Goal: Transaction & Acquisition: Book appointment/travel/reservation

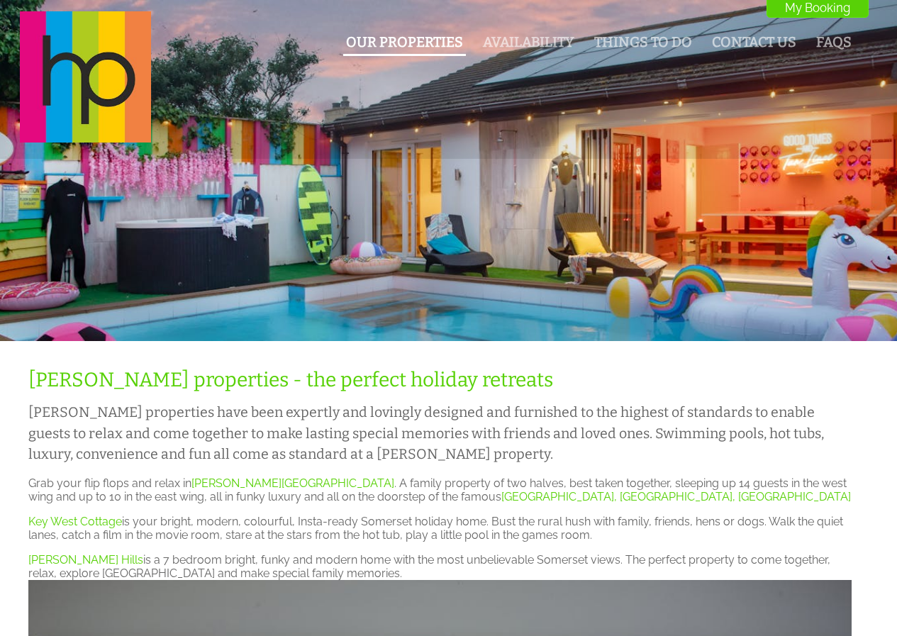
click at [408, 39] on link "Our Properties" at bounding box center [404, 42] width 117 height 16
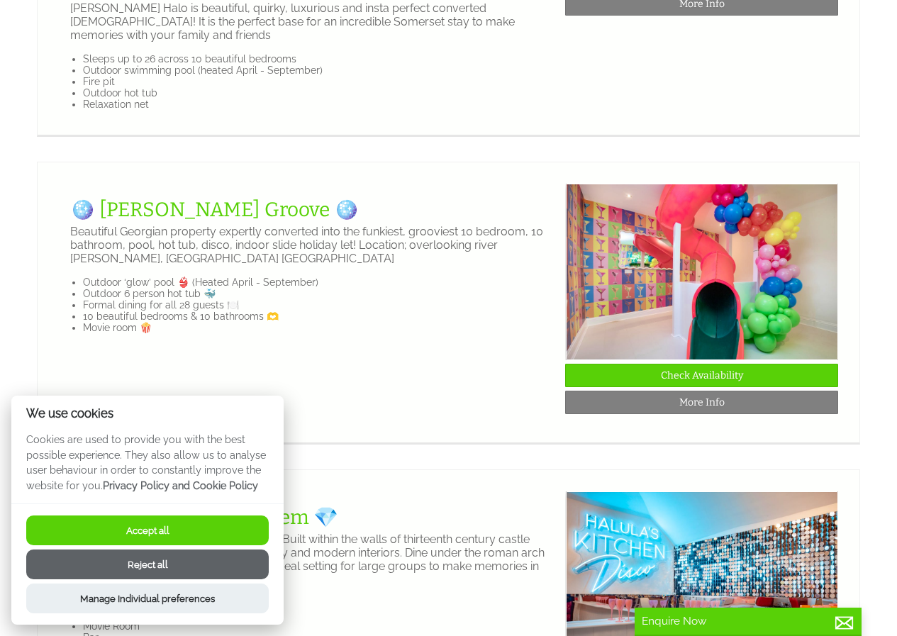
scroll to position [1914, 0]
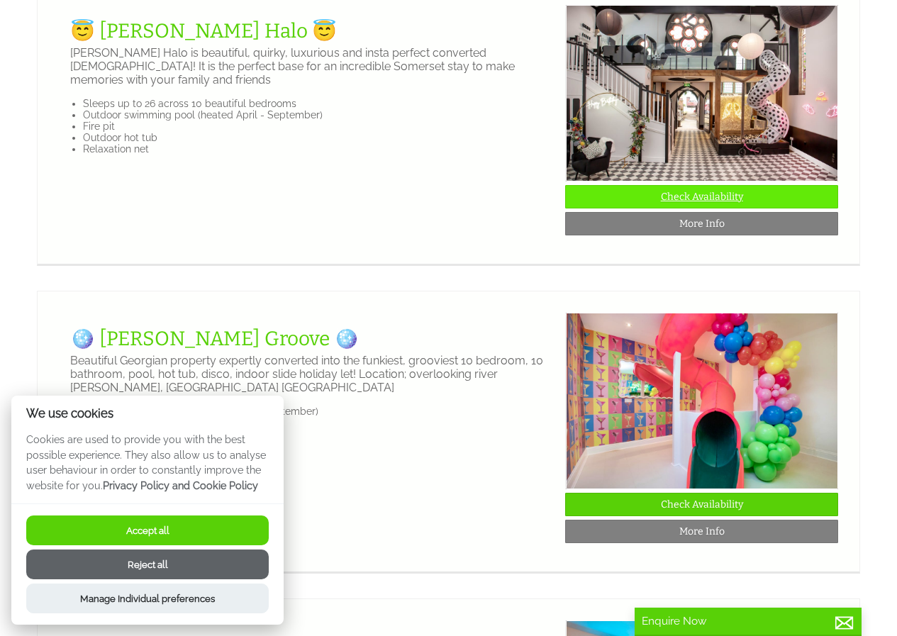
click at [727, 208] on link "Check Availability" at bounding box center [701, 196] width 273 height 23
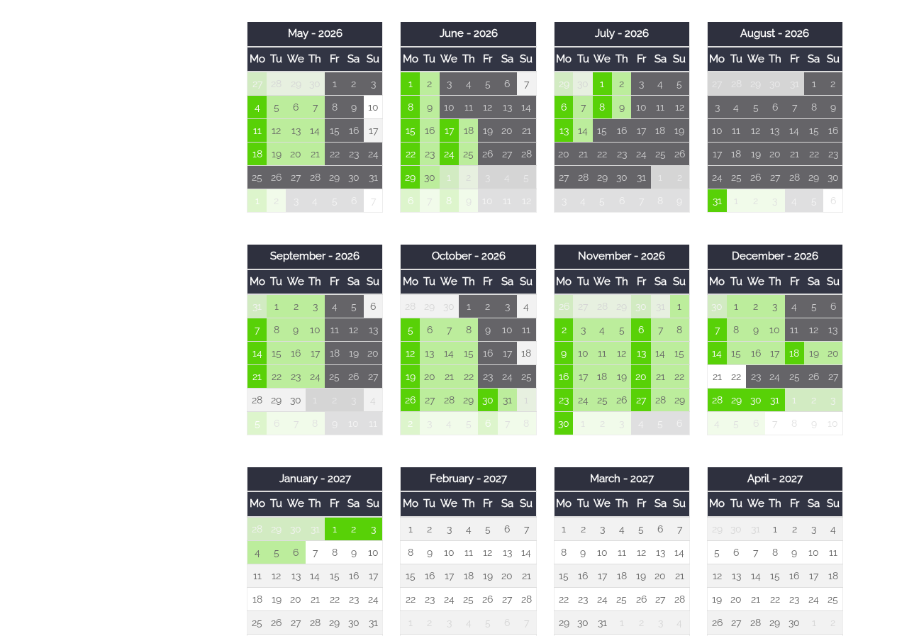
scroll to position [851, 0]
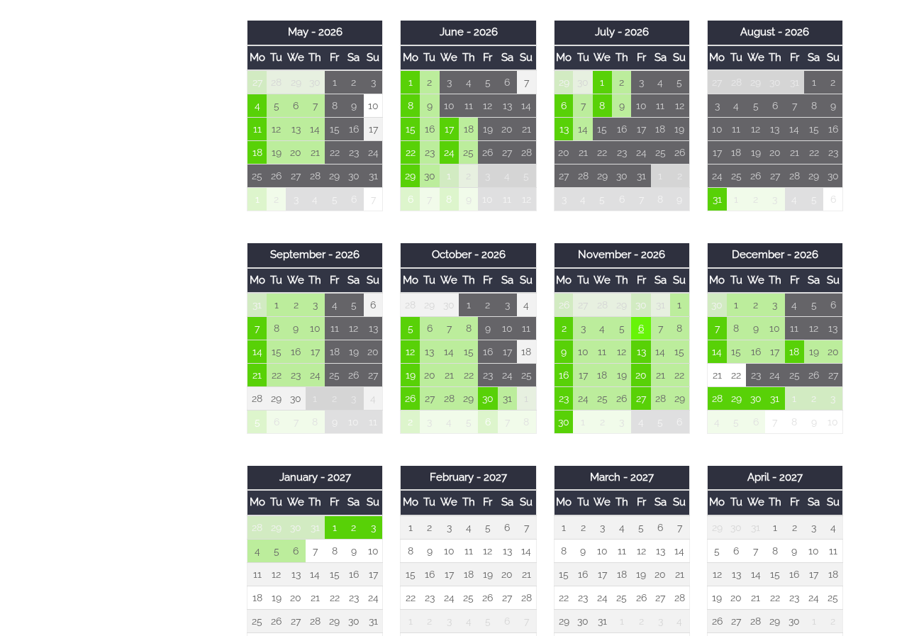
click at [644, 332] on td "6" at bounding box center [640, 328] width 19 height 23
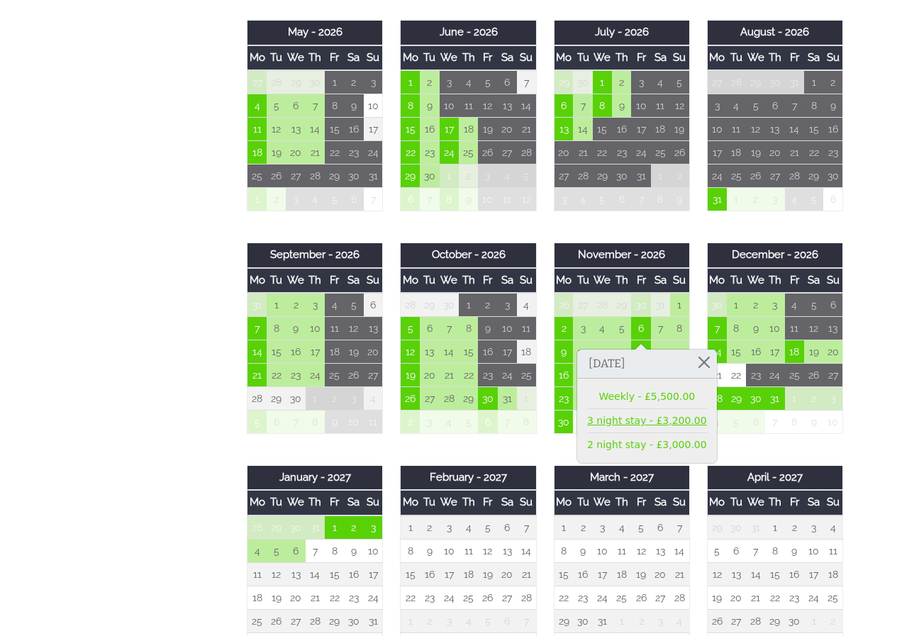
click at [623, 422] on link "3 night stay - £3,200.00" at bounding box center [647, 420] width 120 height 15
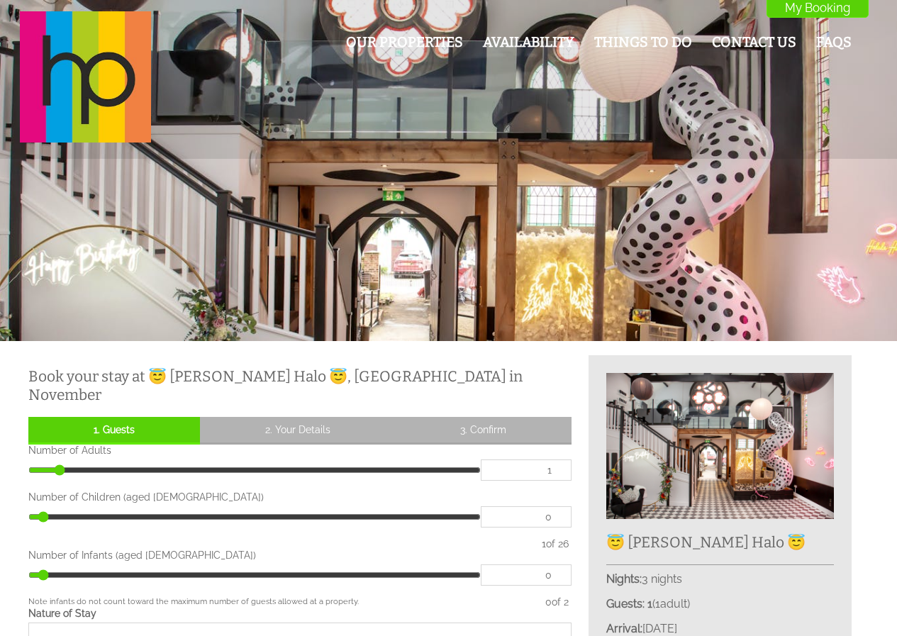
type input "13"
click at [255, 459] on input "range" at bounding box center [254, 469] width 452 height 21
type input "14"
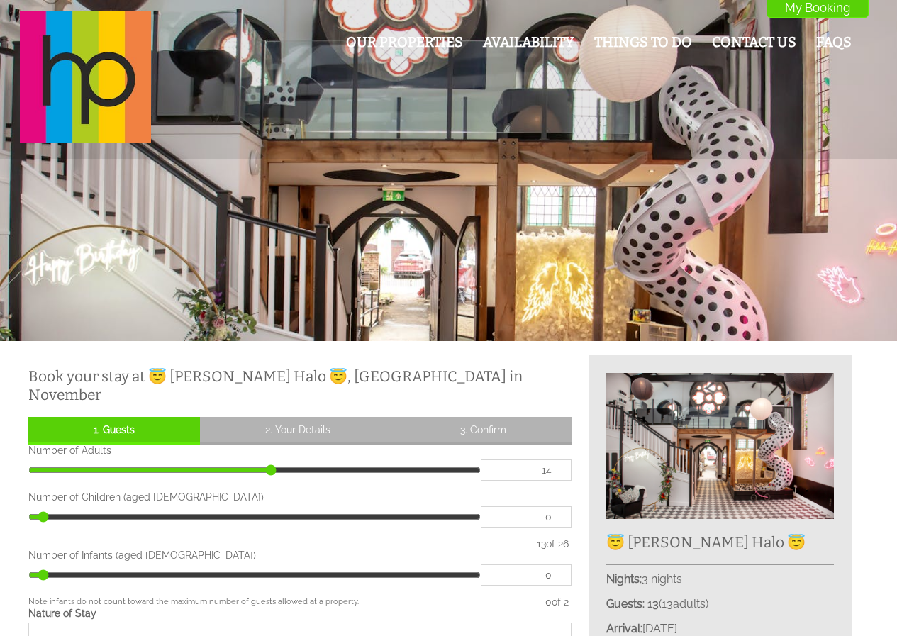
click at [276, 459] on input "range" at bounding box center [254, 469] width 452 height 21
type input "15"
click at [288, 459] on input "range" at bounding box center [254, 469] width 452 height 21
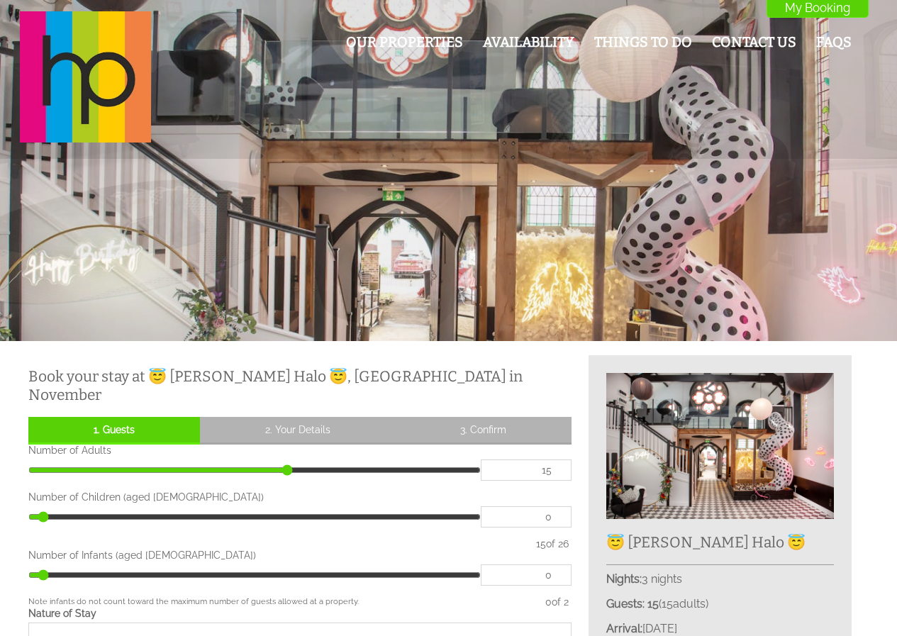
type input "16"
click at [298, 459] on input "range" at bounding box center [254, 469] width 452 height 21
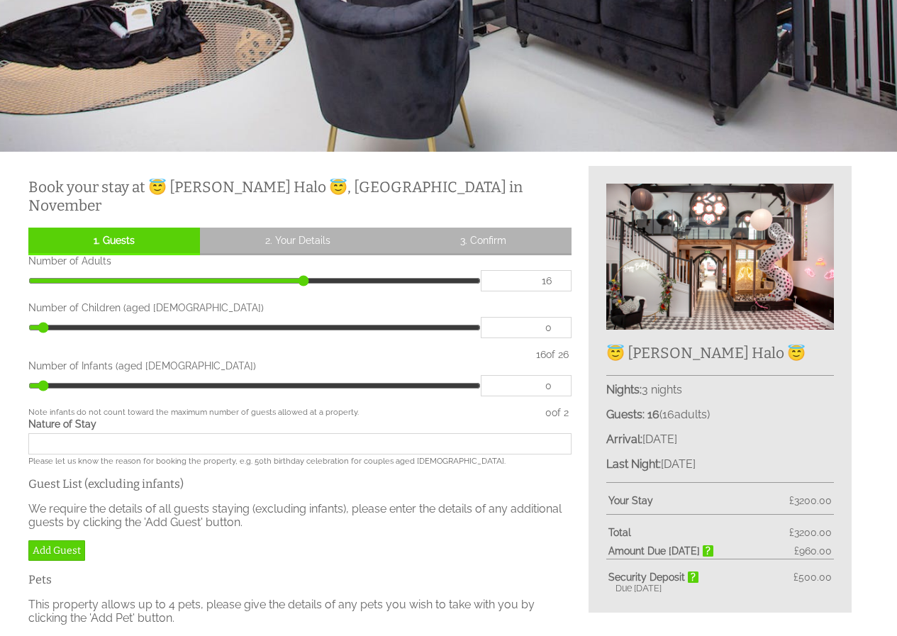
scroll to position [213, 0]
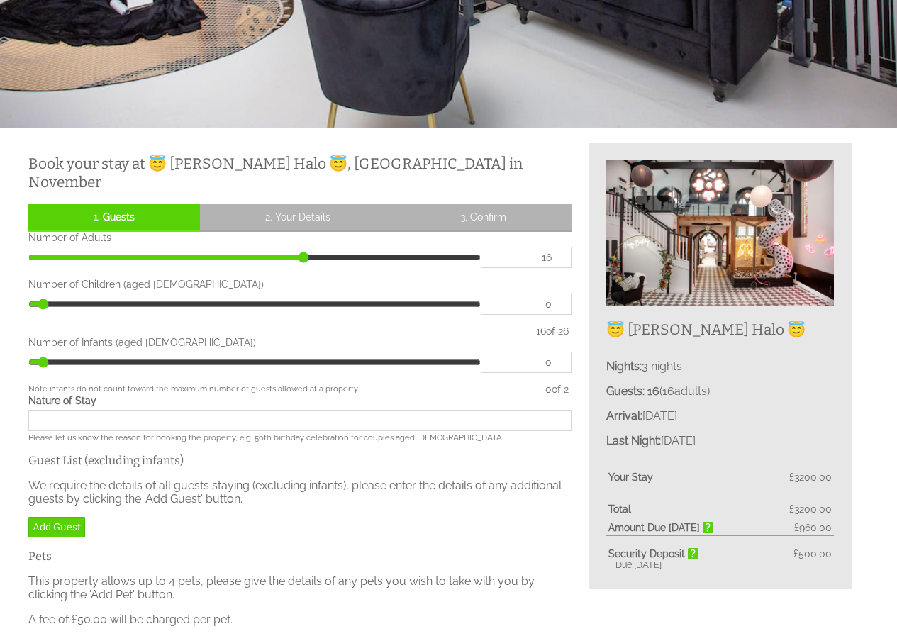
click at [274, 411] on input "Nature of Stay" at bounding box center [299, 420] width 543 height 21
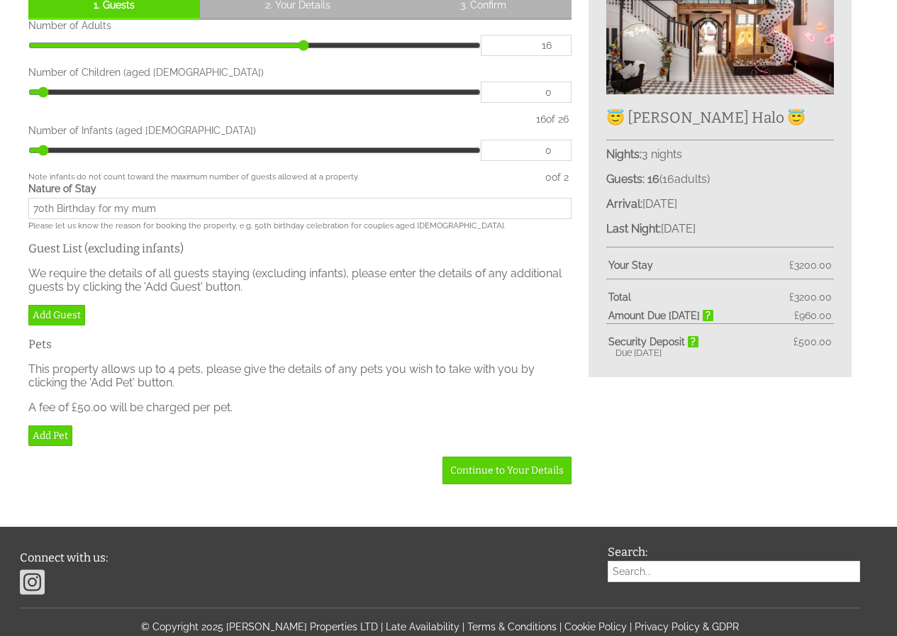
scroll to position [425, 0]
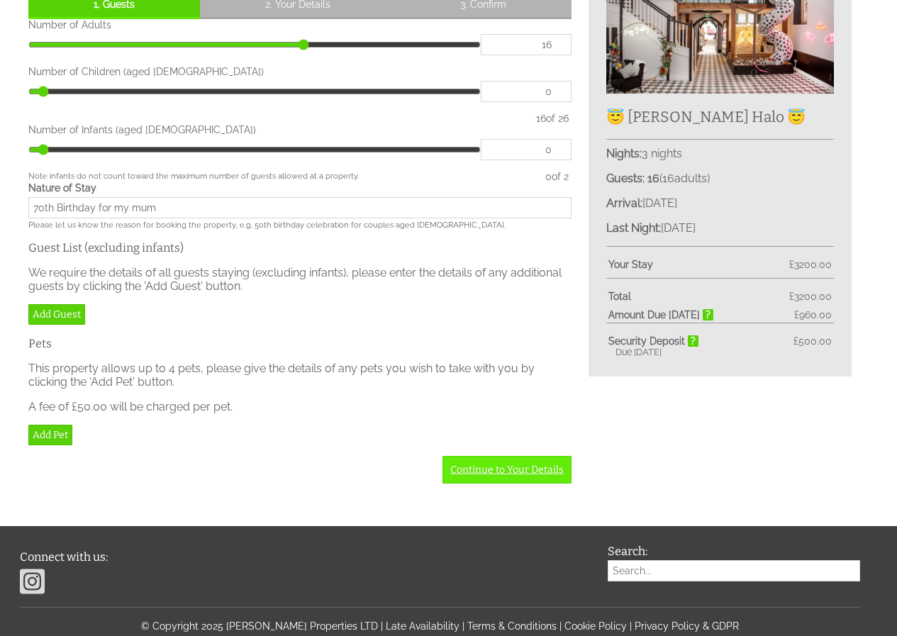
type input "70th Birthday for my mum"
click at [474, 456] on link "Continue to Your Details" at bounding box center [506, 470] width 129 height 28
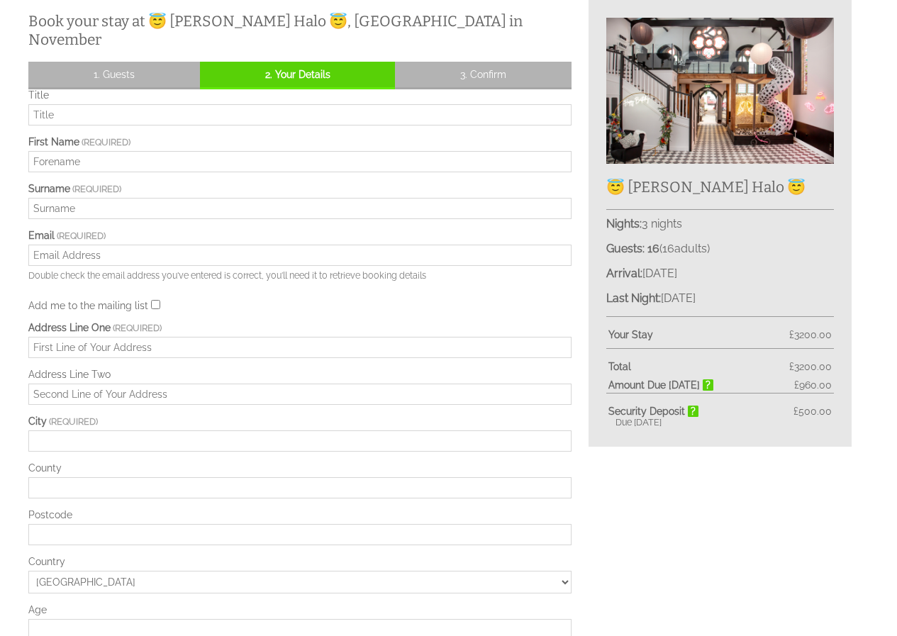
click at [71, 104] on input "Title" at bounding box center [299, 114] width 543 height 21
click at [73, 104] on input "Title" at bounding box center [299, 114] width 543 height 21
type input "Ms"
type input "[PERSON_NAME]"
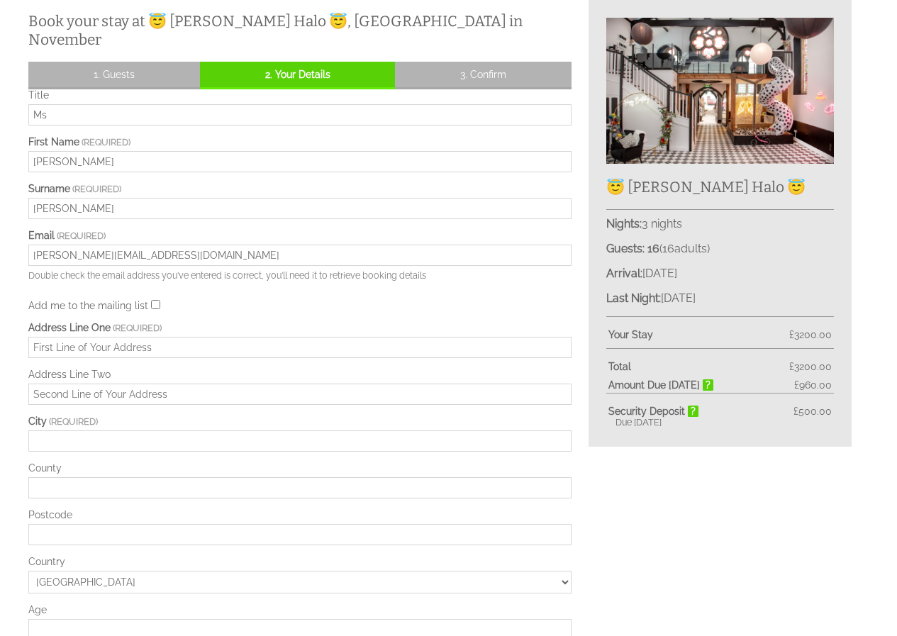
type input "[PERSON_NAME][EMAIL_ADDRESS][DOMAIN_NAME]"
click at [315, 297] on div "Title Ms First Name [PERSON_NAME] Surname [PERSON_NAME] Email [PERSON_NAME][EMA…" at bounding box center [299, 465] width 543 height 753
click at [198, 337] on input "Address Line One" at bounding box center [299, 347] width 543 height 21
type input "11 sentinel court"
type input "[GEOGRAPHIC_DATA]"
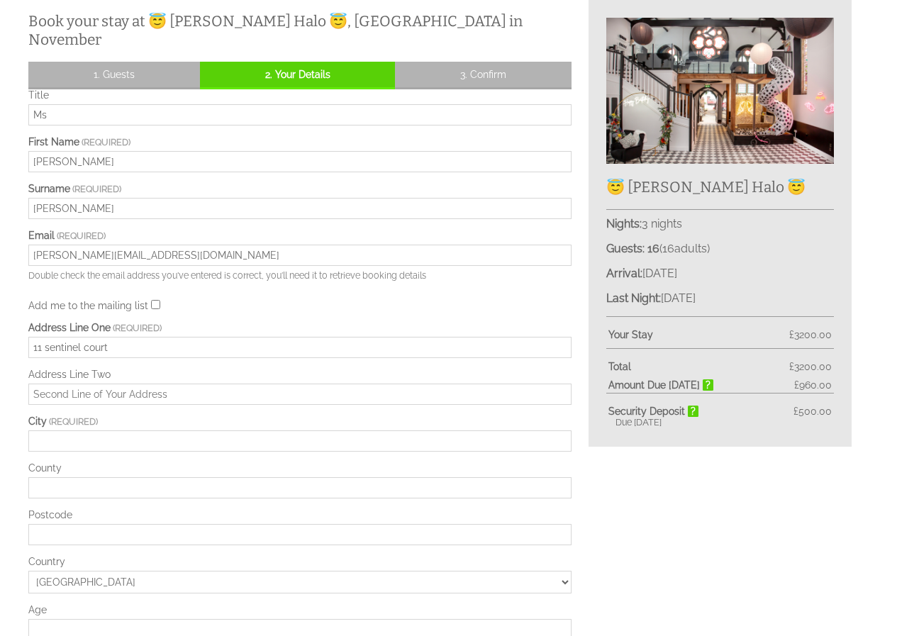
type input "cf5 3bf"
type input "07795327540"
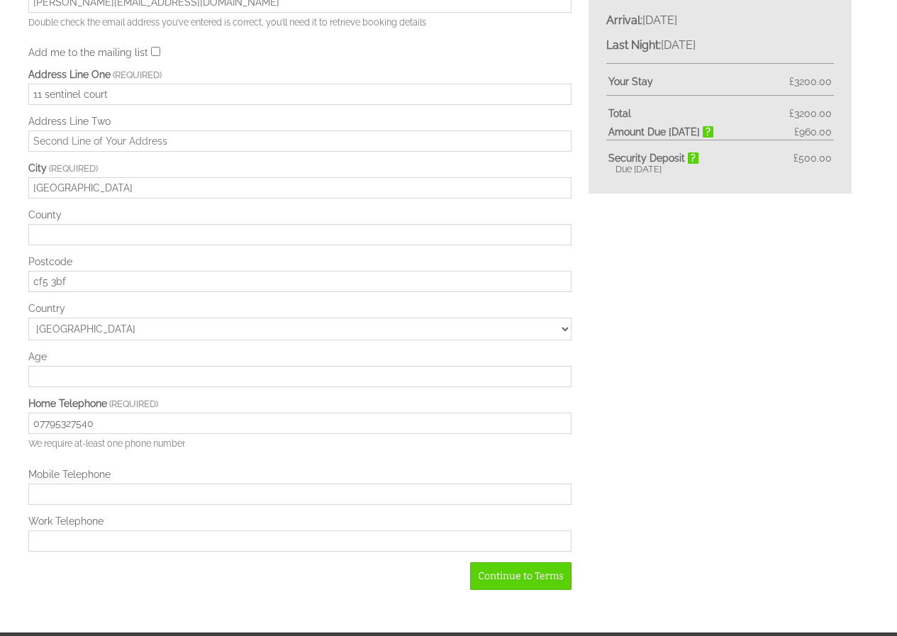
scroll to position [639, 0]
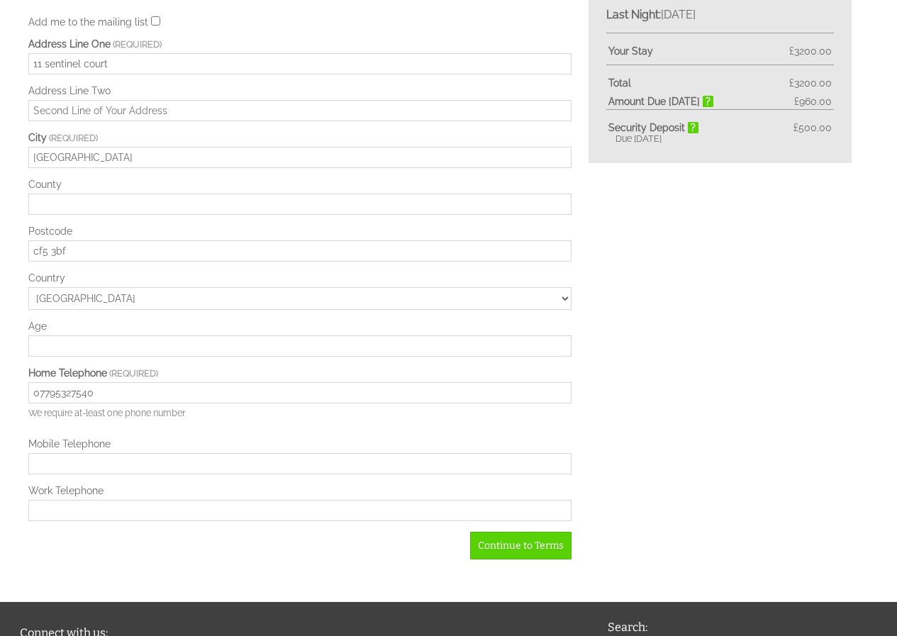
click at [131, 335] on input "Age" at bounding box center [299, 345] width 543 height 21
click at [131, 335] on input "43" at bounding box center [299, 345] width 543 height 21
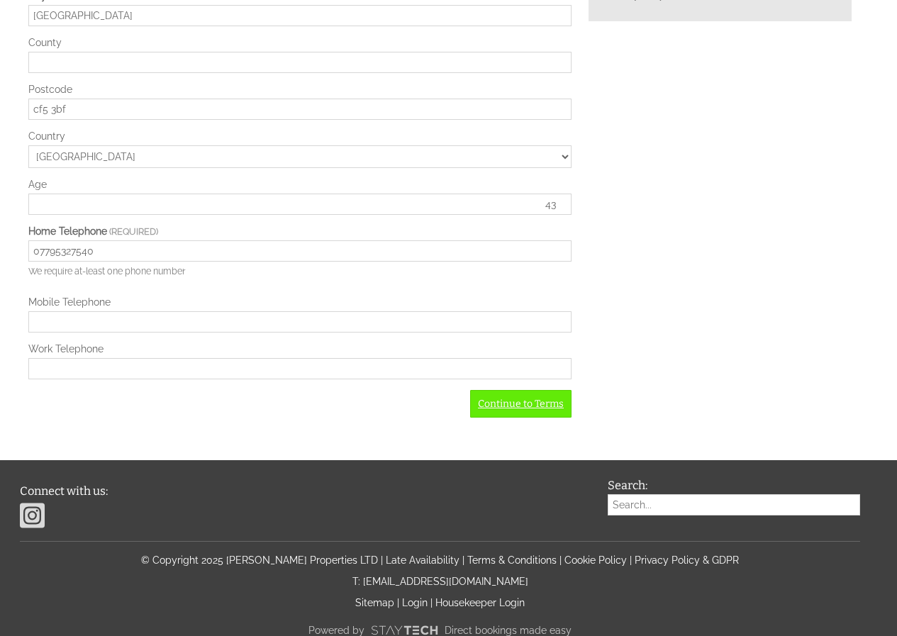
type input "43"
click at [493, 390] on link "Continue to Terms" at bounding box center [520, 404] width 101 height 28
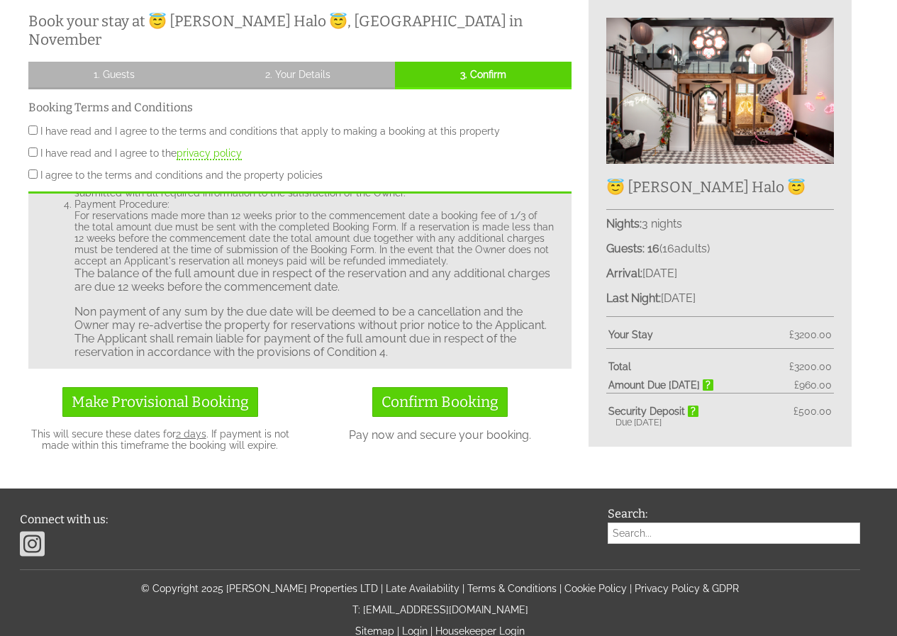
scroll to position [284, 0]
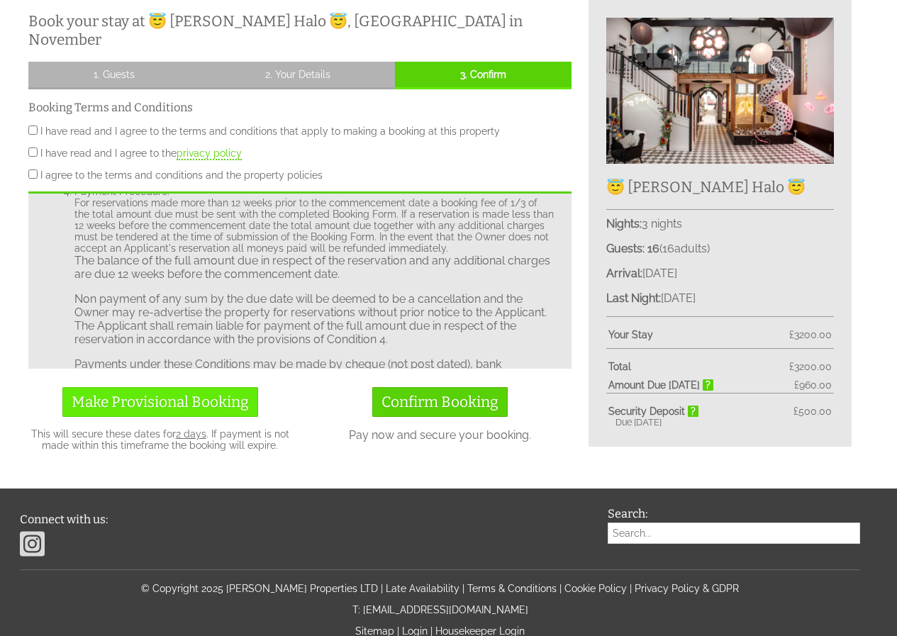
click at [139, 393] on span "Make Provisional Booking" at bounding box center [160, 402] width 177 height 18
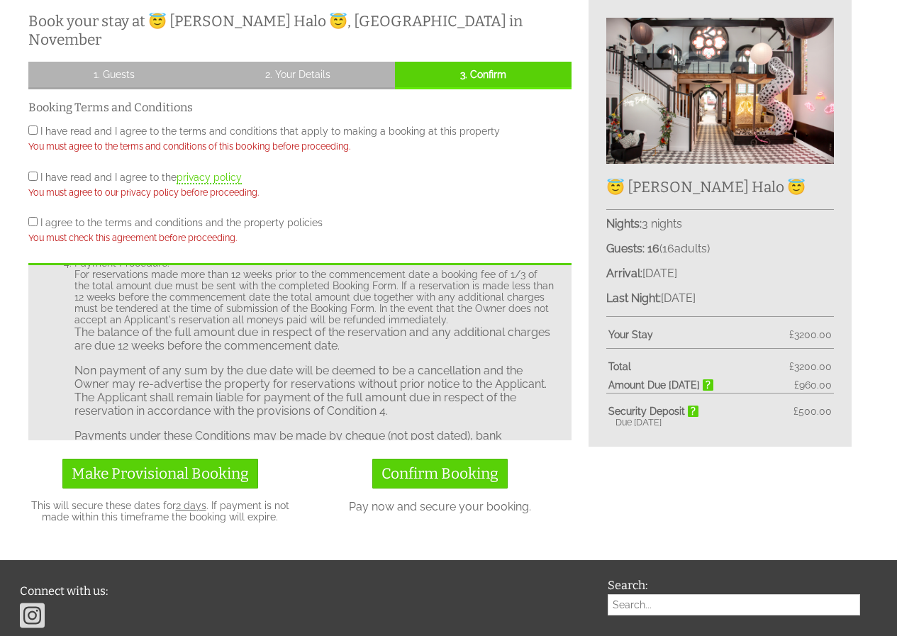
click at [31, 125] on input "I have read and I agree to the terms and conditions that apply to making a book…" at bounding box center [32, 129] width 9 height 9
checkbox input "true"
click at [32, 172] on input "I have read and I agree to the privacy policy" at bounding box center [32, 176] width 9 height 9
checkbox input "true"
click at [31, 217] on div "I agree to the terms and conditions and the property policies You must check th…" at bounding box center [299, 234] width 543 height 35
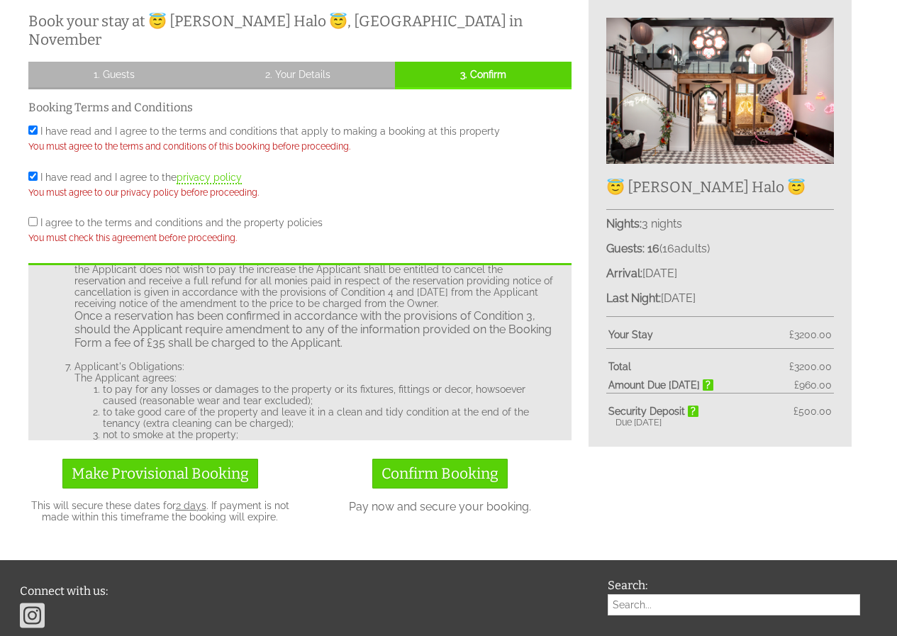
scroll to position [709, 0]
click at [138, 464] on span "Make Provisional Booking" at bounding box center [160, 473] width 177 height 18
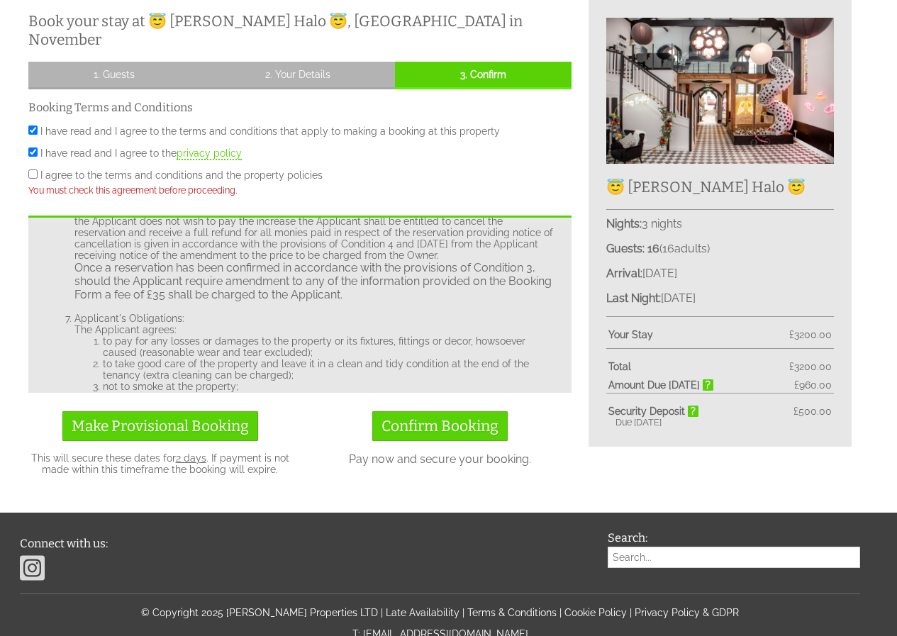
click at [30, 169] on input "I agree to the terms and conditions and the property policies" at bounding box center [32, 173] width 9 height 9
checkbox input "true"
click at [132, 417] on span "Make Provisional Booking" at bounding box center [160, 426] width 177 height 18
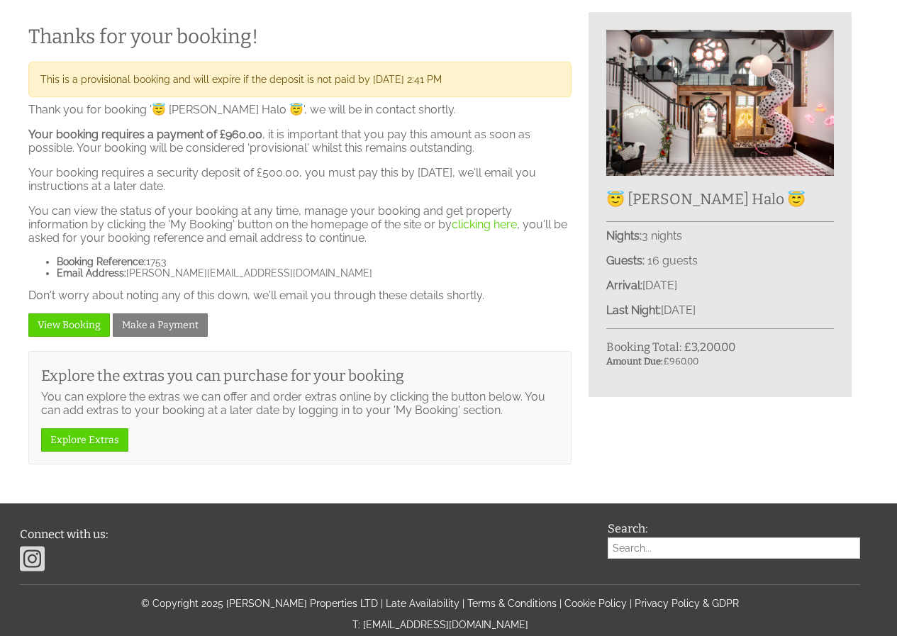
scroll to position [422, 0]
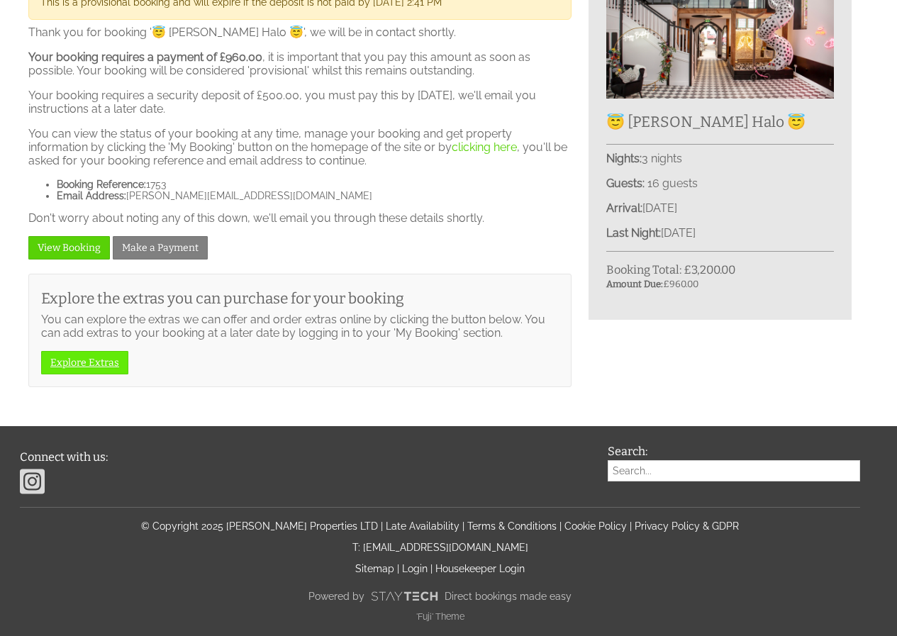
click at [103, 362] on link "Explore Extras" at bounding box center [84, 362] width 87 height 23
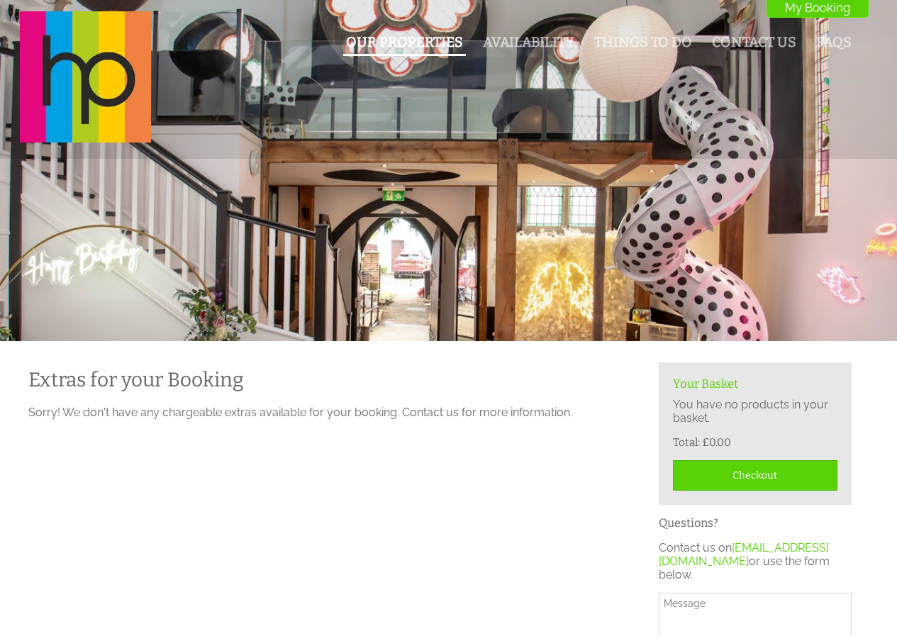
click at [382, 45] on link "Our Properties" at bounding box center [404, 42] width 117 height 16
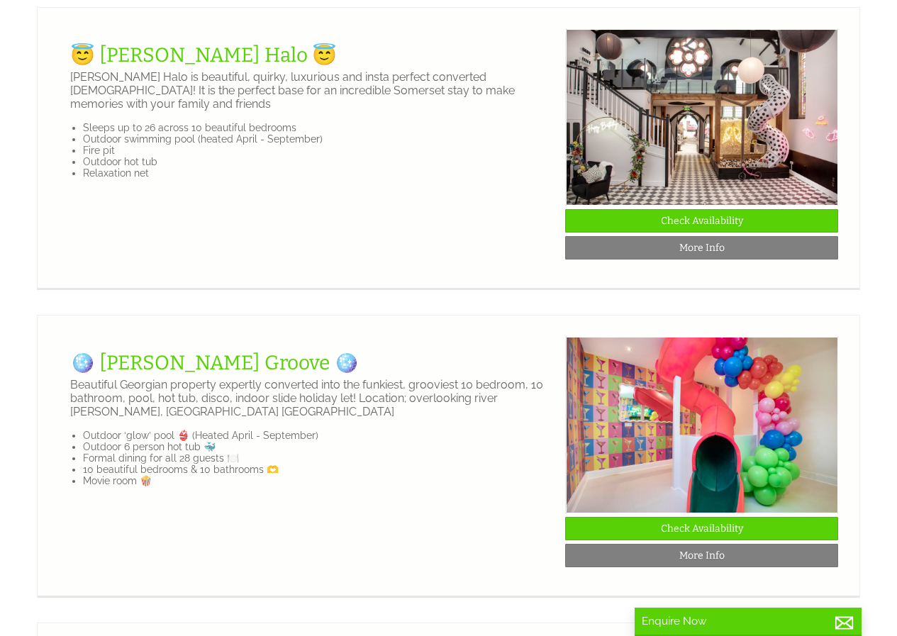
scroll to position [1843, 0]
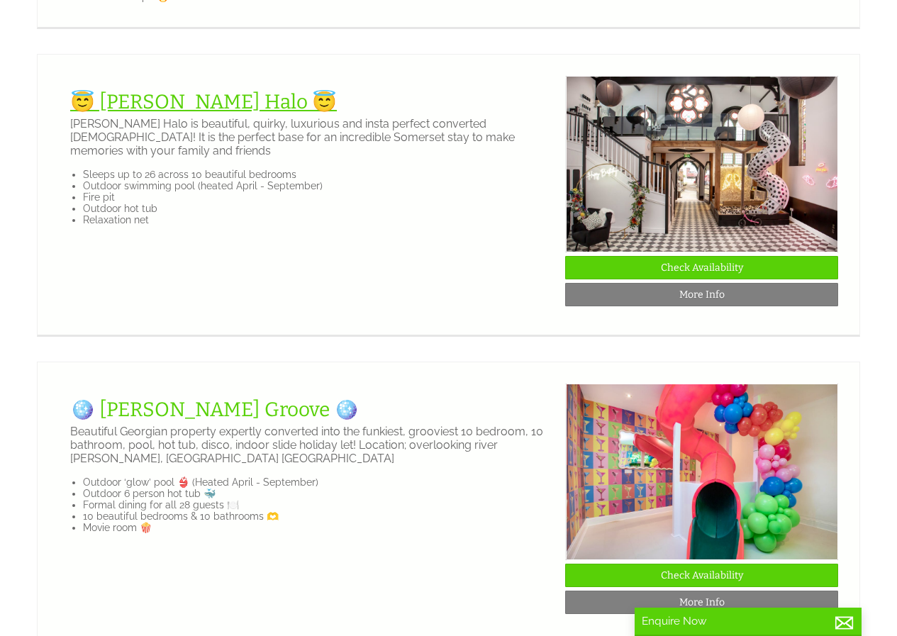
click at [162, 113] on link "😇 [PERSON_NAME] Halo 😇" at bounding box center [203, 101] width 267 height 23
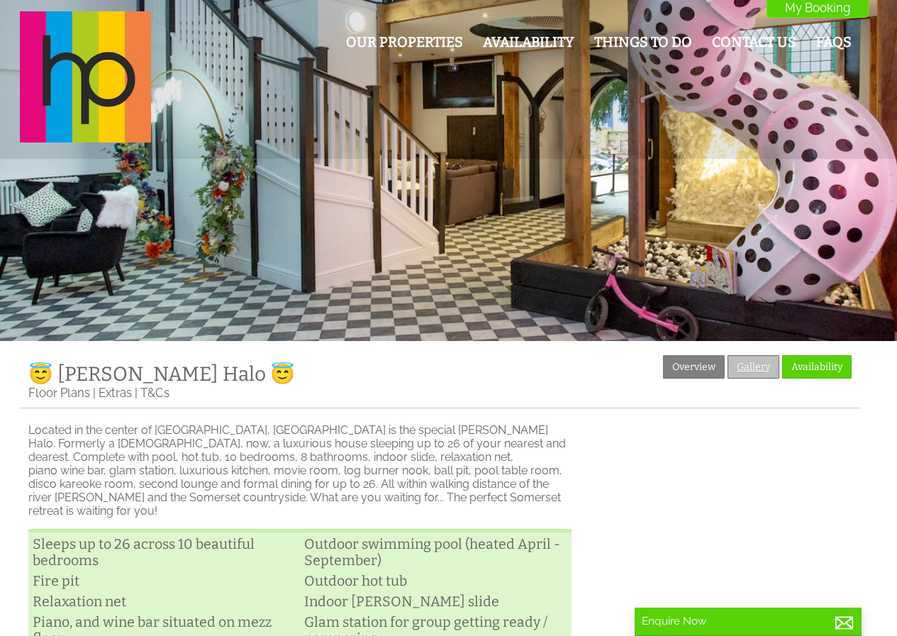
click at [762, 356] on link "Gallery" at bounding box center [753, 366] width 52 height 23
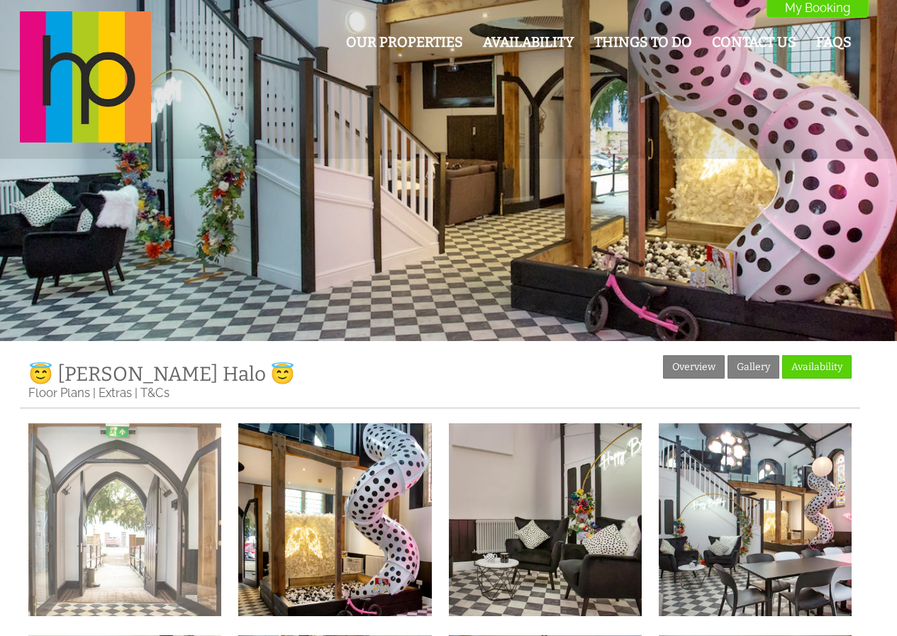
click at [47, 550] on img at bounding box center [124, 519] width 193 height 193
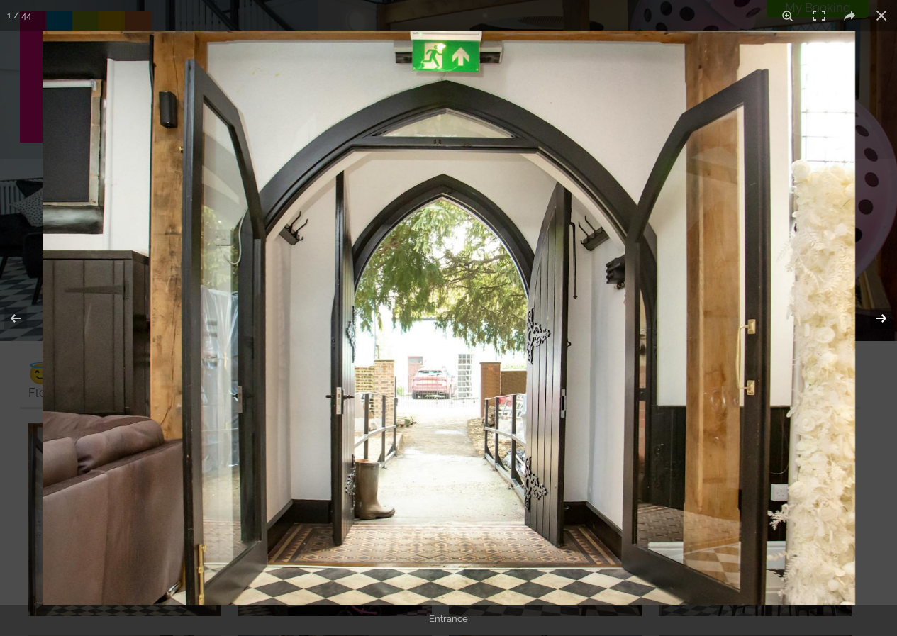
click at [888, 320] on button at bounding box center [872, 318] width 50 height 71
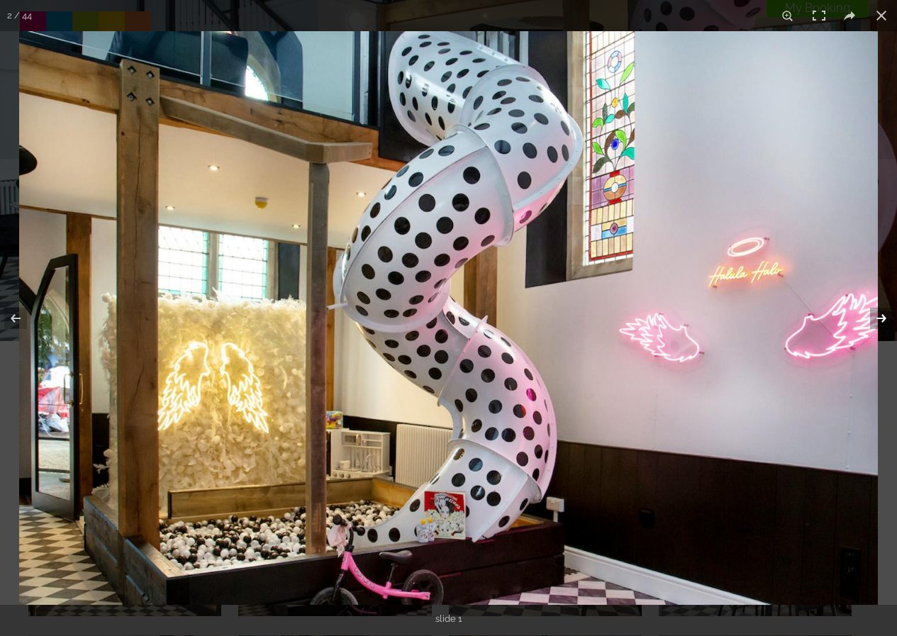
click at [888, 320] on button at bounding box center [872, 318] width 50 height 71
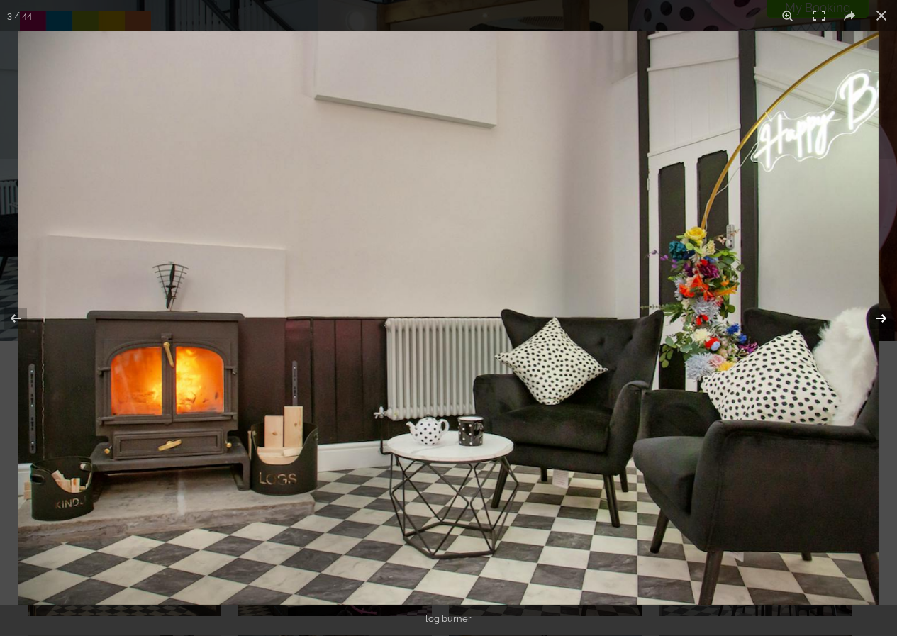
click at [888, 320] on button at bounding box center [872, 318] width 50 height 71
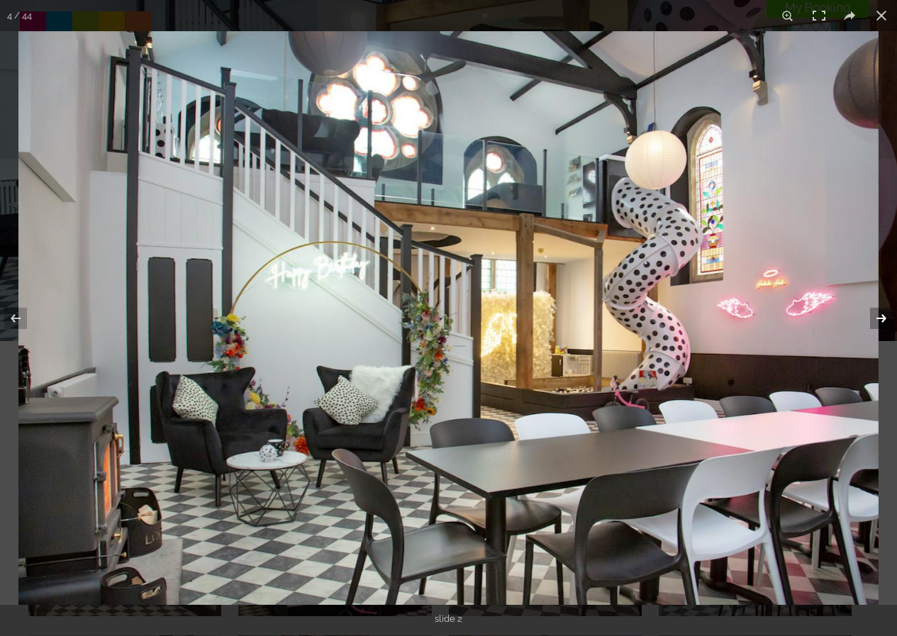
click at [888, 320] on button at bounding box center [872, 318] width 50 height 71
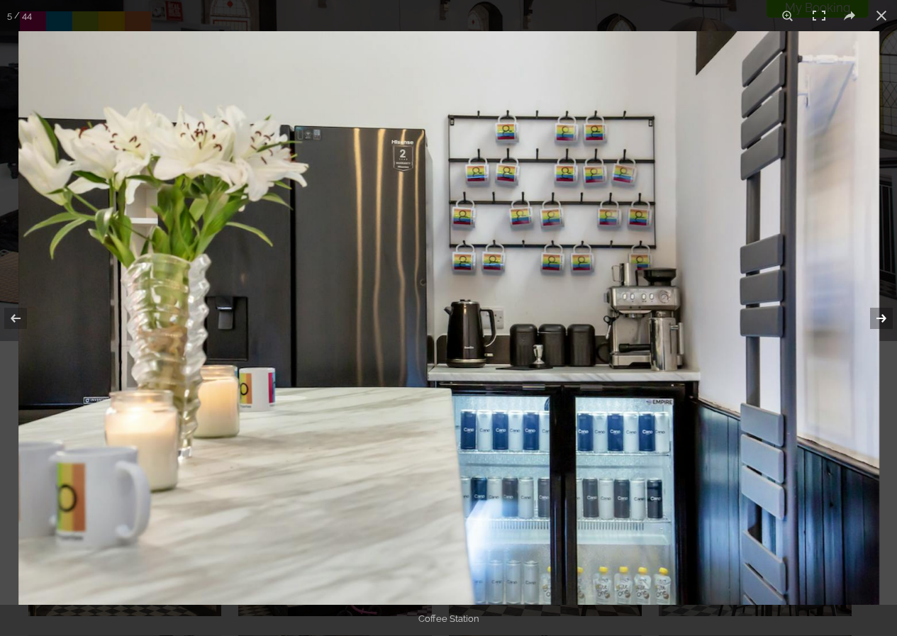
click at [888, 320] on button at bounding box center [872, 318] width 50 height 71
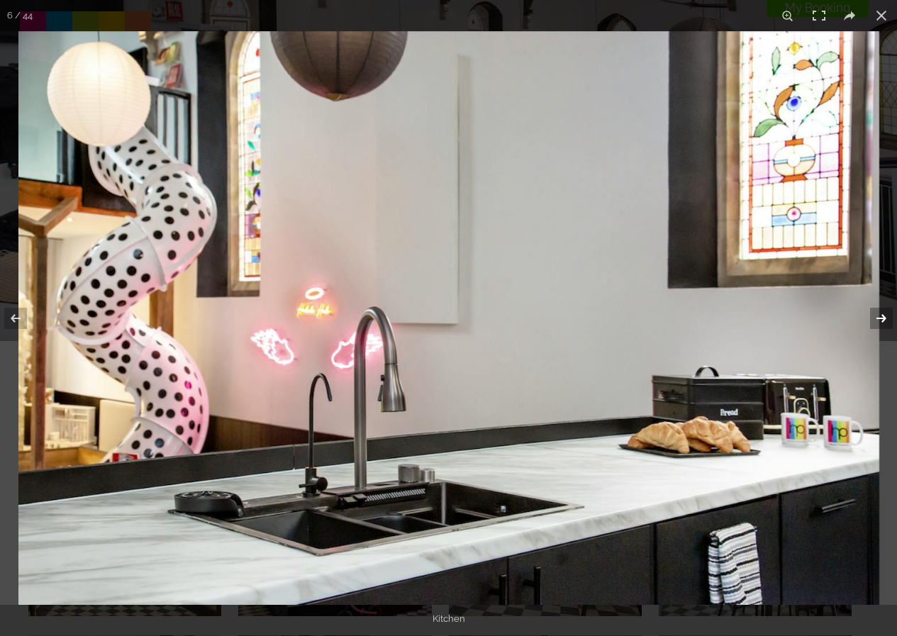
click at [888, 320] on button at bounding box center [872, 318] width 50 height 71
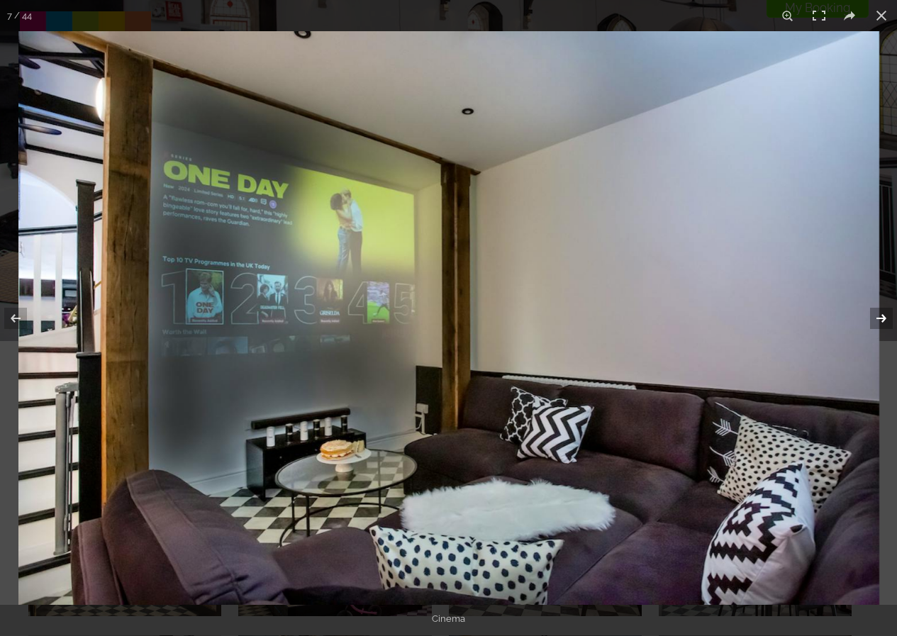
click at [888, 320] on button at bounding box center [872, 318] width 50 height 71
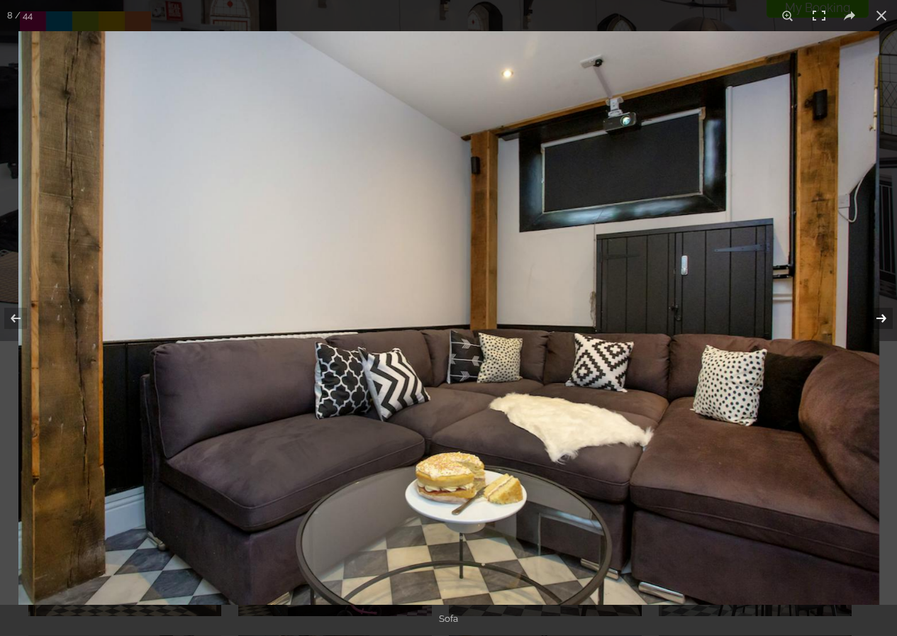
click at [888, 320] on button at bounding box center [872, 318] width 50 height 71
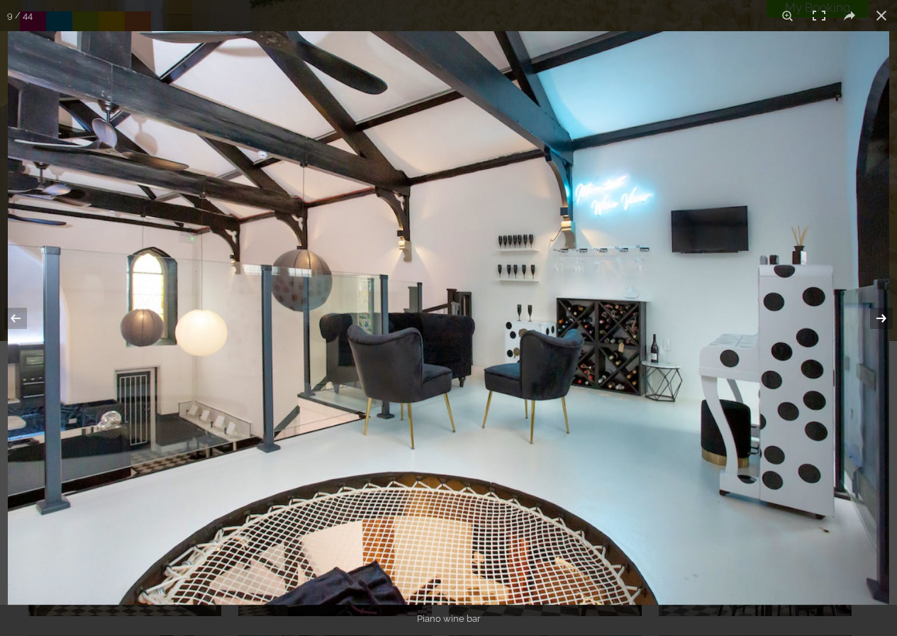
click at [888, 320] on button at bounding box center [872, 318] width 50 height 71
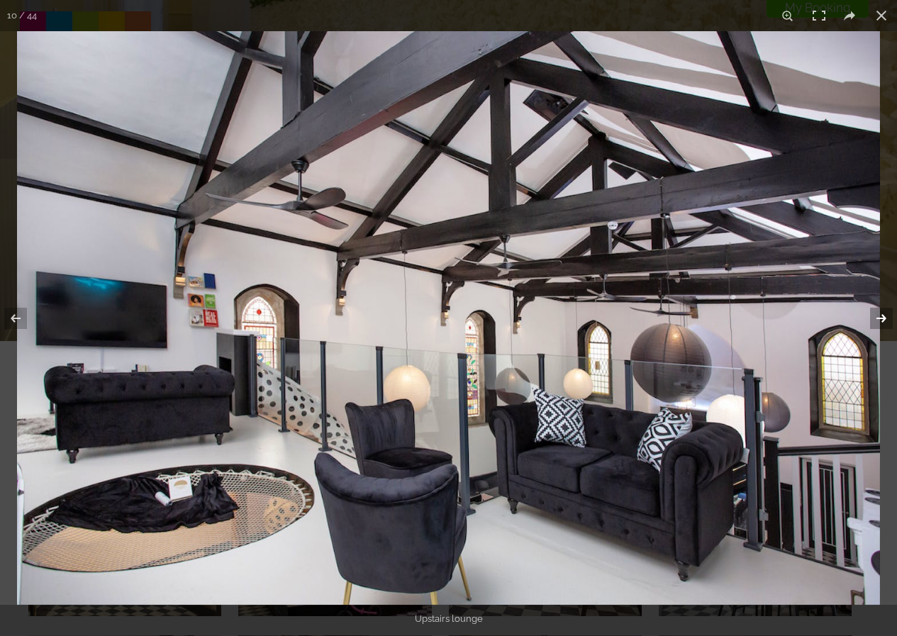
click at [888, 320] on button at bounding box center [872, 318] width 50 height 71
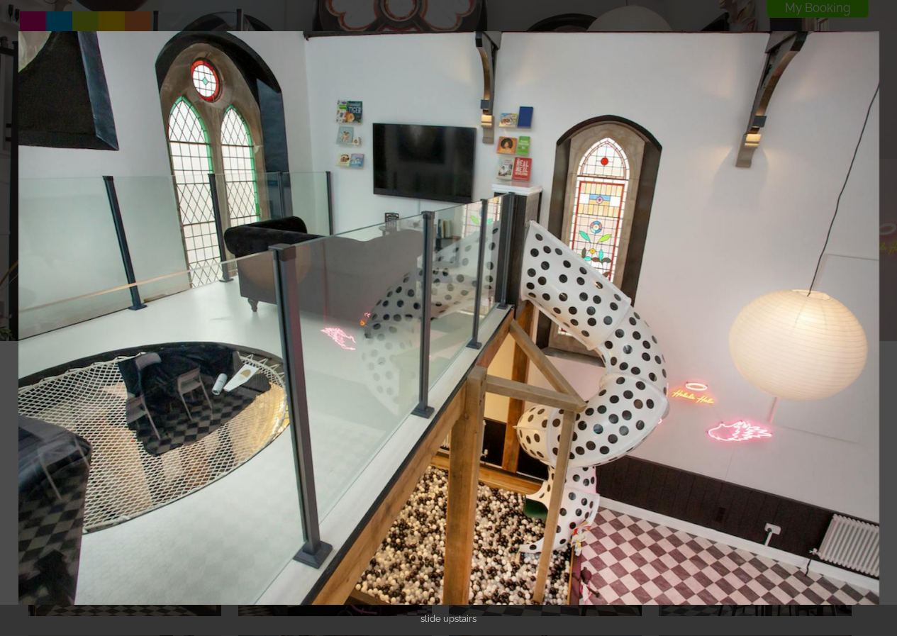
click at [888, 320] on button at bounding box center [872, 318] width 50 height 71
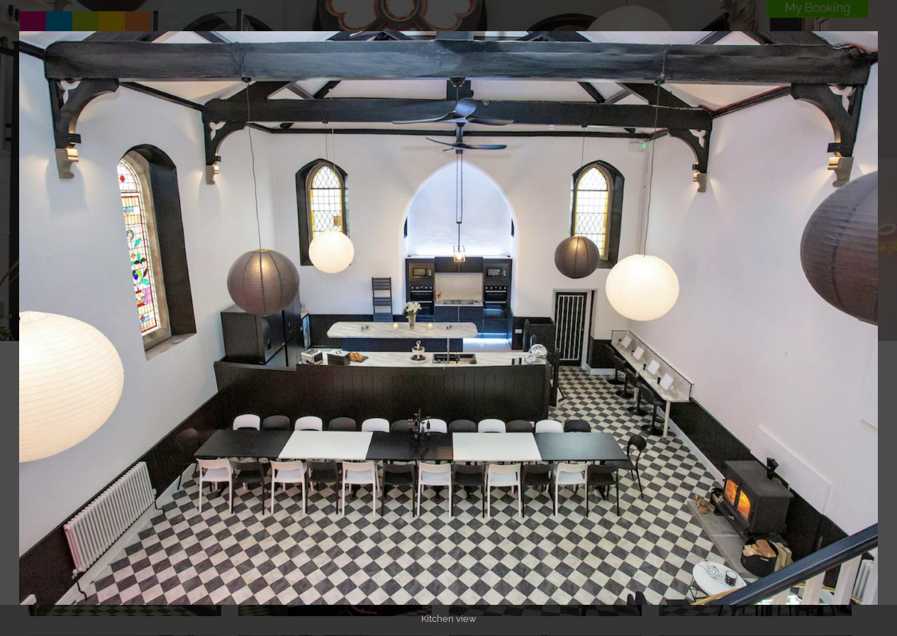
click at [888, 320] on button at bounding box center [872, 318] width 50 height 71
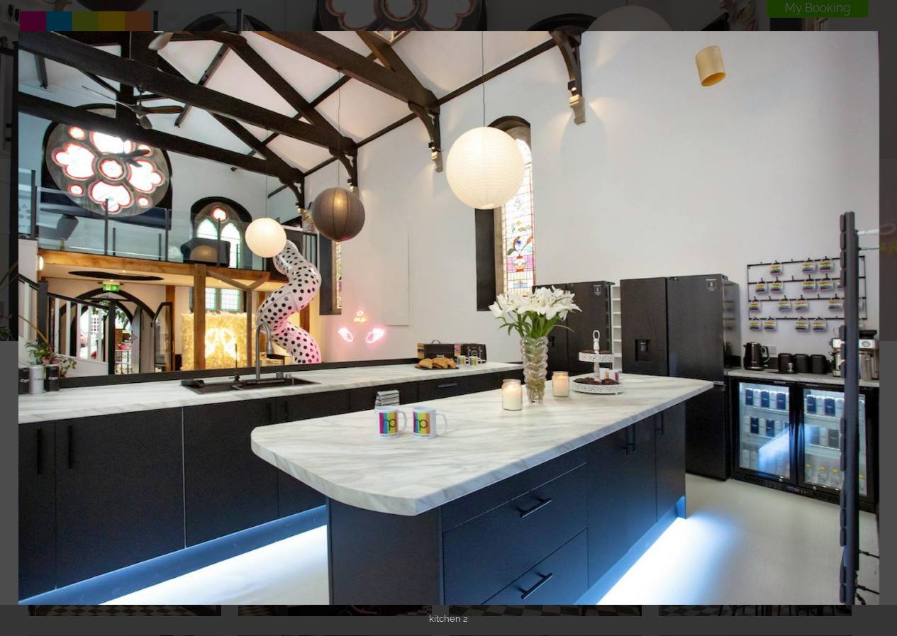
click at [888, 320] on button at bounding box center [872, 318] width 50 height 71
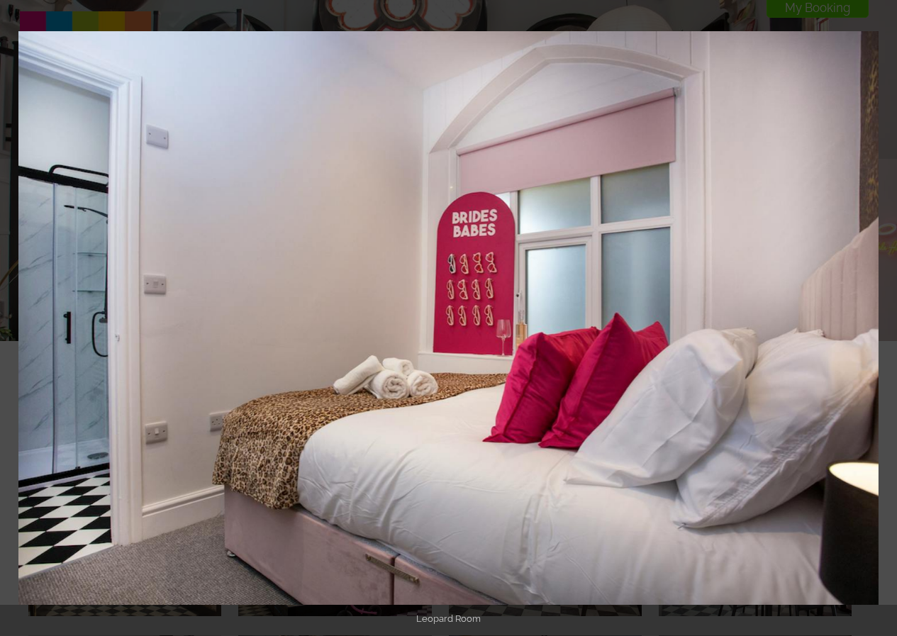
click at [888, 320] on button at bounding box center [872, 318] width 50 height 71
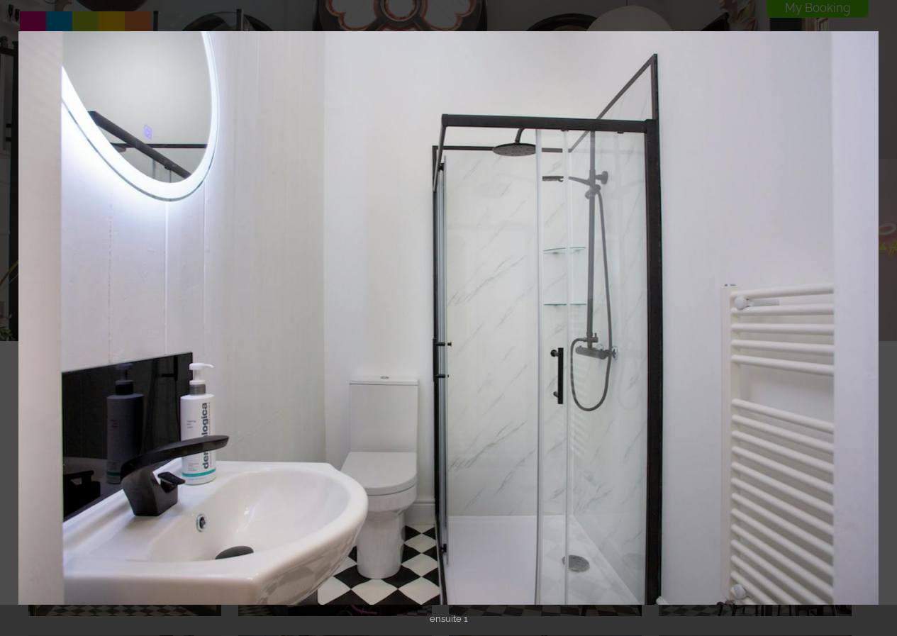
click at [888, 320] on button at bounding box center [872, 318] width 50 height 71
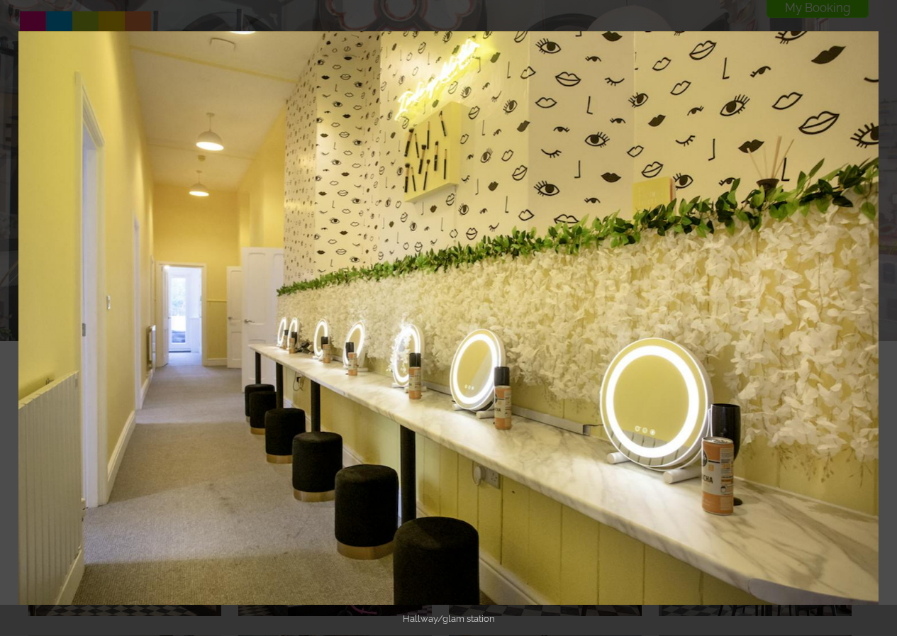
click at [888, 320] on button at bounding box center [872, 318] width 50 height 71
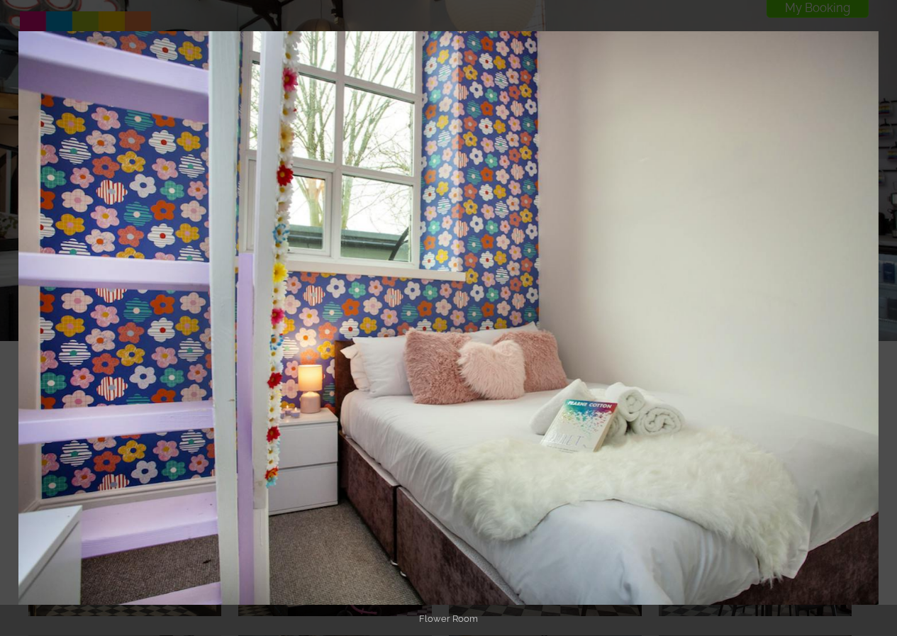
click at [888, 320] on button at bounding box center [872, 318] width 50 height 71
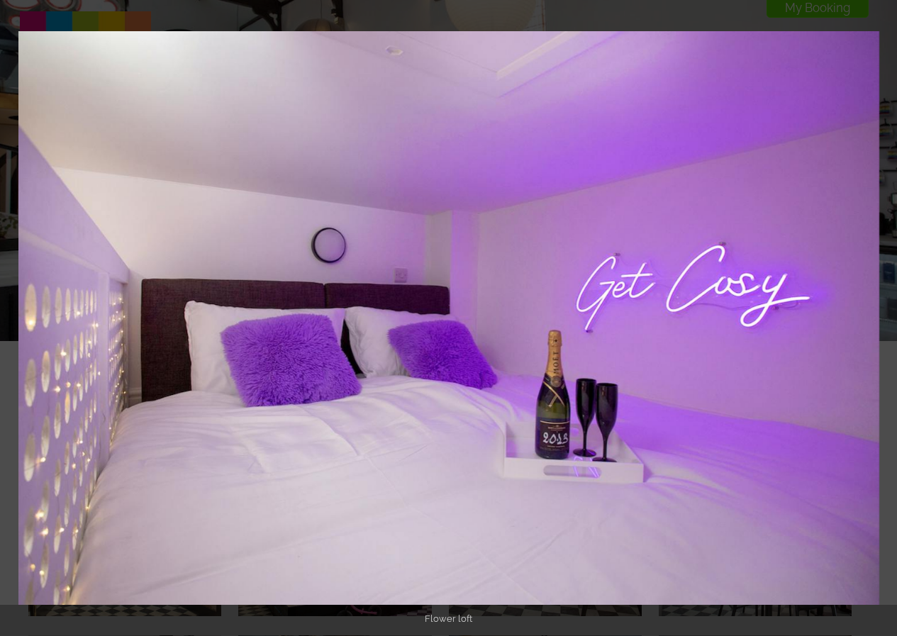
click at [888, 320] on button at bounding box center [872, 318] width 50 height 71
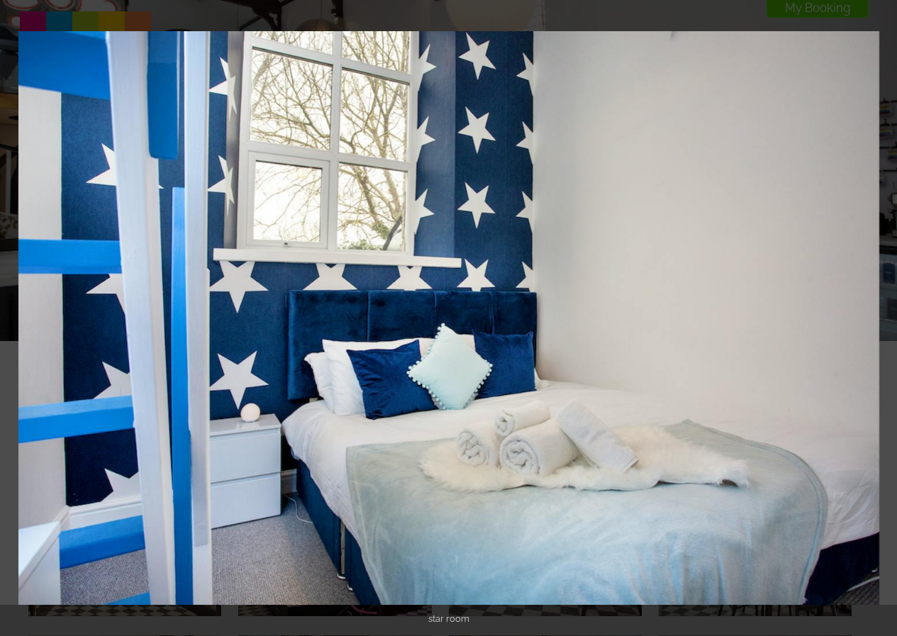
click at [888, 320] on button at bounding box center [872, 318] width 50 height 71
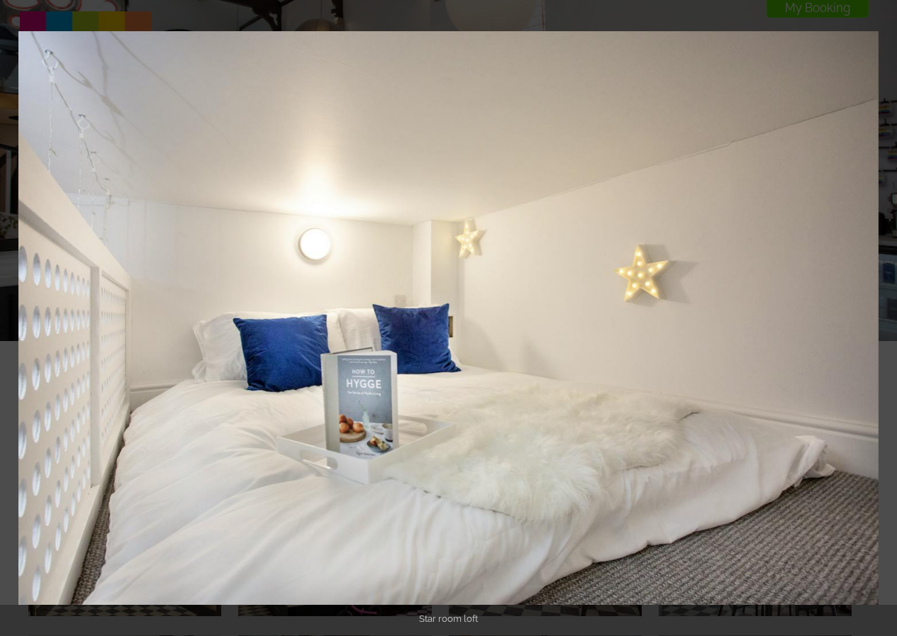
click at [888, 320] on button at bounding box center [872, 318] width 50 height 71
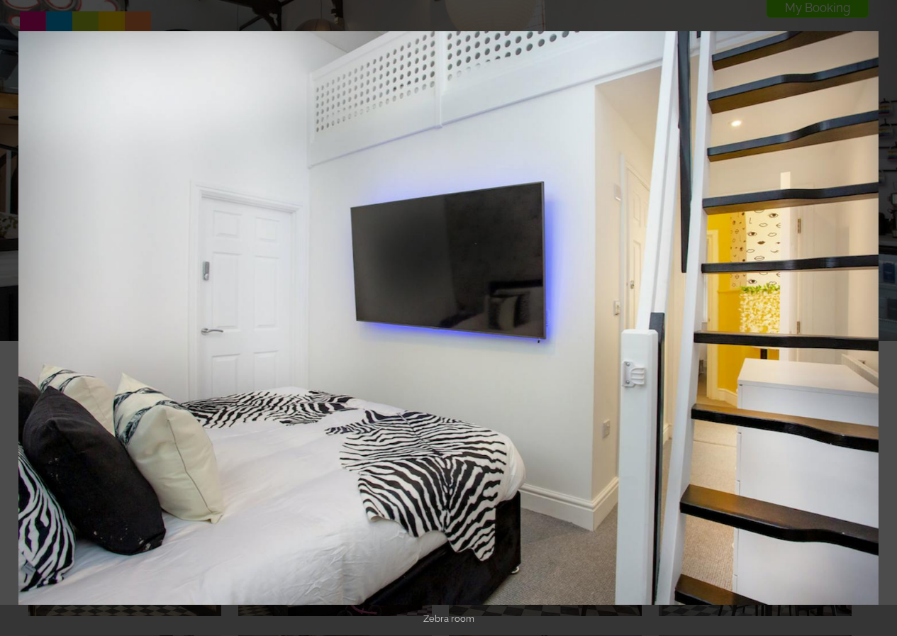
click at [888, 320] on button at bounding box center [872, 318] width 50 height 71
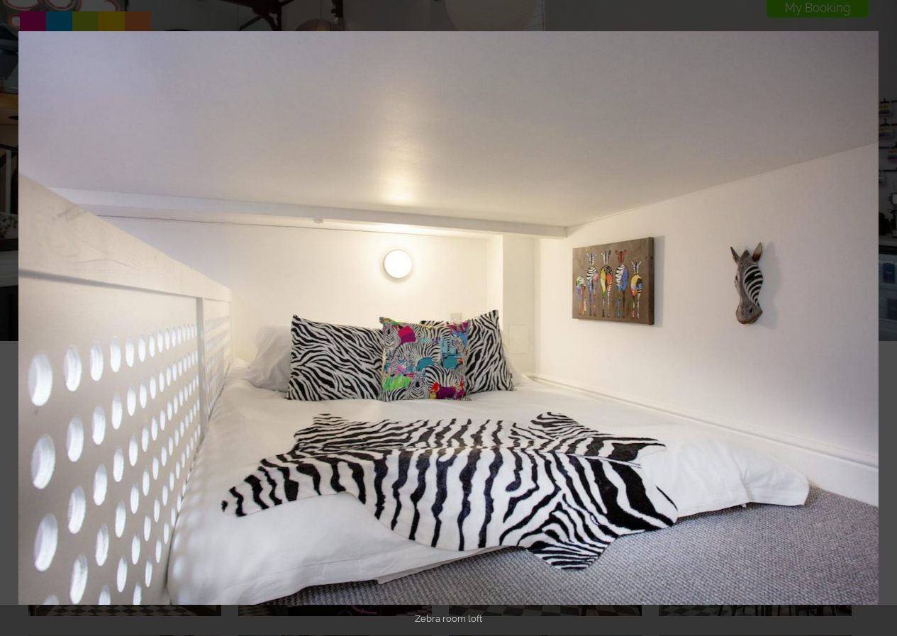
click at [888, 320] on button at bounding box center [872, 318] width 50 height 71
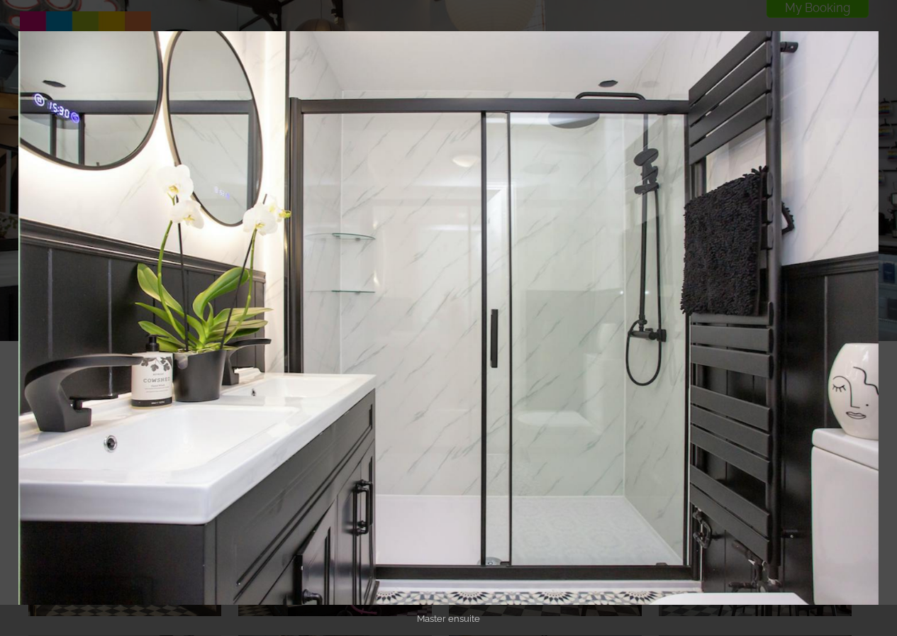
click at [888, 320] on button at bounding box center [872, 318] width 50 height 71
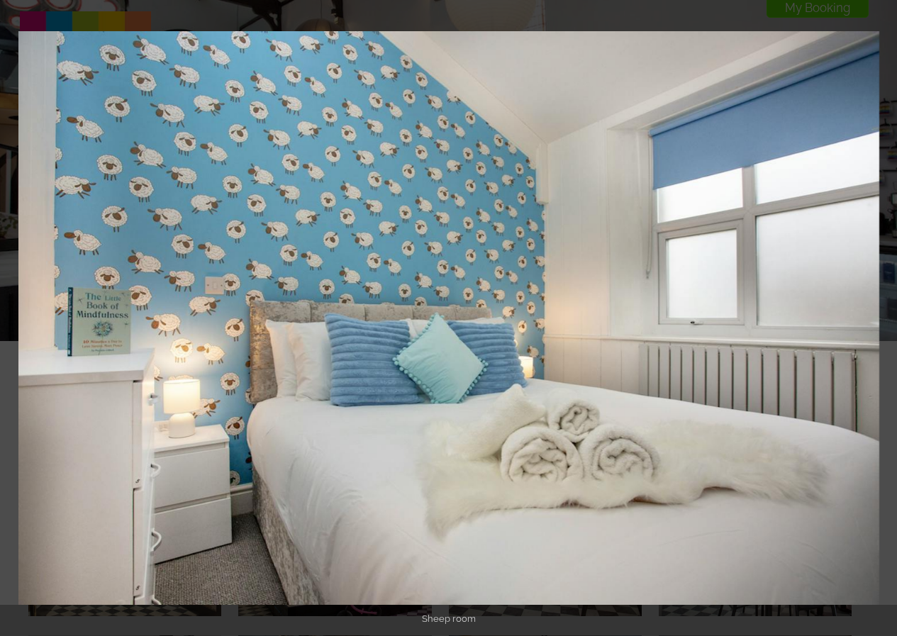
click at [888, 320] on button at bounding box center [872, 318] width 50 height 71
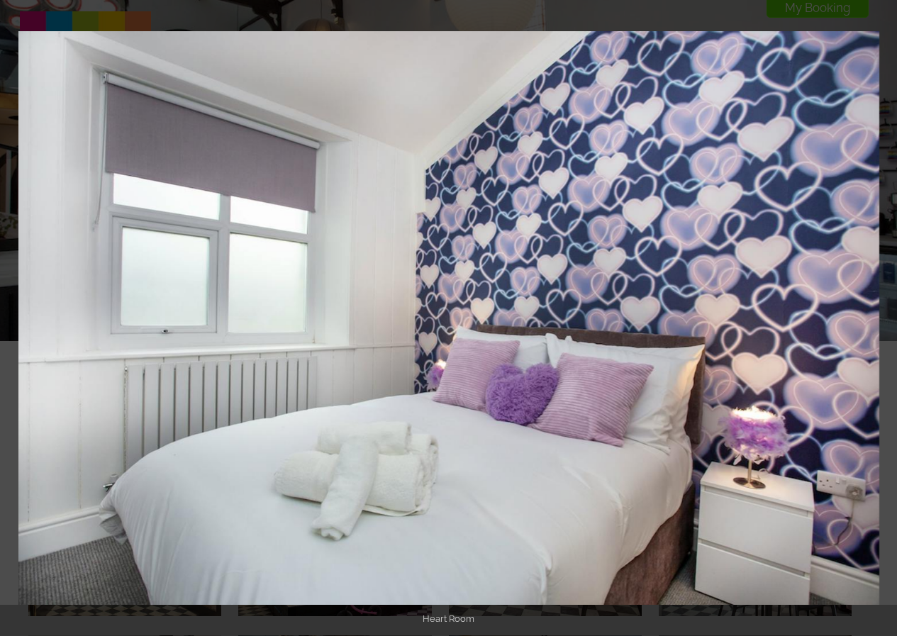
click at [888, 320] on button at bounding box center [872, 318] width 50 height 71
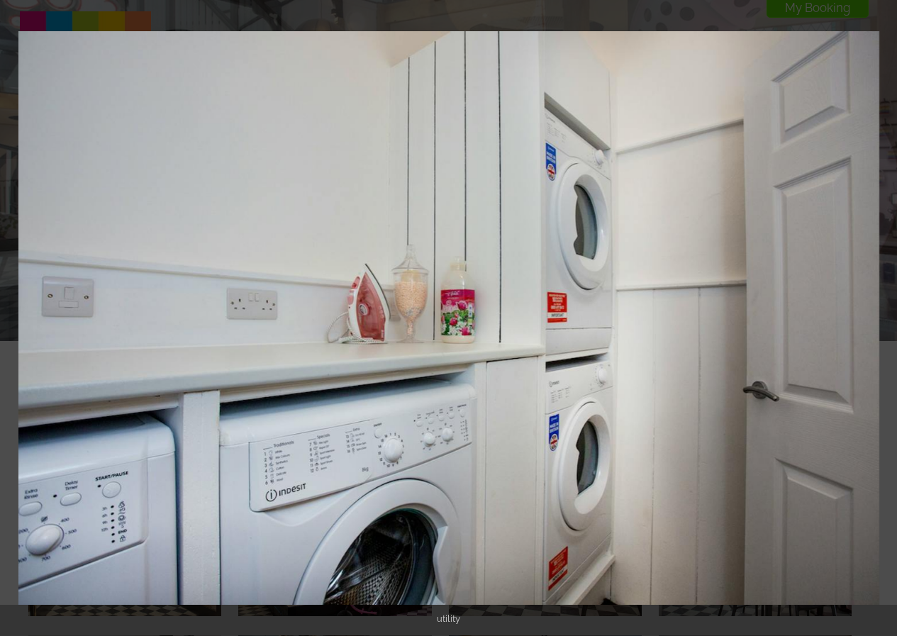
click at [888, 320] on button at bounding box center [872, 318] width 50 height 71
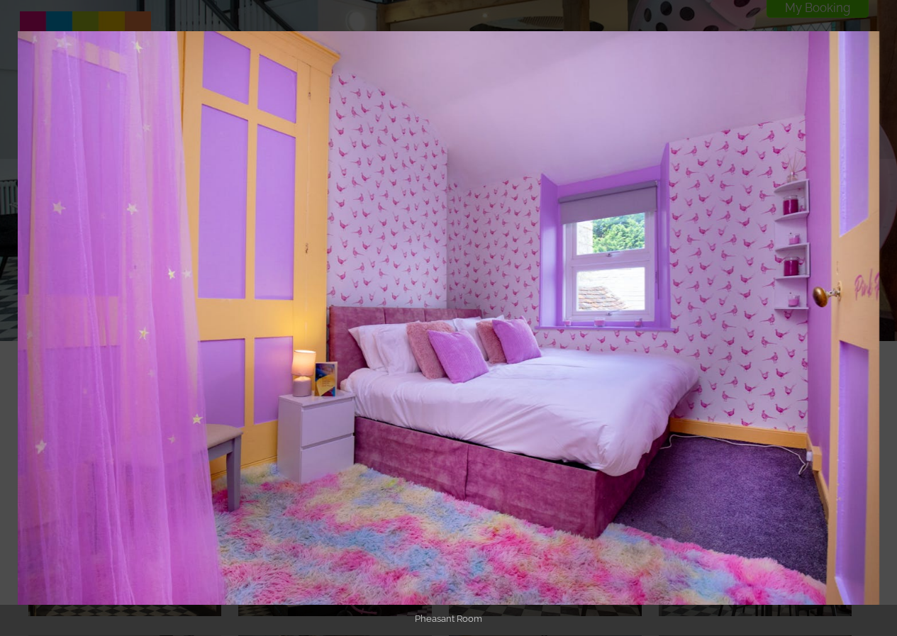
click at [888, 320] on button at bounding box center [872, 318] width 50 height 71
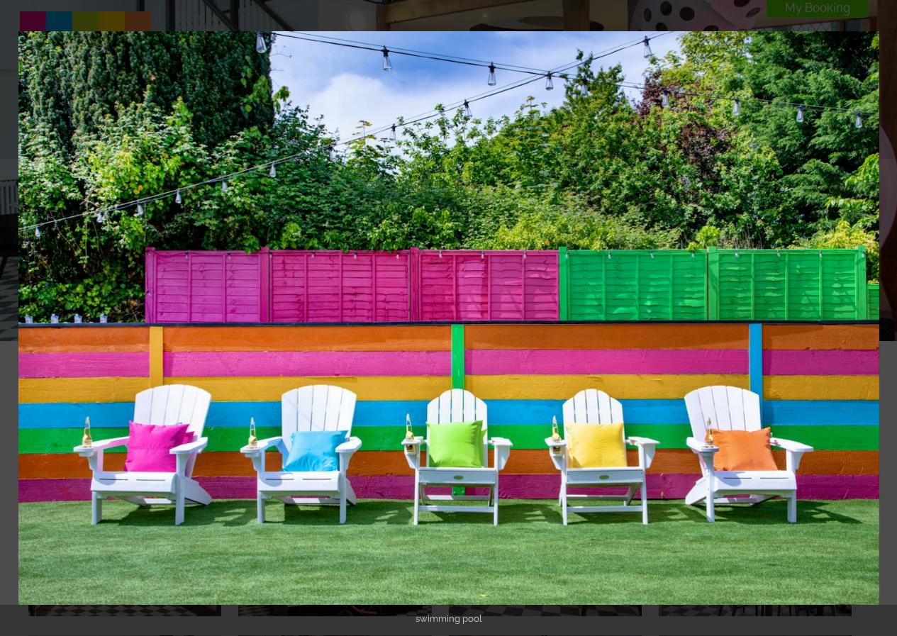
click at [888, 320] on button at bounding box center [872, 318] width 50 height 71
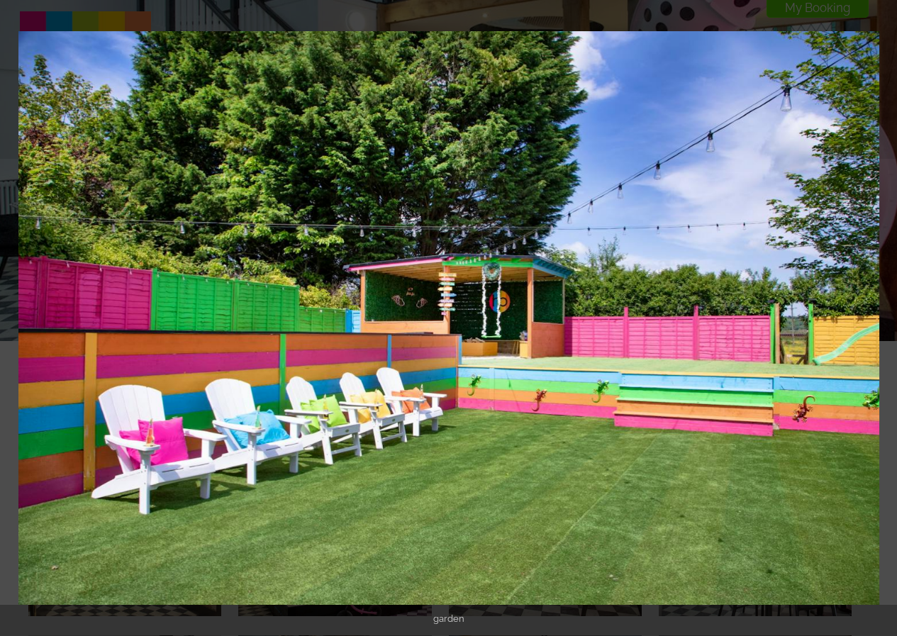
click at [888, 320] on button at bounding box center [872, 318] width 50 height 71
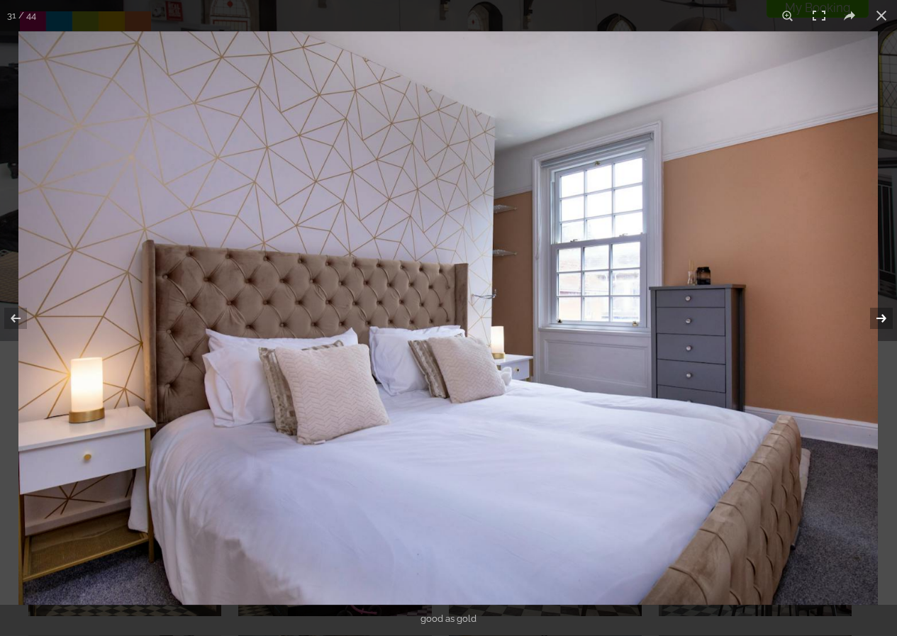
click at [885, 318] on button at bounding box center [872, 318] width 50 height 71
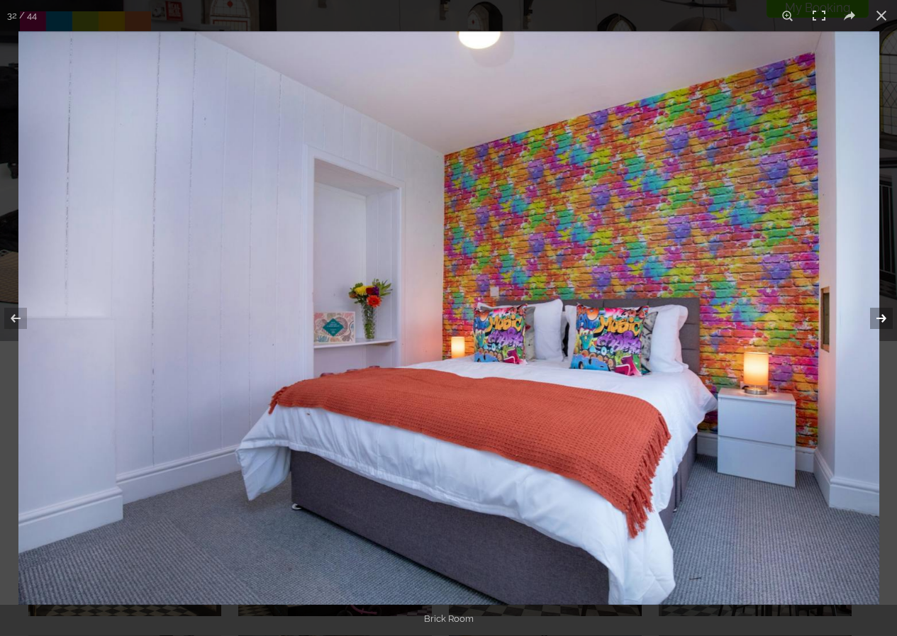
click at [885, 318] on button at bounding box center [872, 318] width 50 height 71
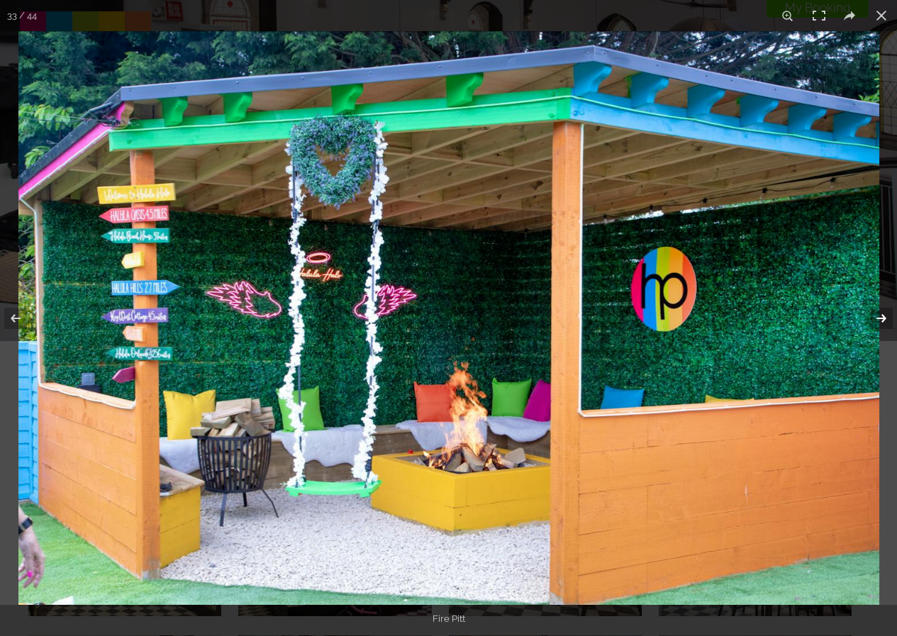
click at [885, 318] on button at bounding box center [872, 318] width 50 height 71
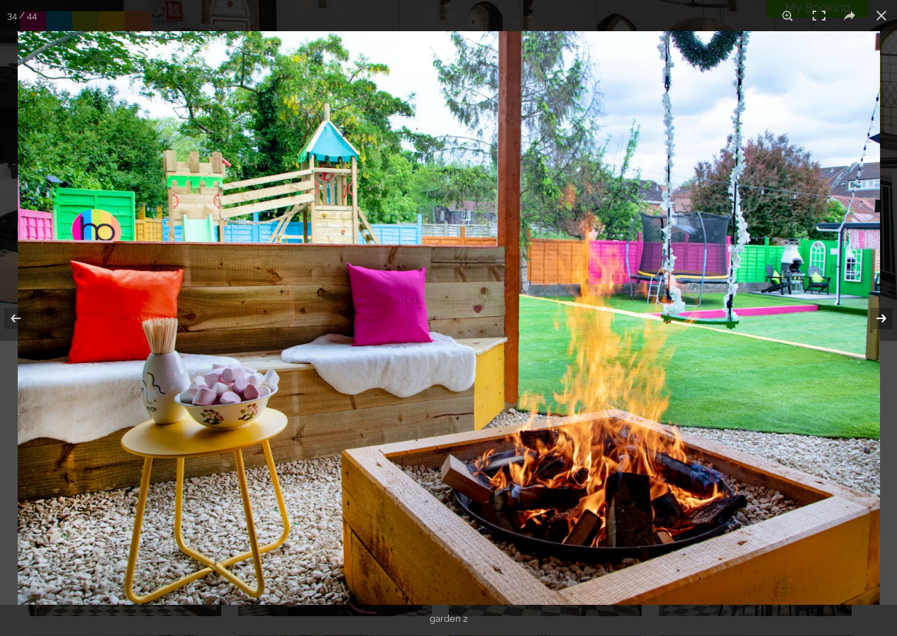
click at [885, 318] on button at bounding box center [872, 318] width 50 height 71
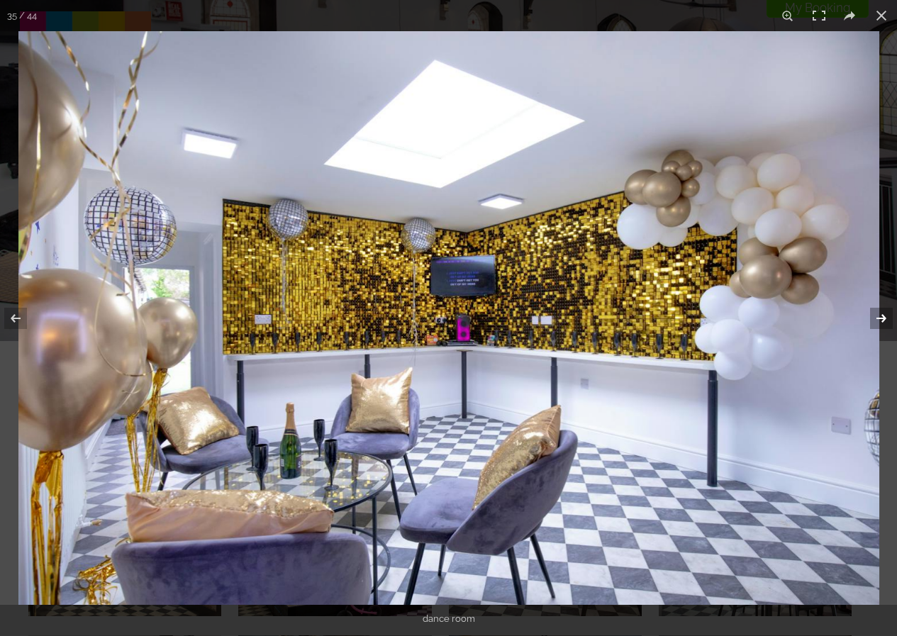
click at [885, 318] on button at bounding box center [872, 318] width 50 height 71
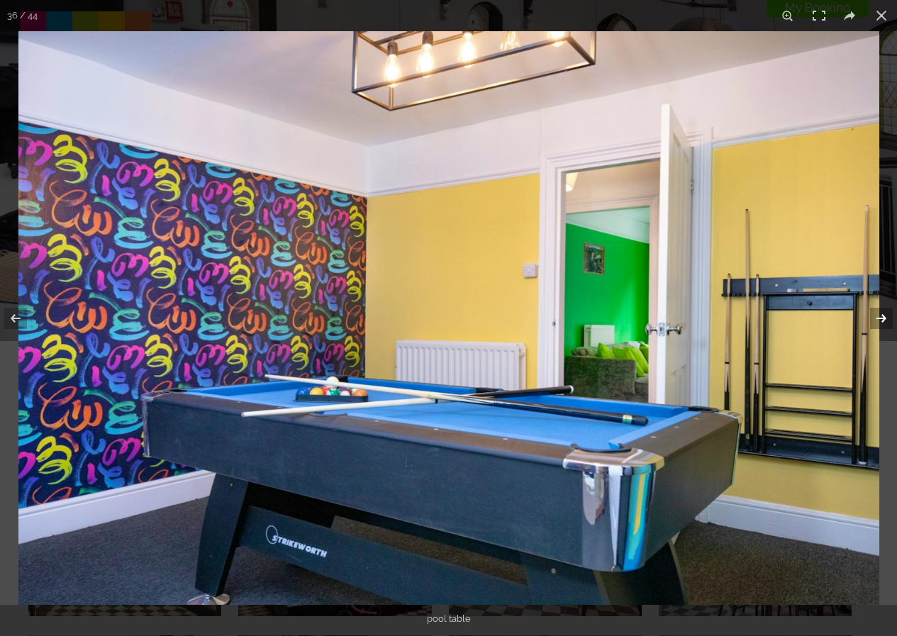
click at [885, 318] on button at bounding box center [872, 318] width 50 height 71
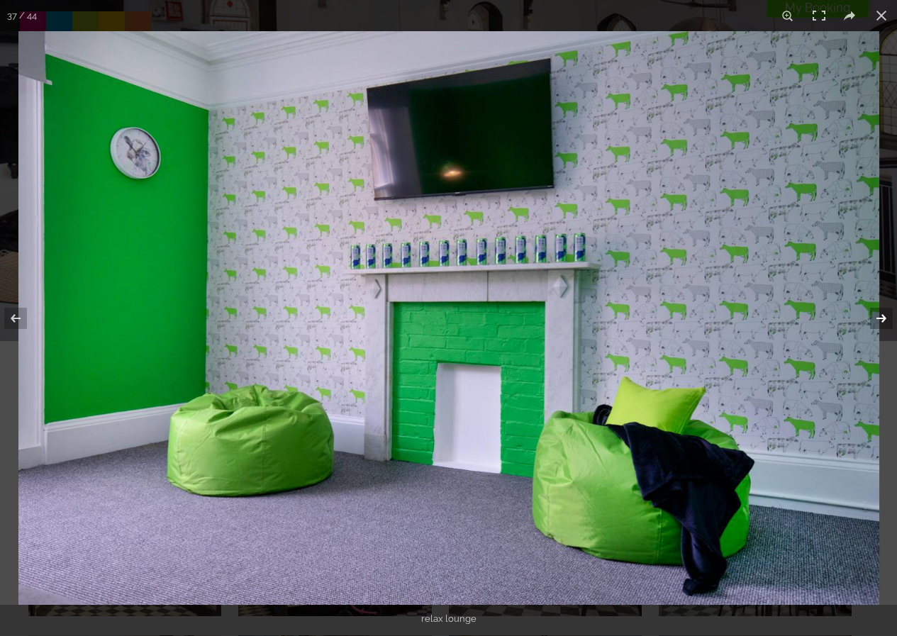
click at [885, 318] on button at bounding box center [872, 318] width 50 height 71
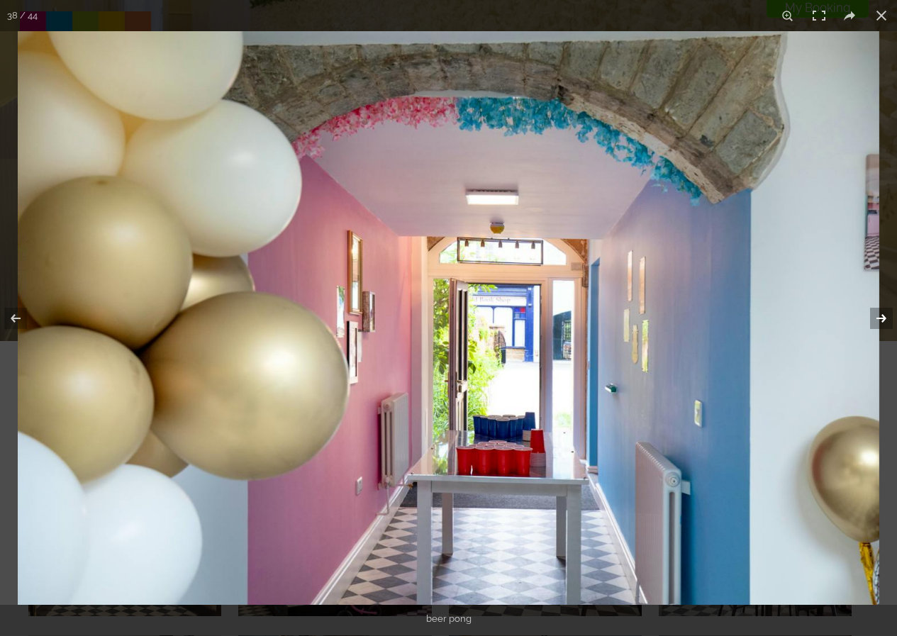
click at [885, 318] on button at bounding box center [872, 318] width 50 height 71
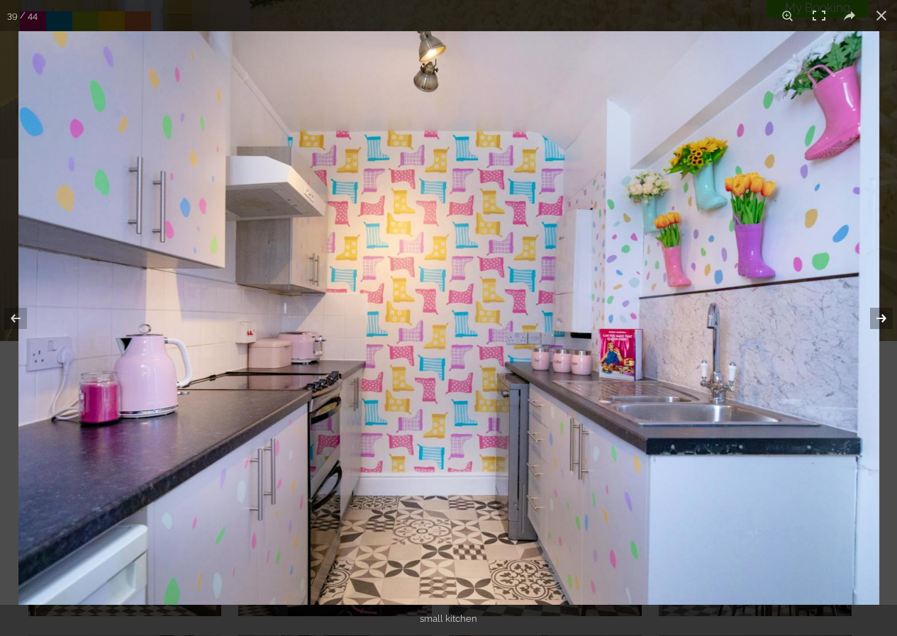
click at [885, 318] on button at bounding box center [872, 318] width 50 height 71
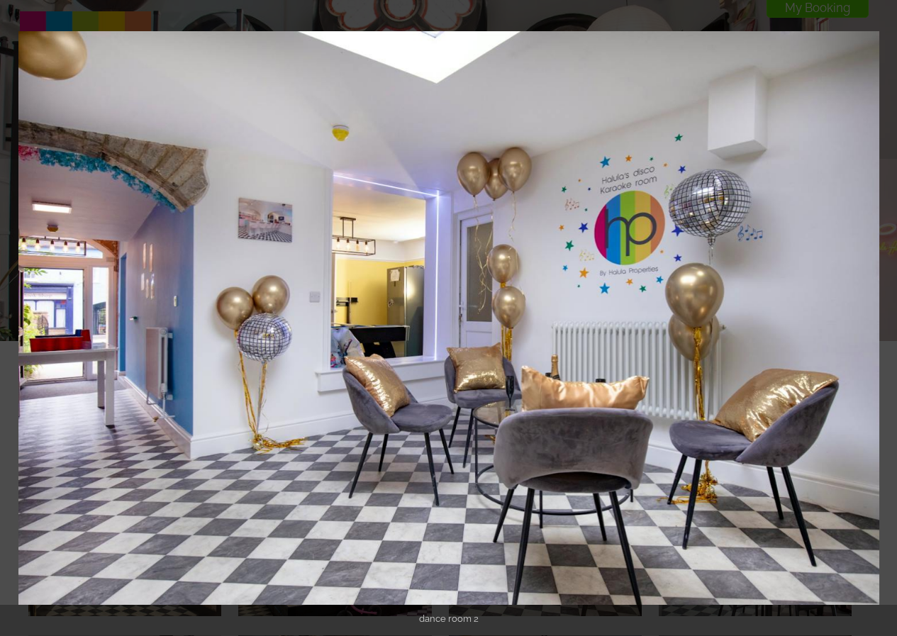
click at [885, 318] on button at bounding box center [872, 318] width 50 height 71
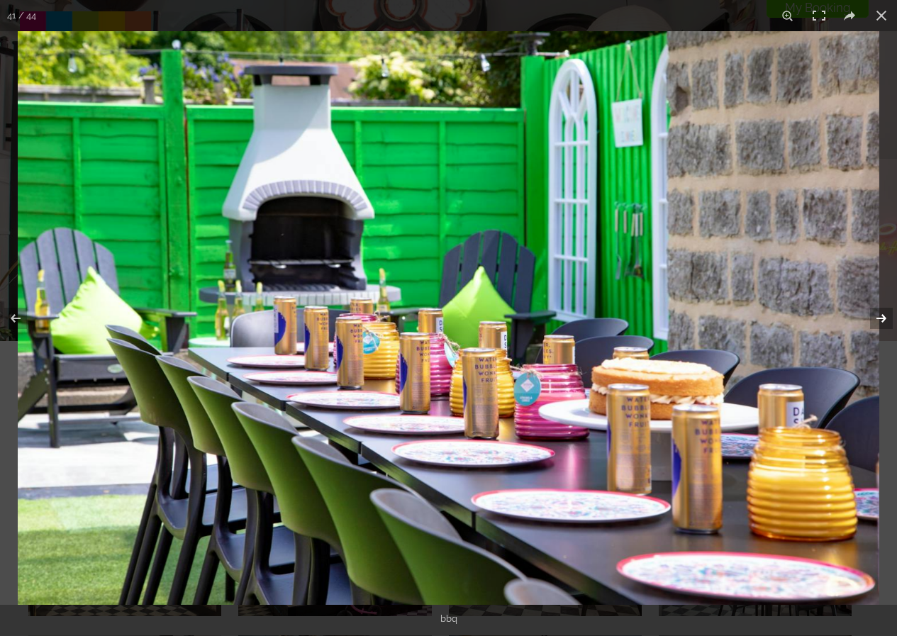
click at [872, 319] on button at bounding box center [872, 318] width 50 height 71
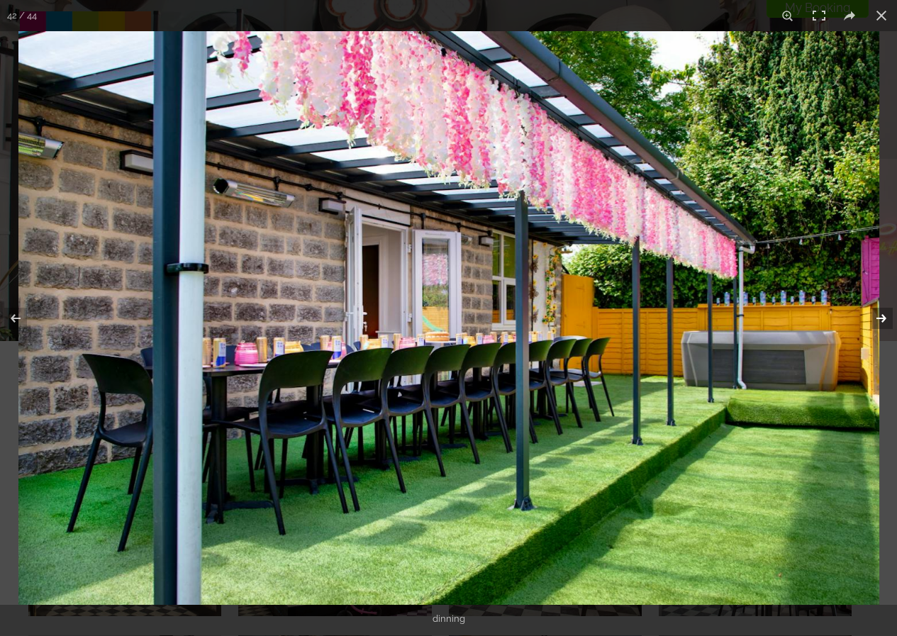
click at [872, 316] on button at bounding box center [872, 318] width 50 height 71
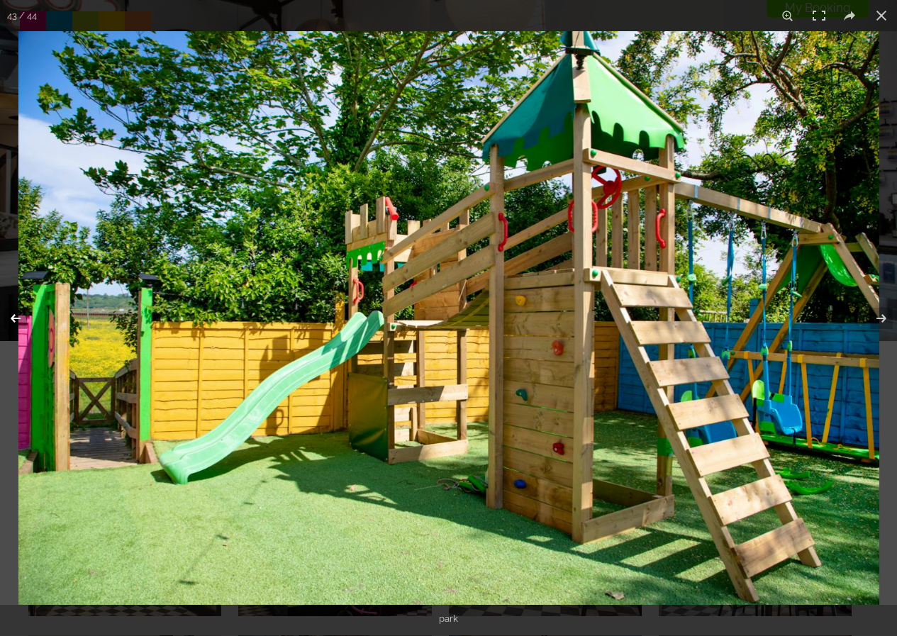
click at [22, 321] on button at bounding box center [25, 318] width 50 height 71
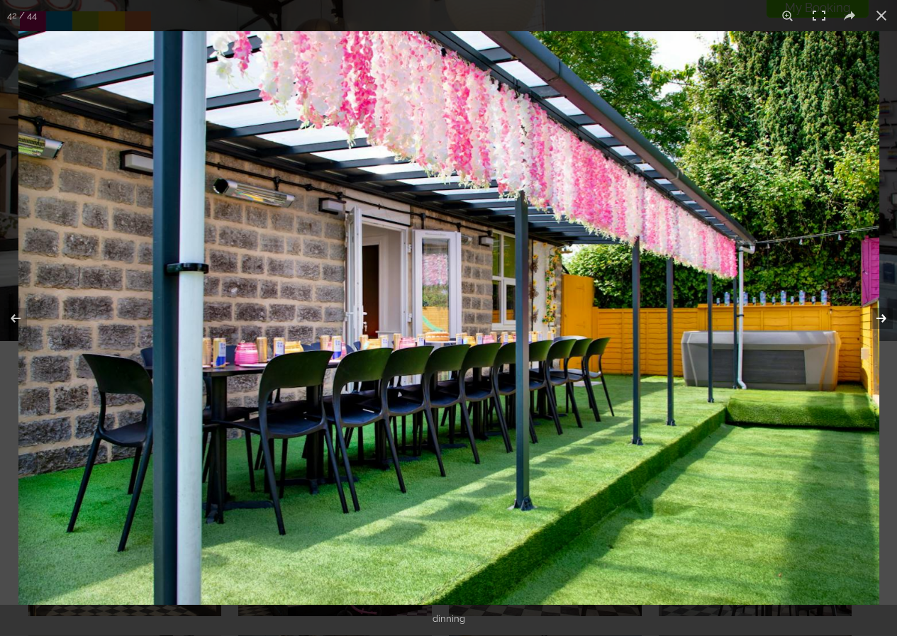
click at [878, 317] on button at bounding box center [872, 318] width 50 height 71
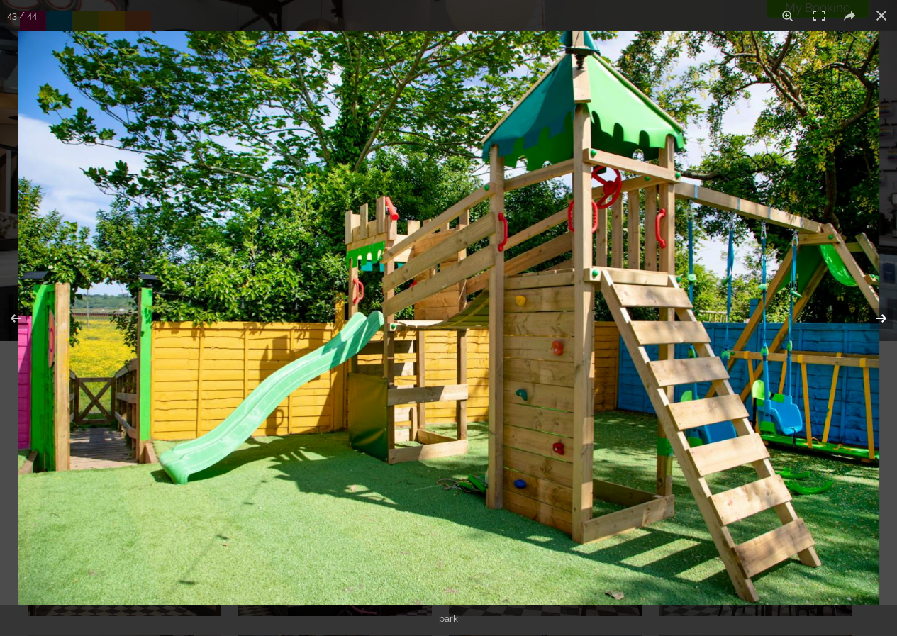
click at [878, 317] on button at bounding box center [872, 318] width 50 height 71
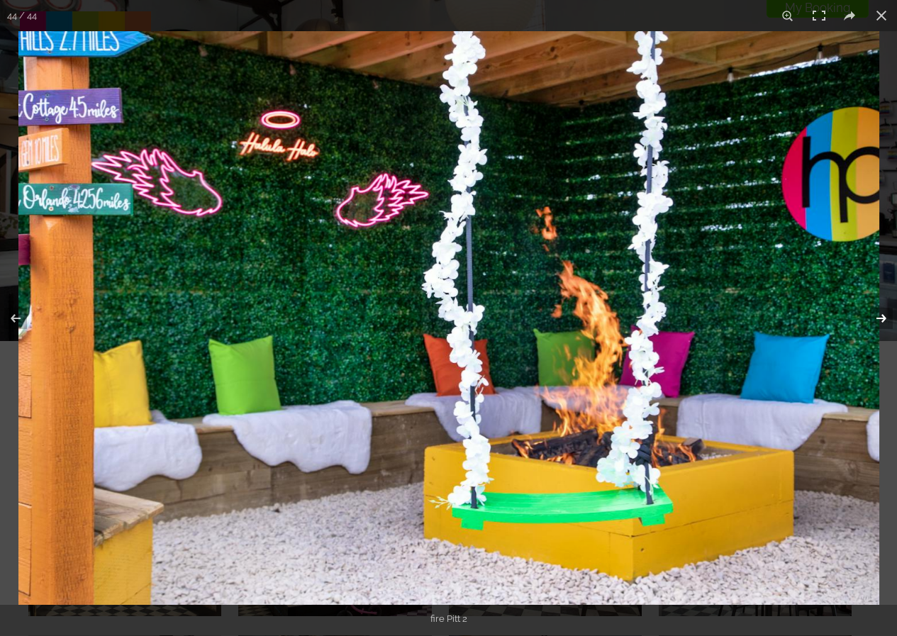
click at [878, 317] on button at bounding box center [872, 318] width 50 height 71
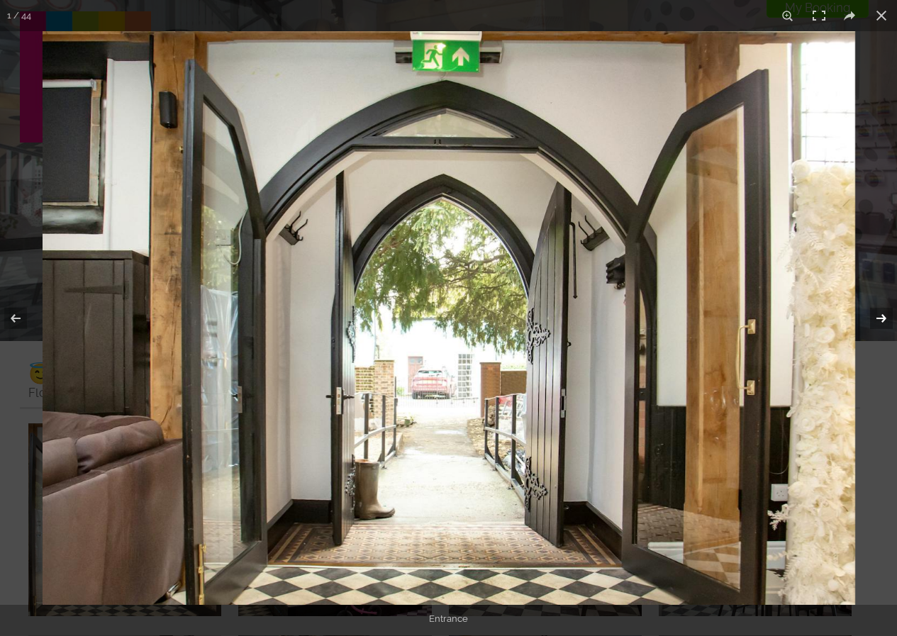
click at [878, 317] on button at bounding box center [872, 318] width 50 height 71
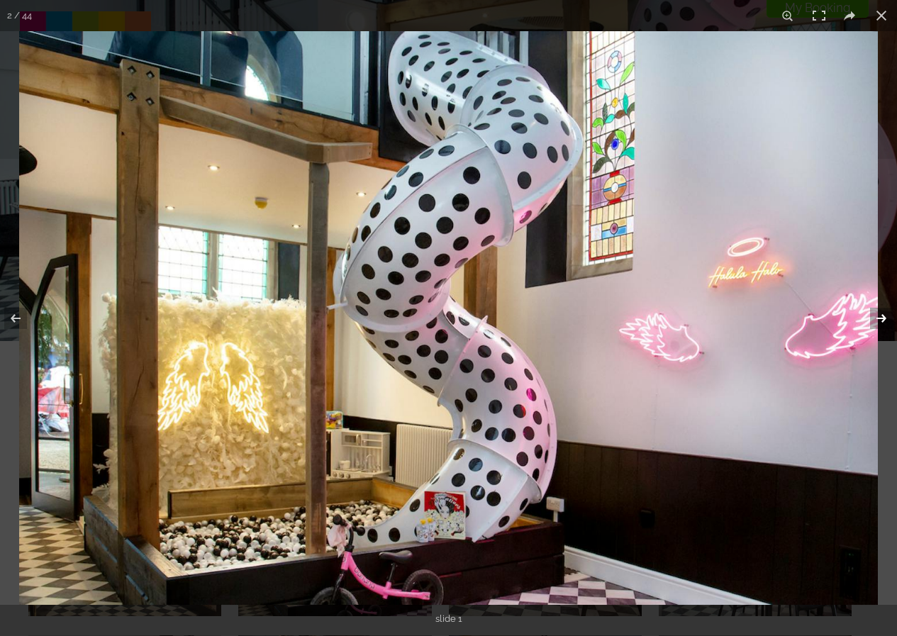
click at [878, 317] on button at bounding box center [872, 318] width 50 height 71
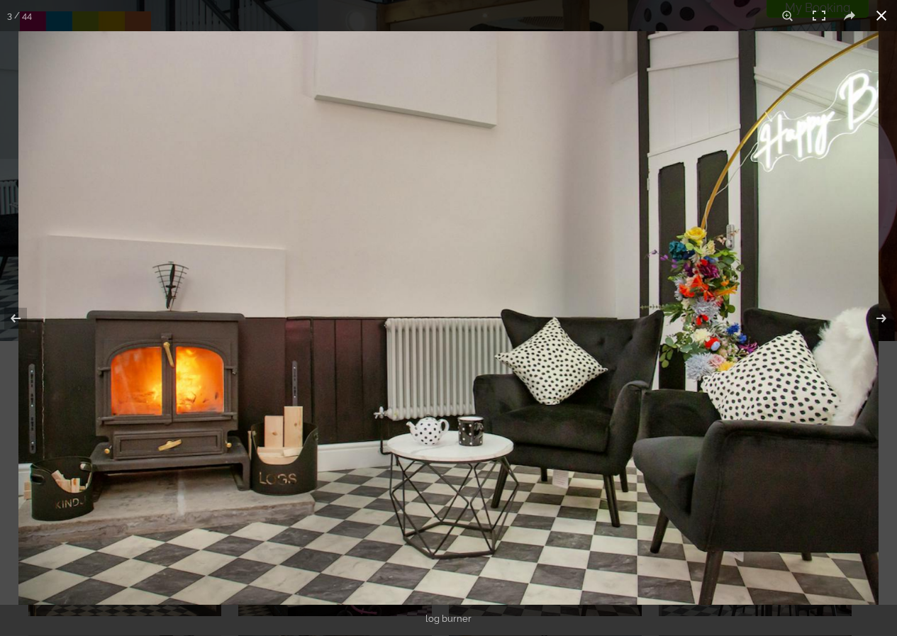
click at [883, 13] on button at bounding box center [880, 15] width 31 height 31
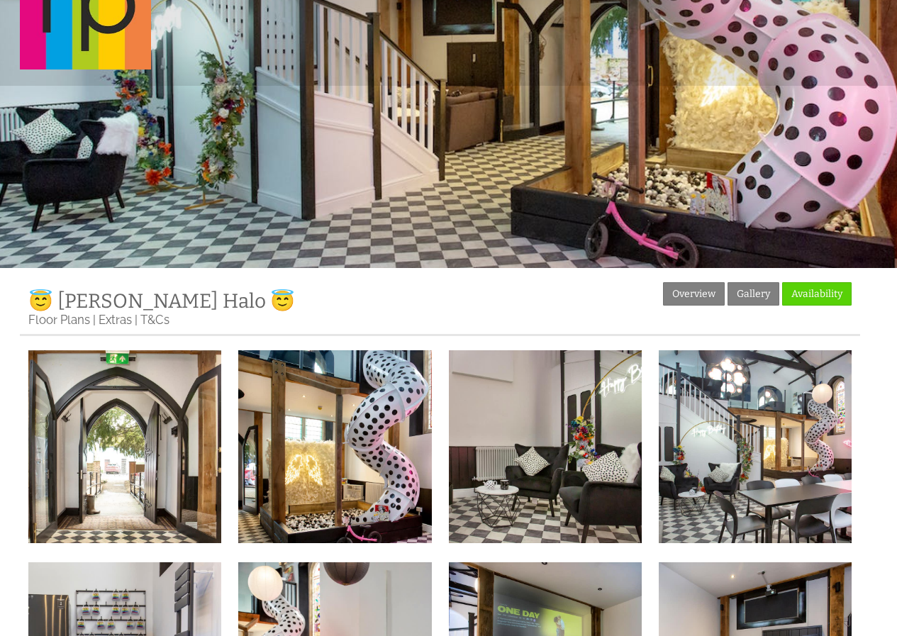
scroll to position [71, 0]
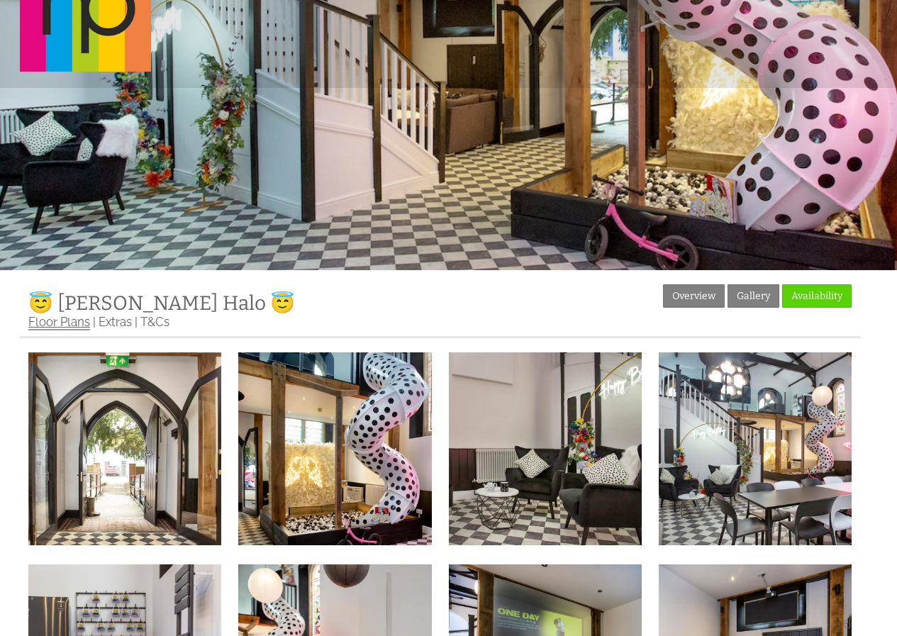
click at [60, 330] on link "Floor Plans" at bounding box center [59, 323] width 62 height 16
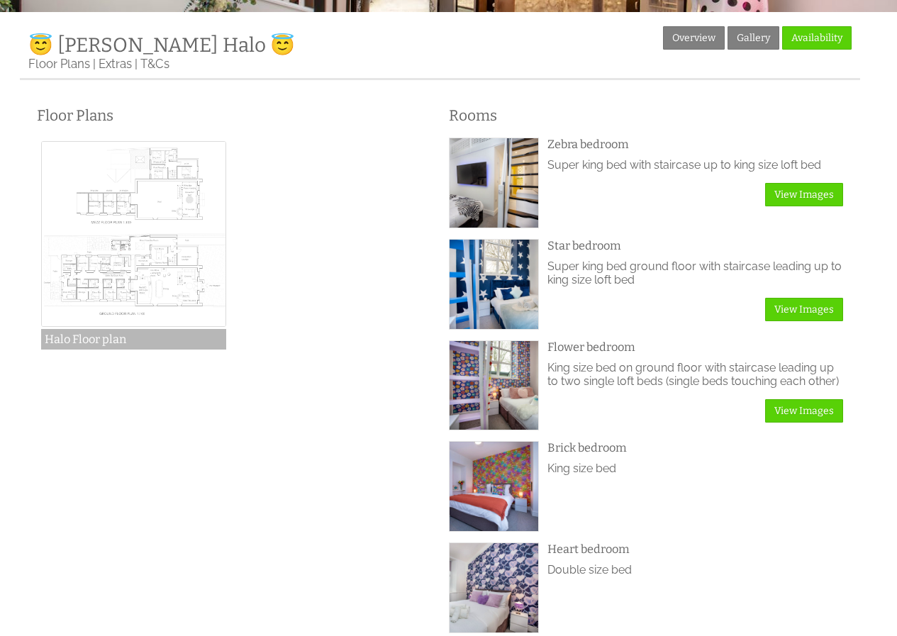
scroll to position [354, 0]
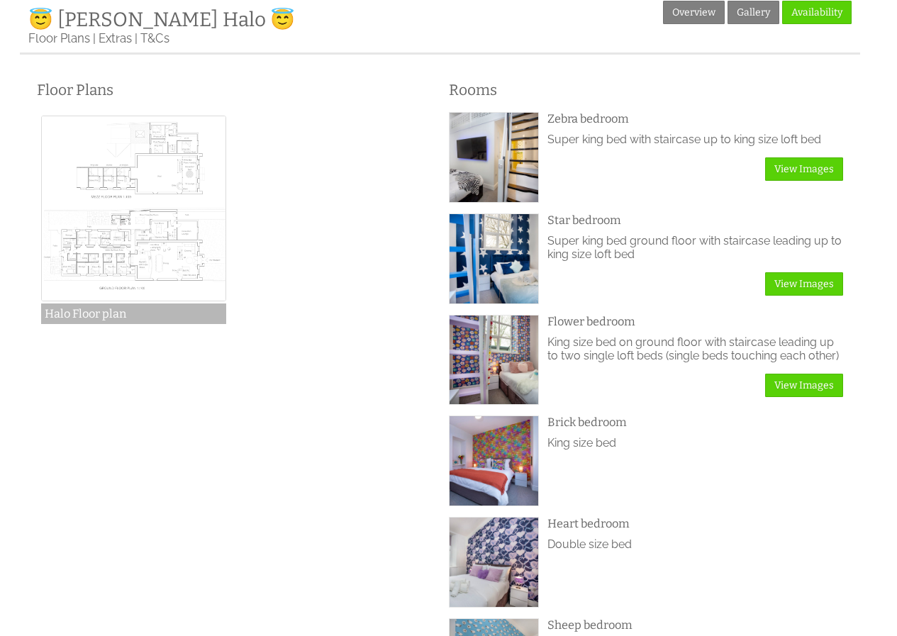
click at [118, 244] on img at bounding box center [134, 209] width 186 height 186
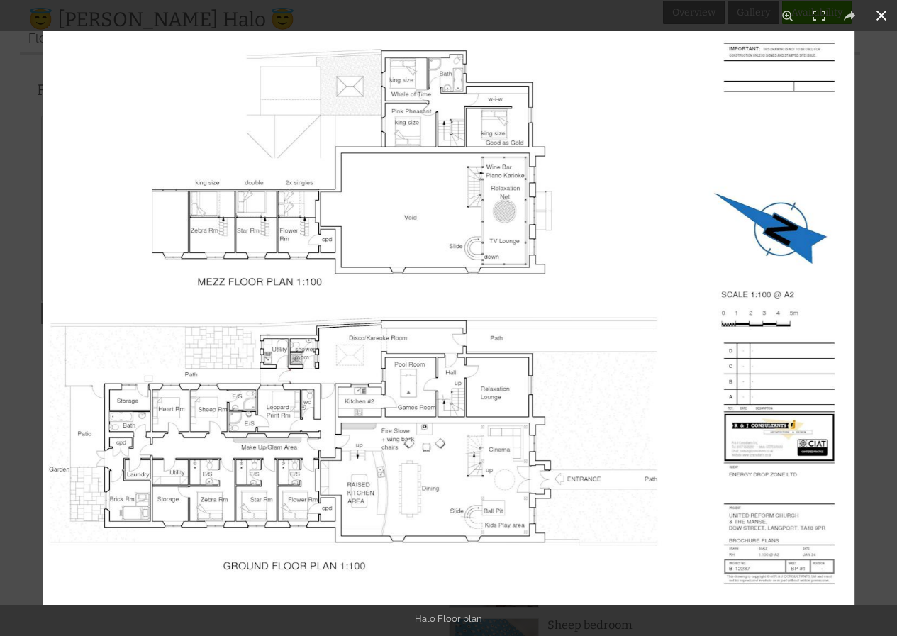
click at [885, 23] on button at bounding box center [880, 15] width 31 height 31
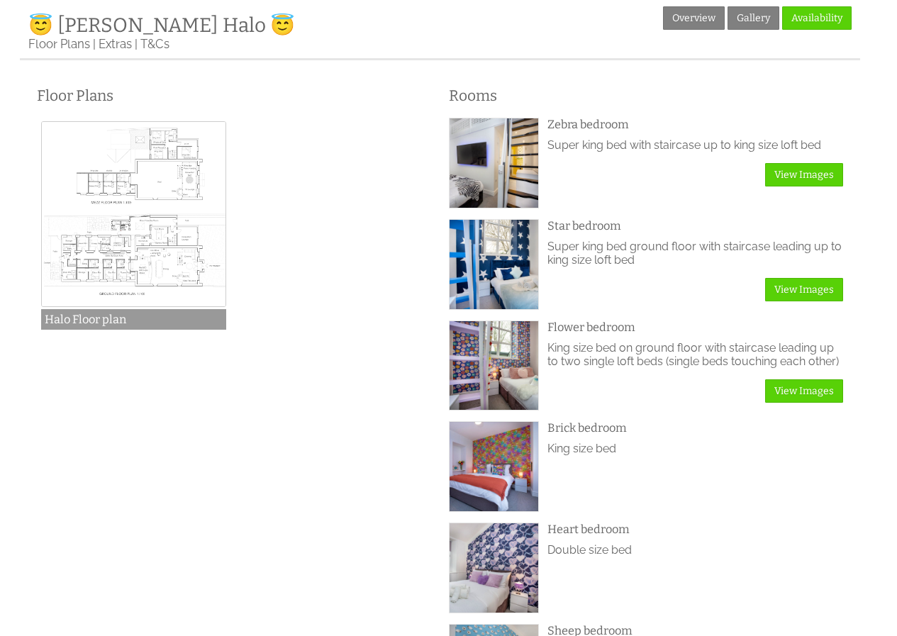
scroll to position [284, 0]
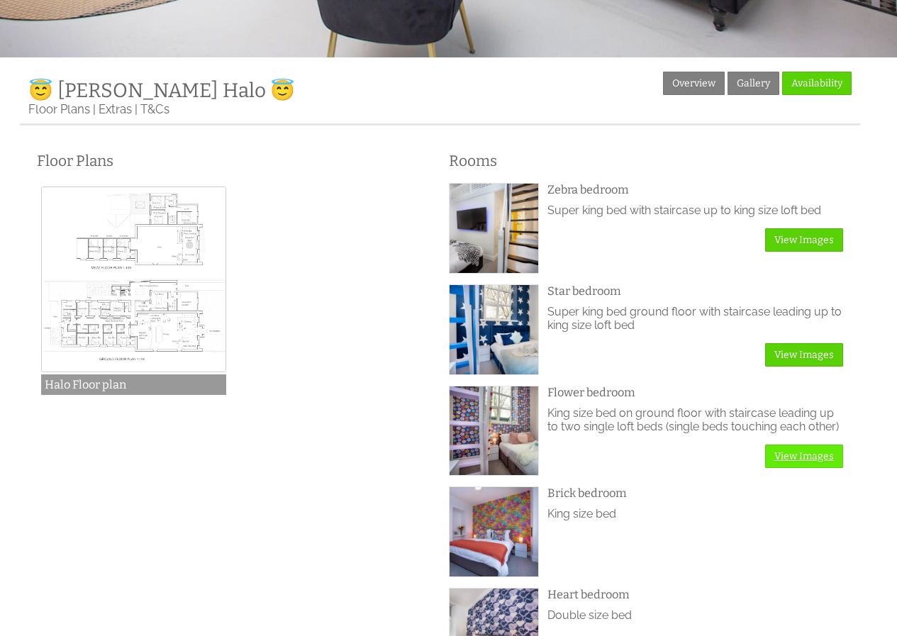
click at [812, 468] on link "View Images" at bounding box center [804, 455] width 78 height 23
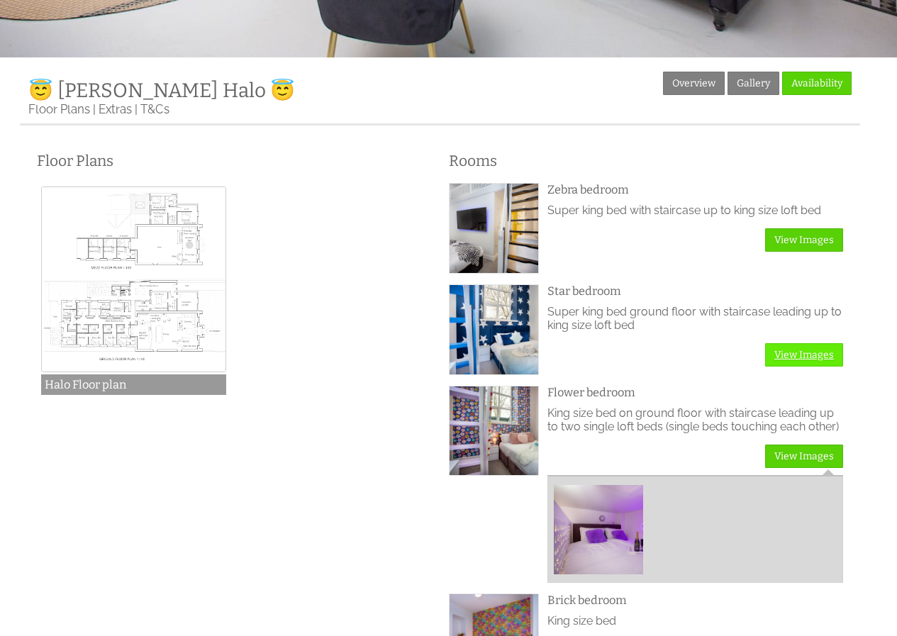
click at [800, 360] on link "View Images" at bounding box center [804, 354] width 78 height 23
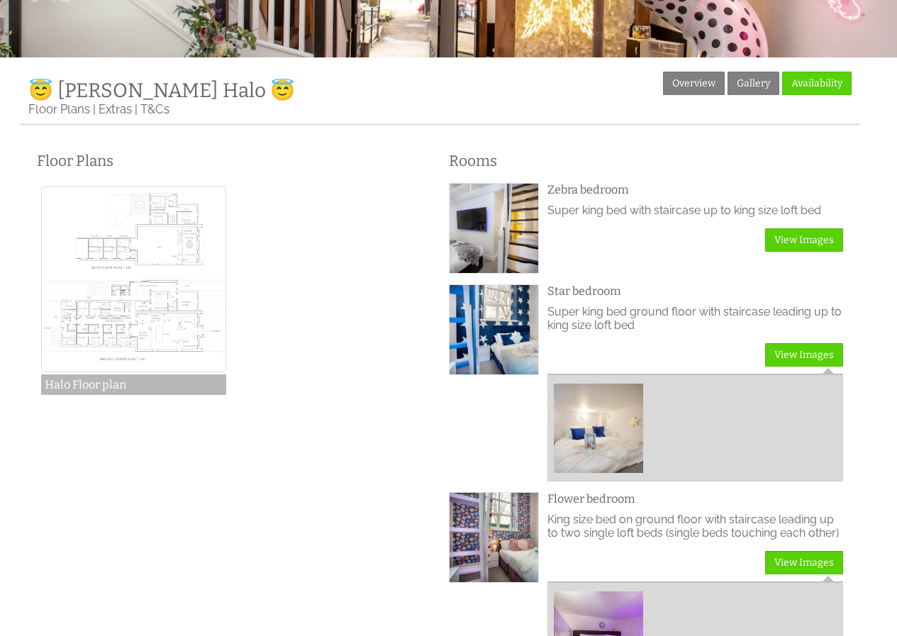
click at [114, 345] on img at bounding box center [134, 279] width 186 height 186
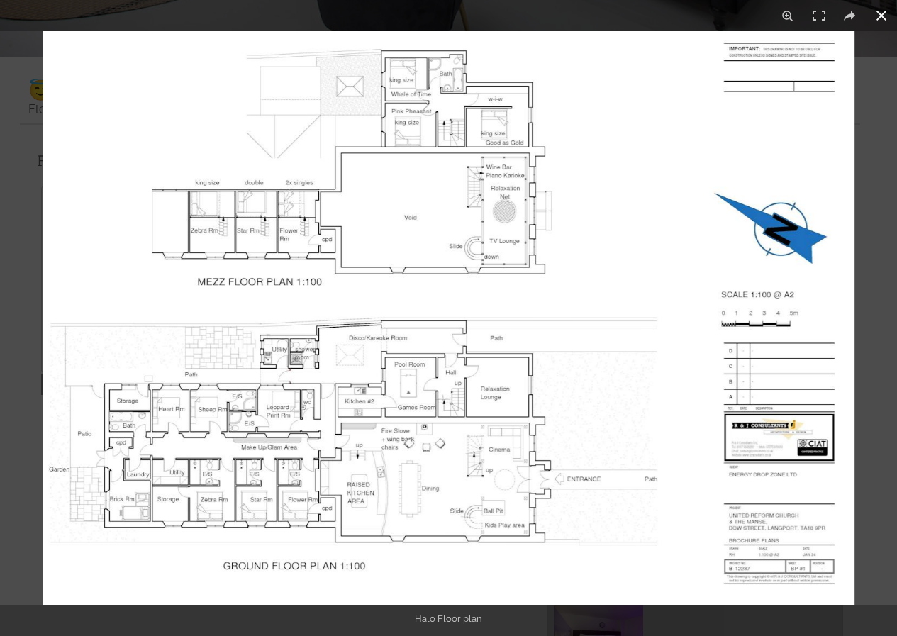
click at [882, 11] on button at bounding box center [880, 15] width 31 height 31
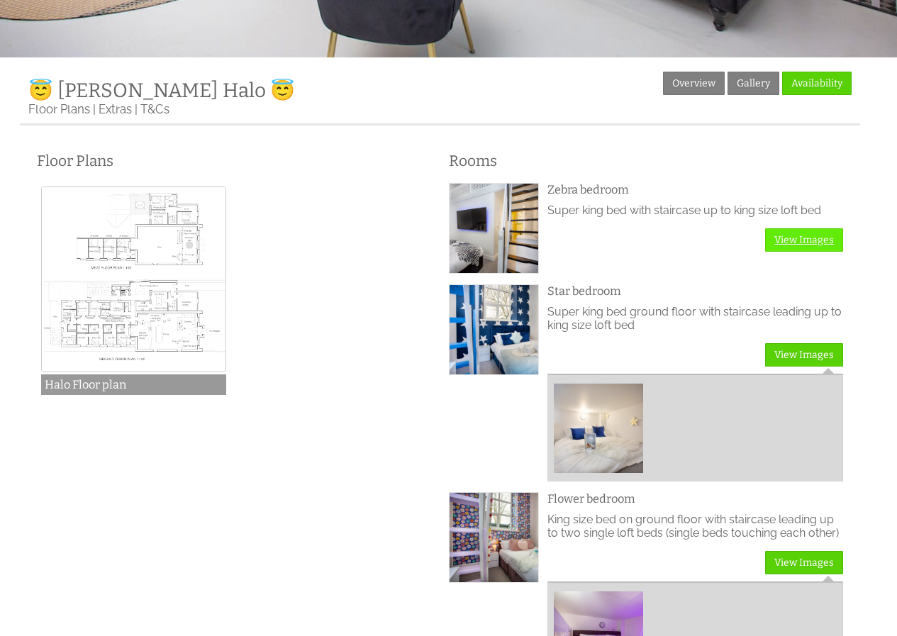
click at [826, 241] on link "View Images" at bounding box center [804, 239] width 78 height 23
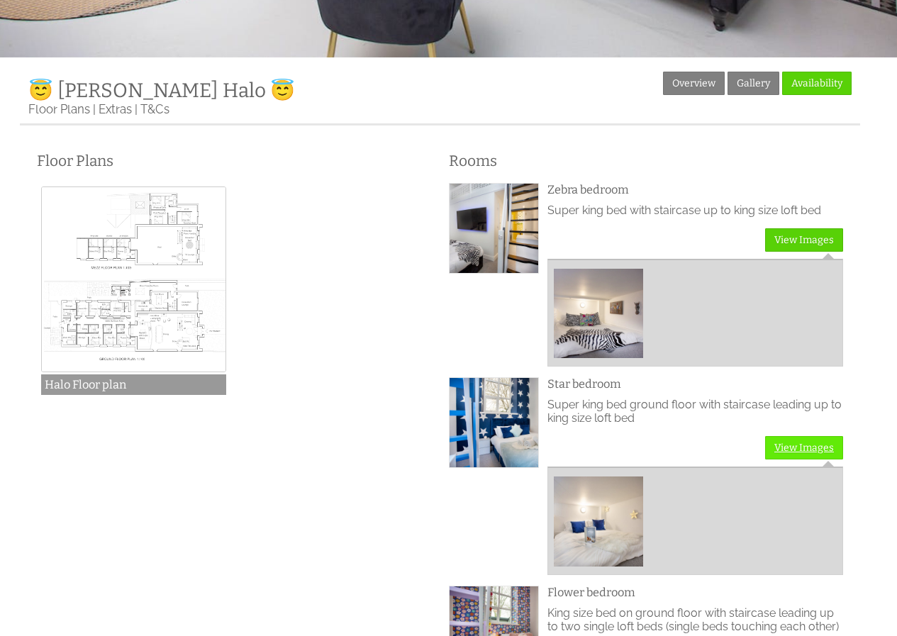
click at [806, 452] on link "View Images" at bounding box center [804, 447] width 78 height 23
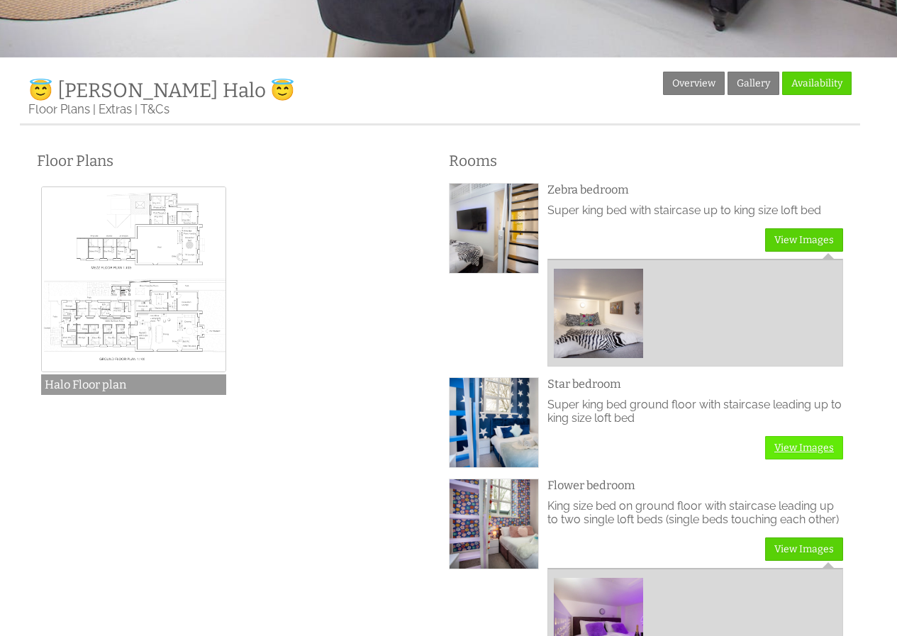
click at [799, 447] on link "View Images" at bounding box center [804, 447] width 78 height 23
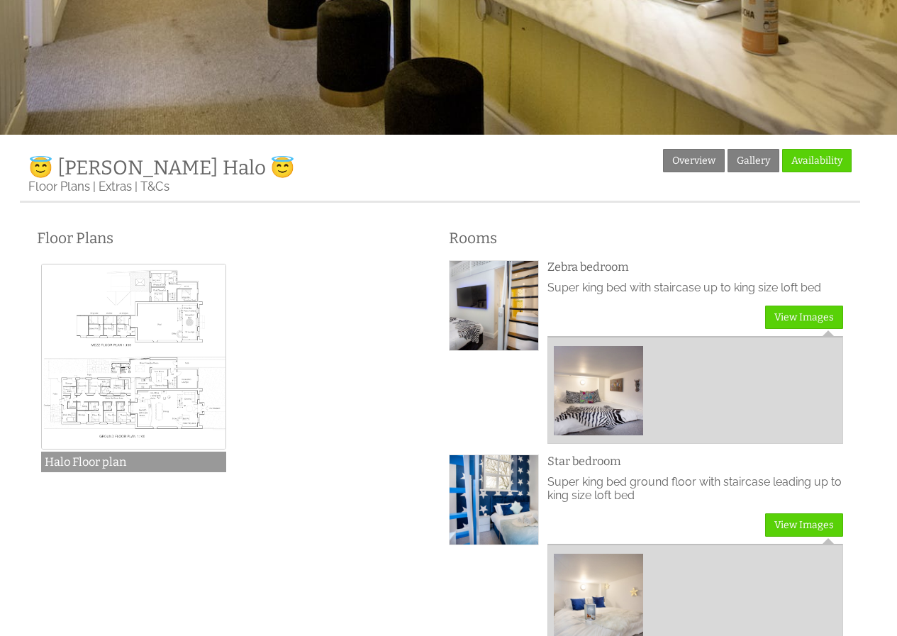
scroll to position [0, 0]
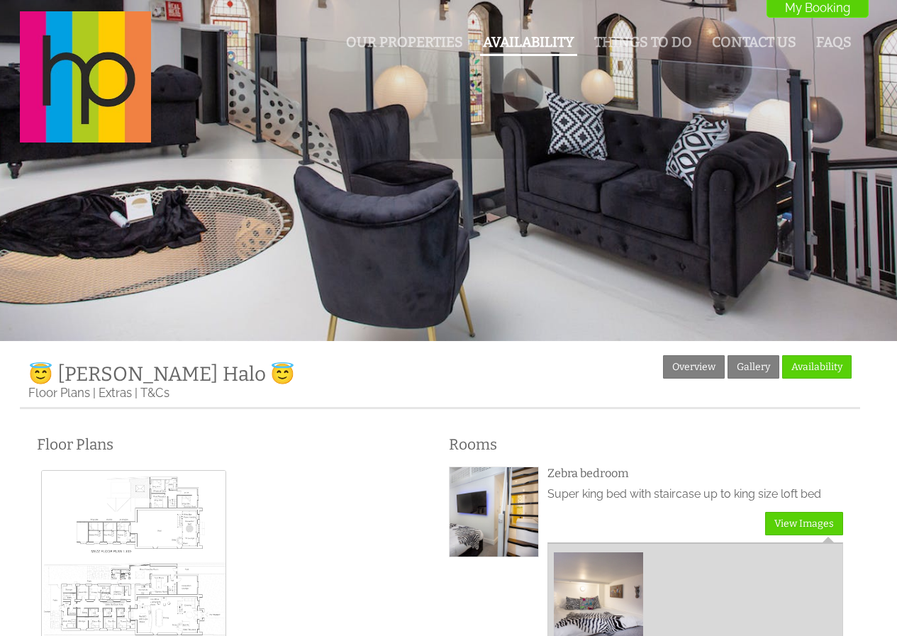
click at [524, 32] on li "Availability" at bounding box center [528, 43] width 97 height 25
click at [527, 43] on link "Availability" at bounding box center [528, 42] width 91 height 16
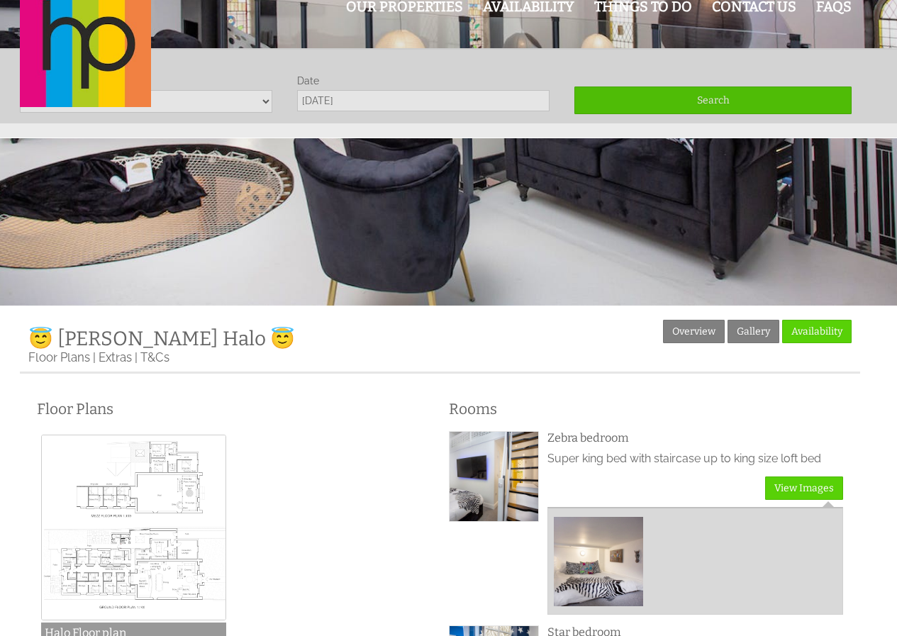
scroll to position [84, 0]
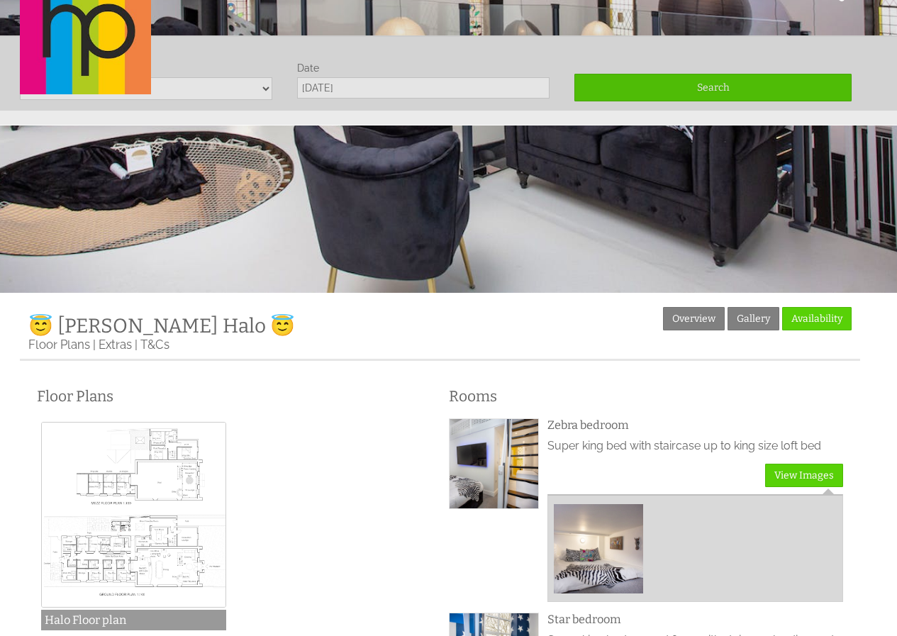
scroll to position [71, 0]
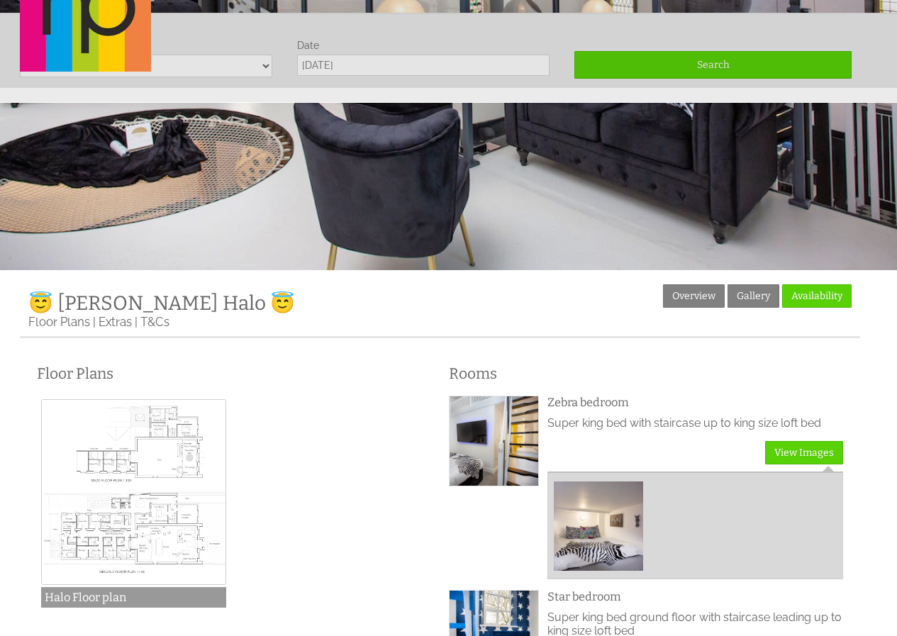
click at [242, 69] on div "Our Properties Availability Things To Do Contact Us FAQs My Booking My Booking" at bounding box center [439, 6] width 857 height 133
click at [333, 64] on div "Our Properties Availability Things To Do Contact Us FAQs My Booking My Booking" at bounding box center [439, 6] width 857 height 133
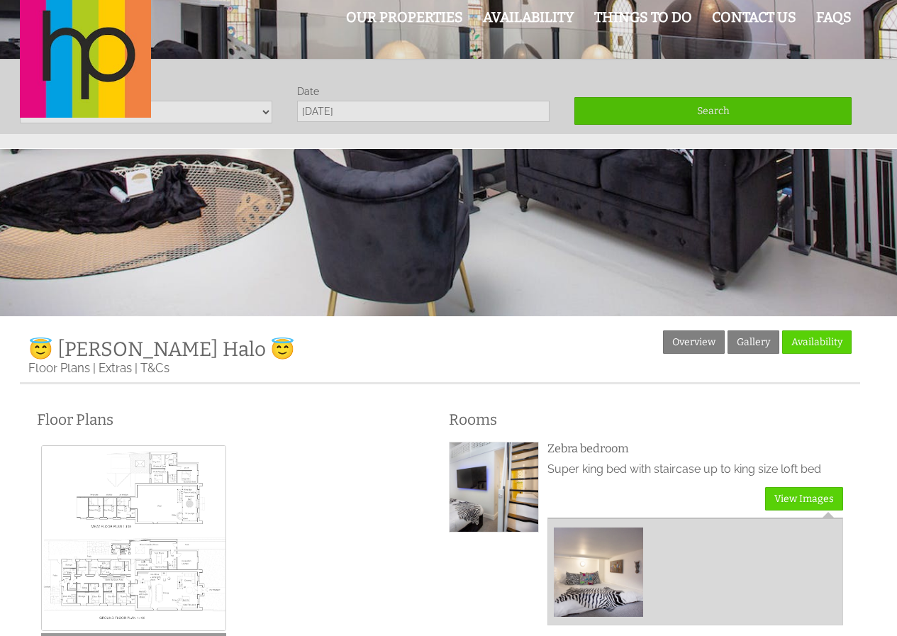
scroll to position [0, 0]
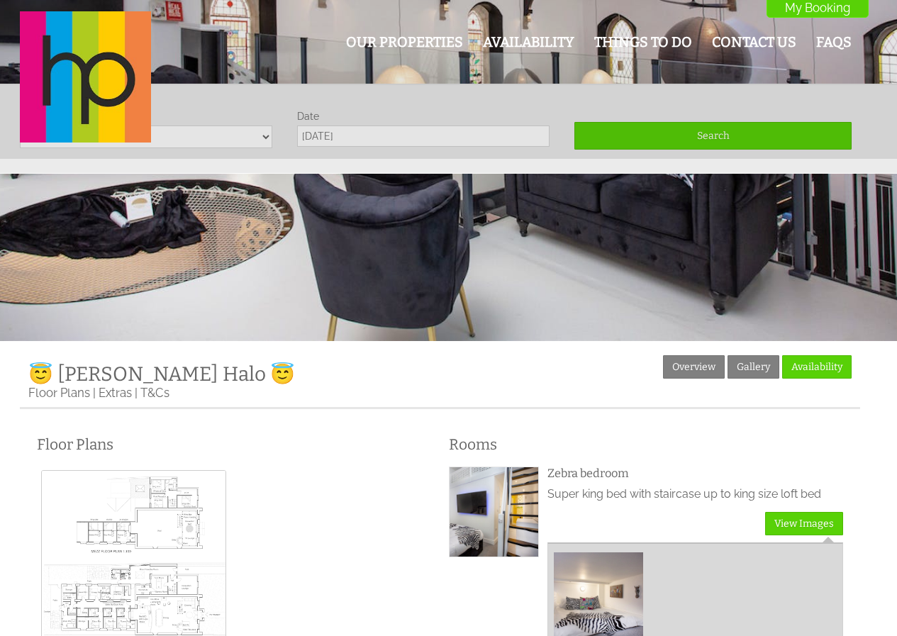
click at [664, 133] on div "Our Properties Availability Things To Do Contact Us FAQs My Booking My Booking" at bounding box center [439, 77] width 857 height 133
click at [461, 136] on div "Our Properties Availability Things To Do Contact Us FAQs My Booking My Booking" at bounding box center [439, 77] width 857 height 133
click at [532, 36] on link "Availability" at bounding box center [528, 42] width 91 height 16
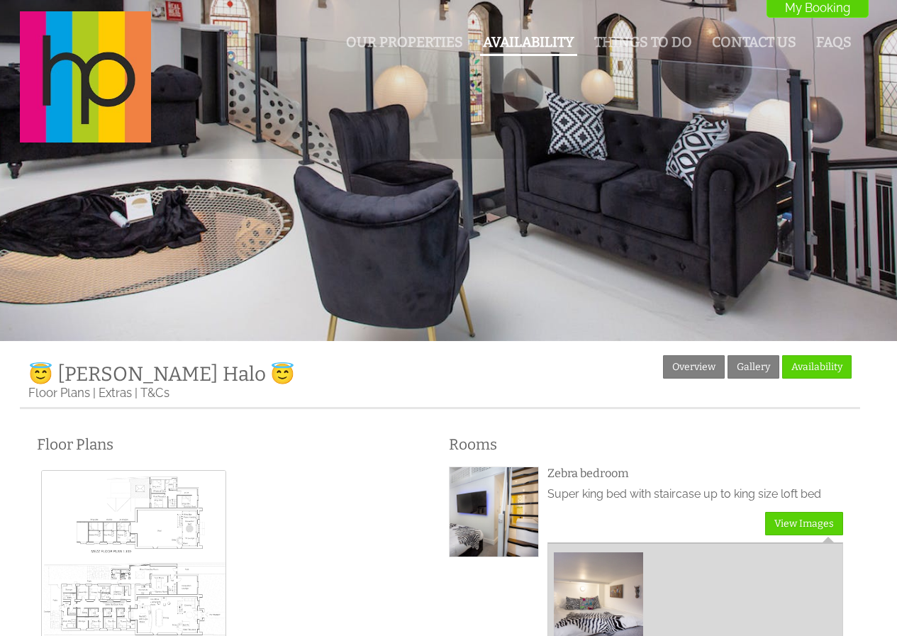
click at [532, 36] on link "Availability" at bounding box center [528, 42] width 91 height 16
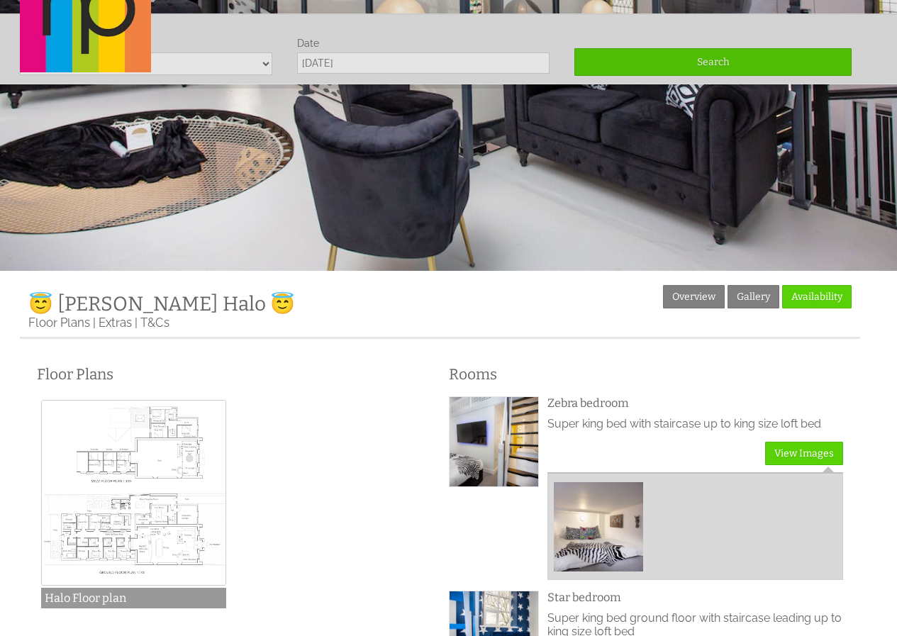
scroll to position [84, 0]
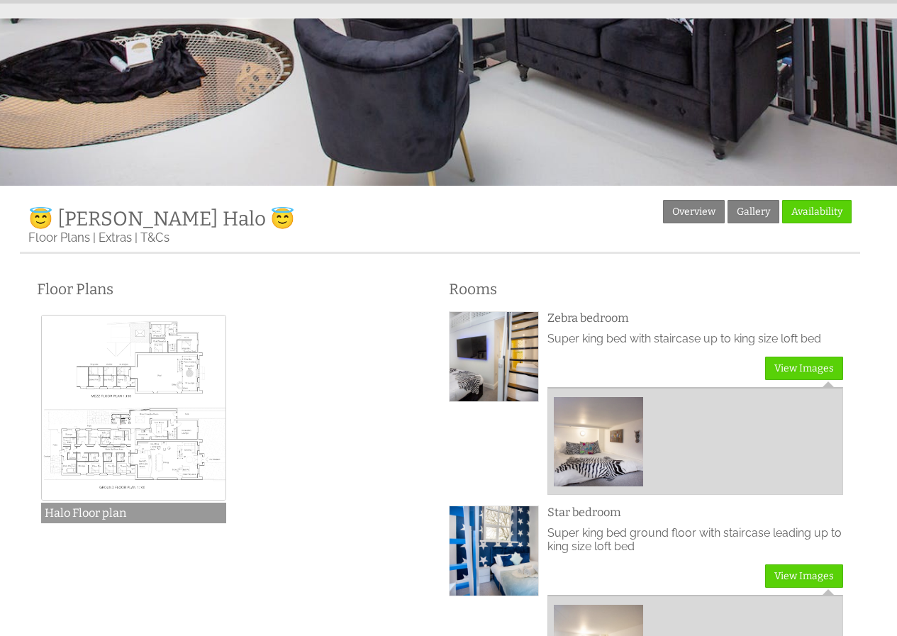
scroll to position [155, 0]
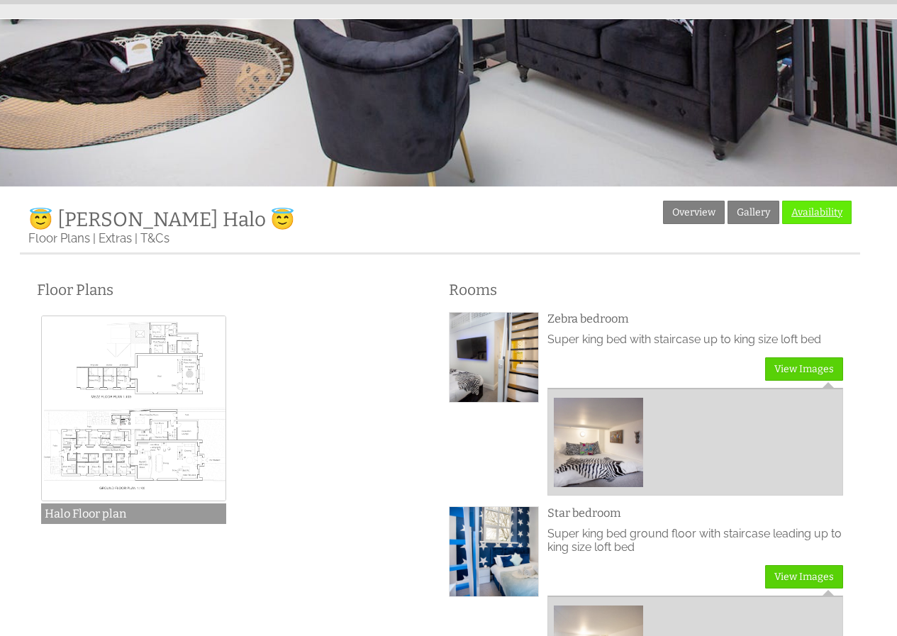
click at [823, 210] on link "Availability" at bounding box center [816, 212] width 69 height 23
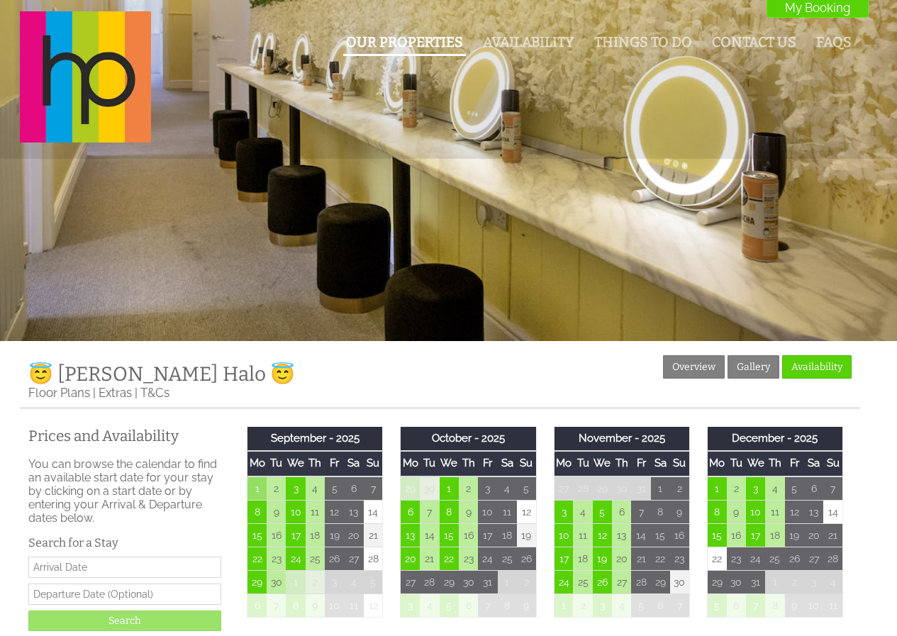
click at [396, 40] on link "Our Properties" at bounding box center [404, 42] width 117 height 16
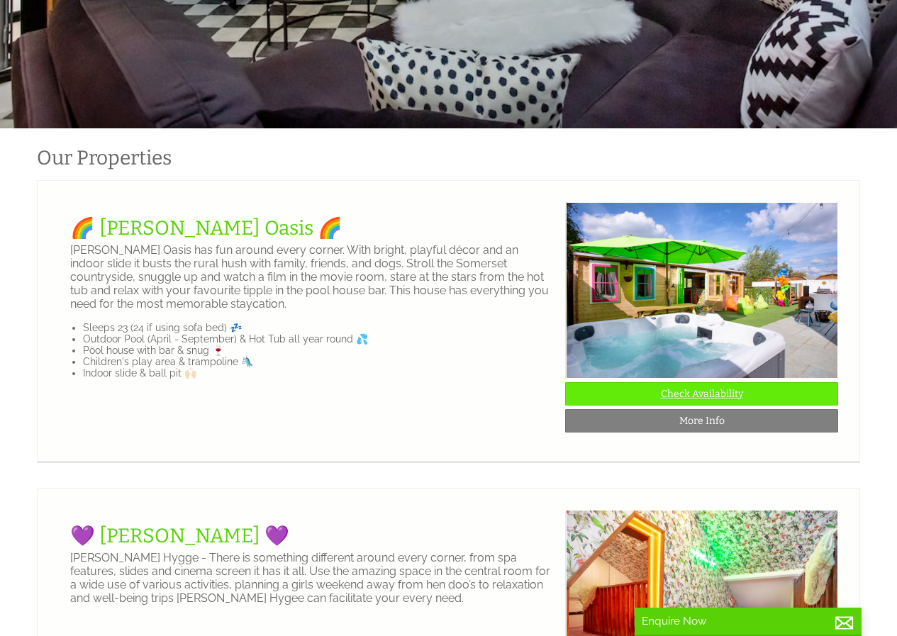
click at [705, 404] on link "Check Availability" at bounding box center [701, 393] width 273 height 23
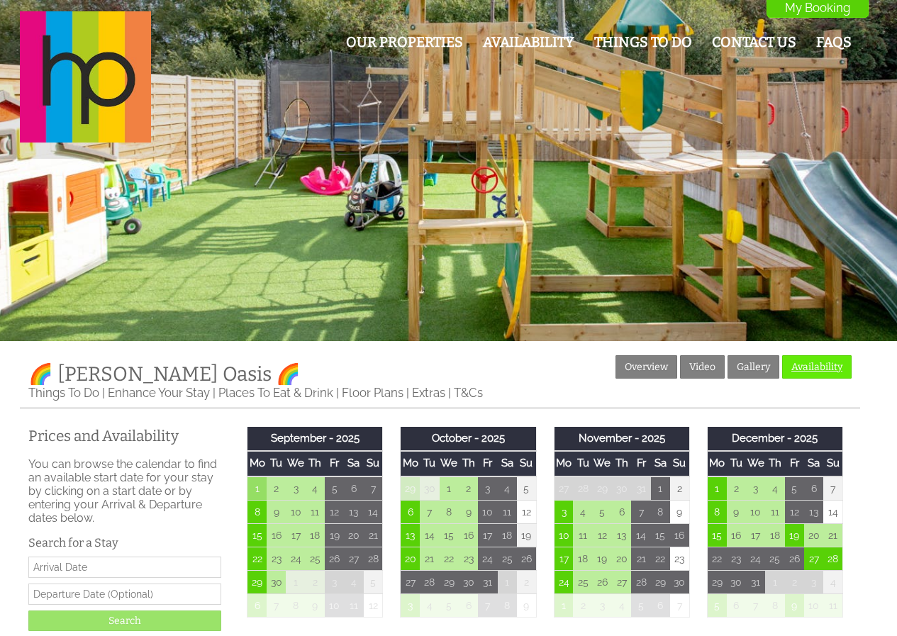
click at [829, 369] on link "Availability" at bounding box center [816, 366] width 69 height 23
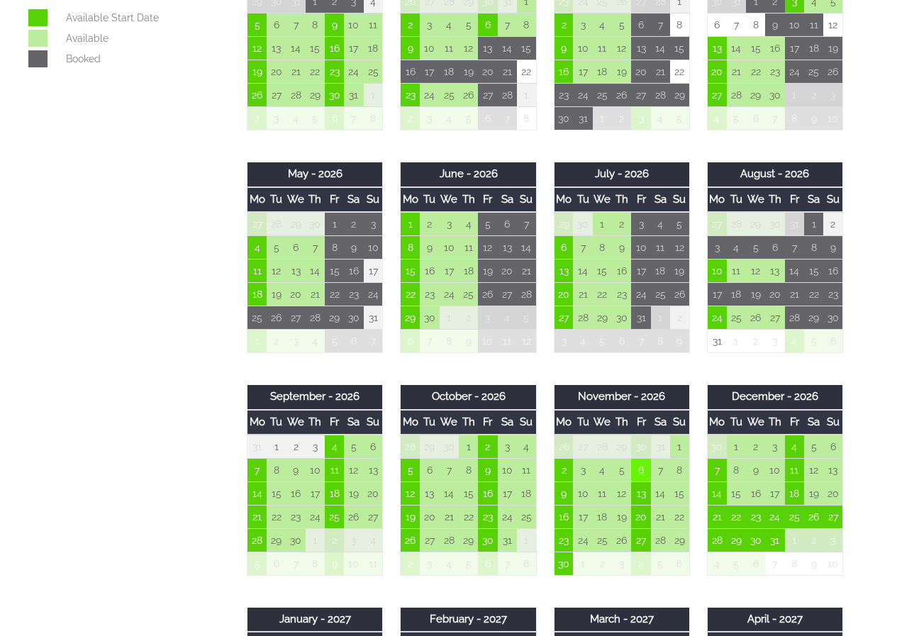
click at [641, 478] on td "6" at bounding box center [640, 470] width 19 height 23
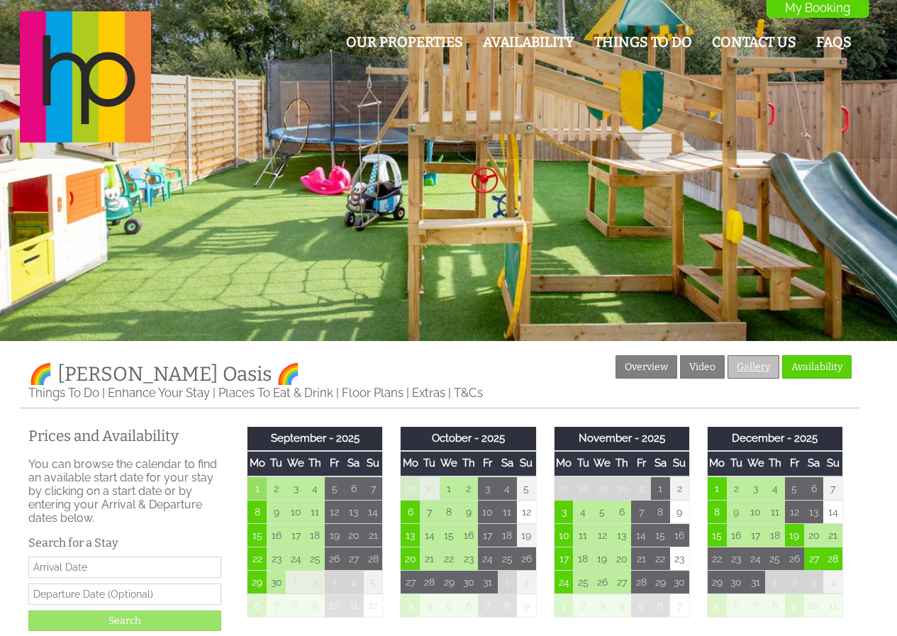
click at [763, 368] on link "Gallery" at bounding box center [753, 366] width 52 height 23
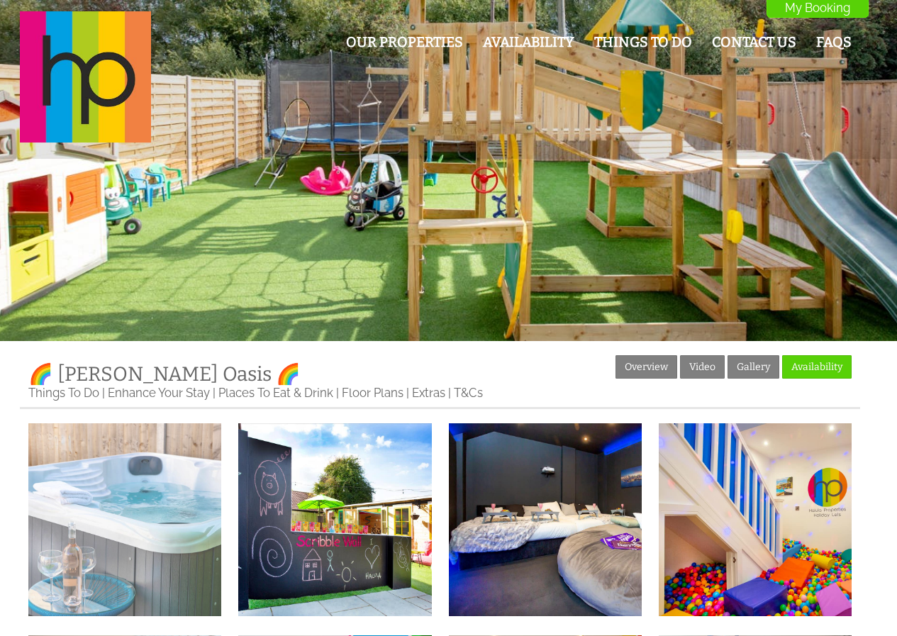
click at [116, 482] on img at bounding box center [124, 519] width 193 height 193
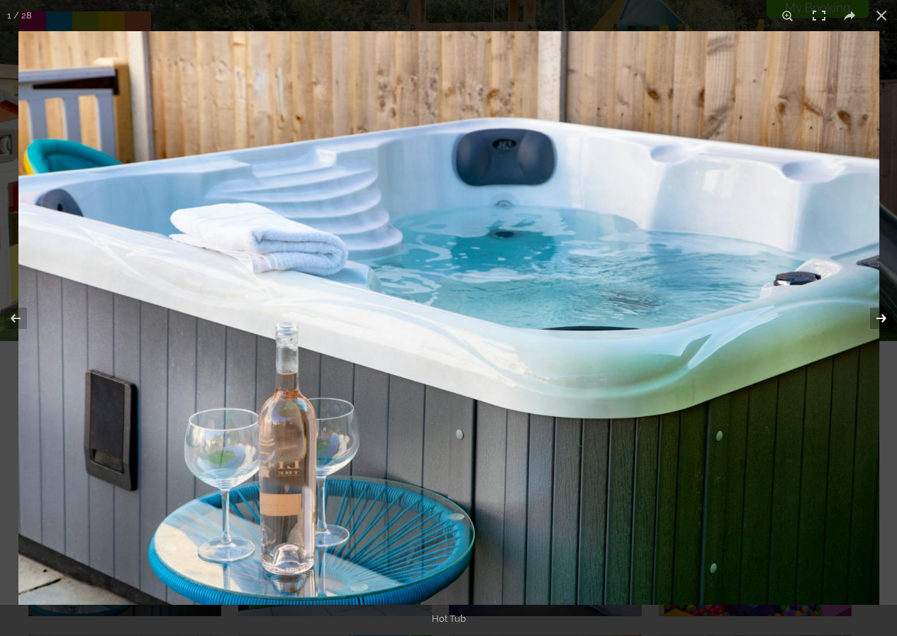
click at [880, 321] on button at bounding box center [872, 318] width 50 height 71
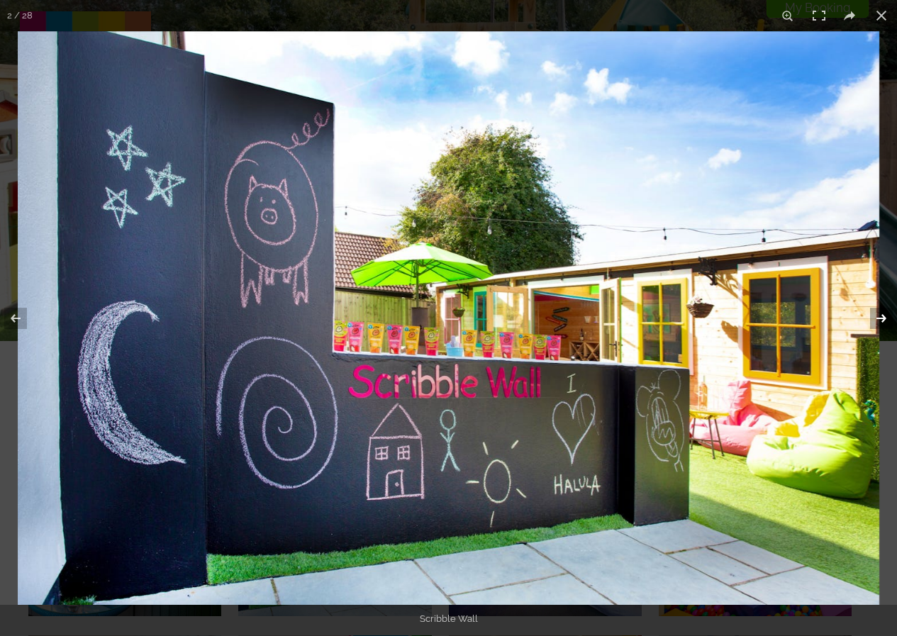
click at [880, 321] on button at bounding box center [872, 318] width 50 height 71
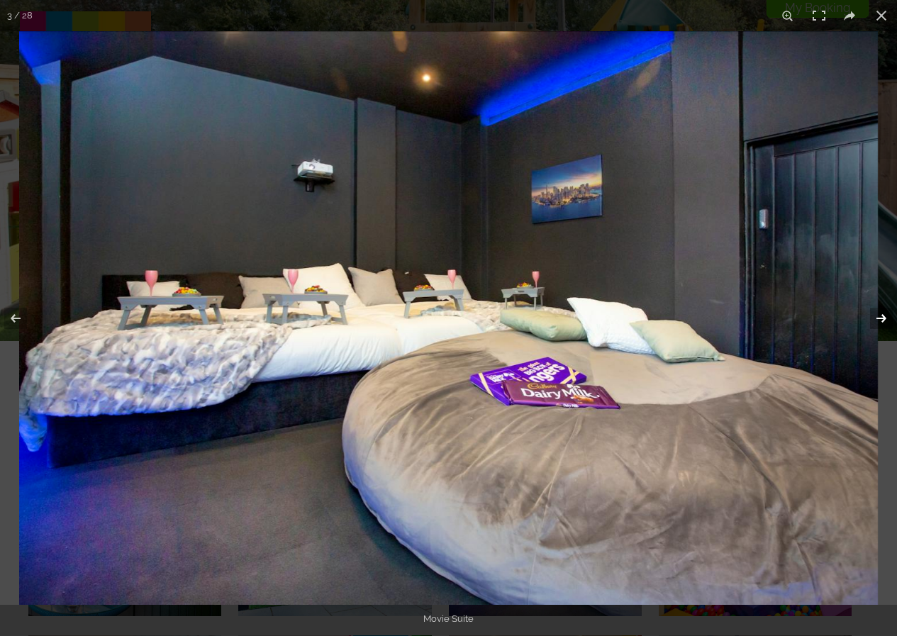
click at [880, 321] on button at bounding box center [872, 318] width 50 height 71
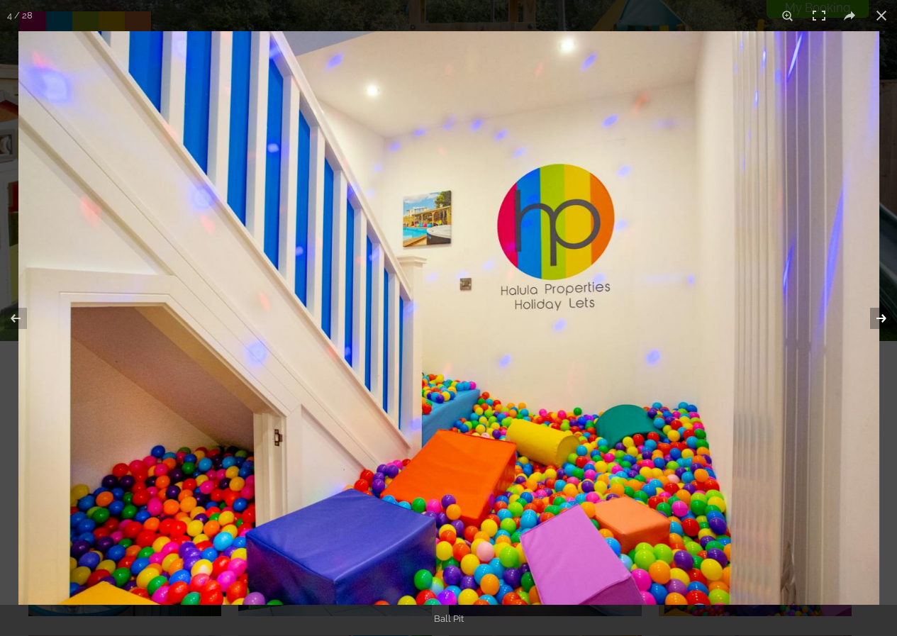
click at [880, 321] on button at bounding box center [872, 318] width 50 height 71
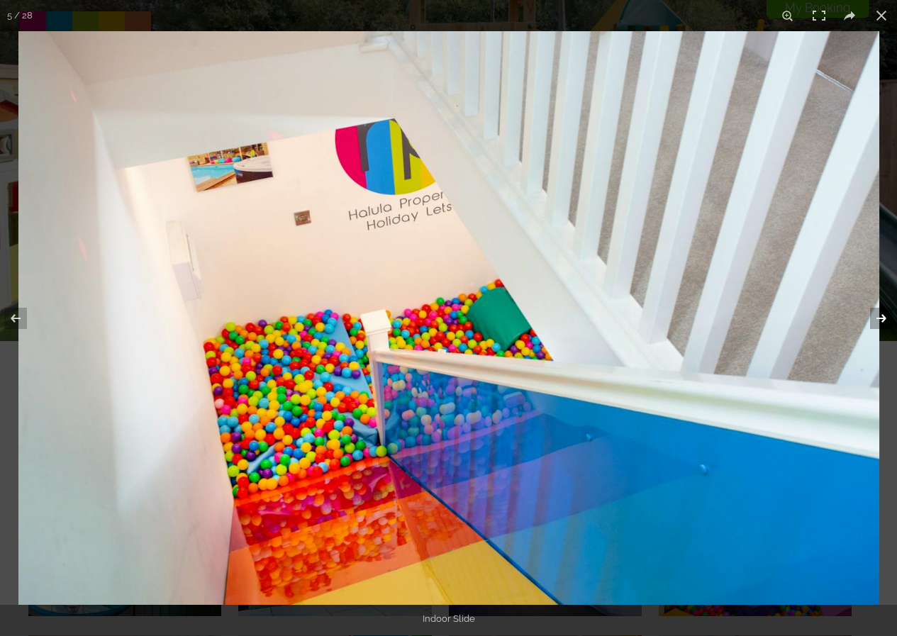
click at [880, 321] on button at bounding box center [872, 318] width 50 height 71
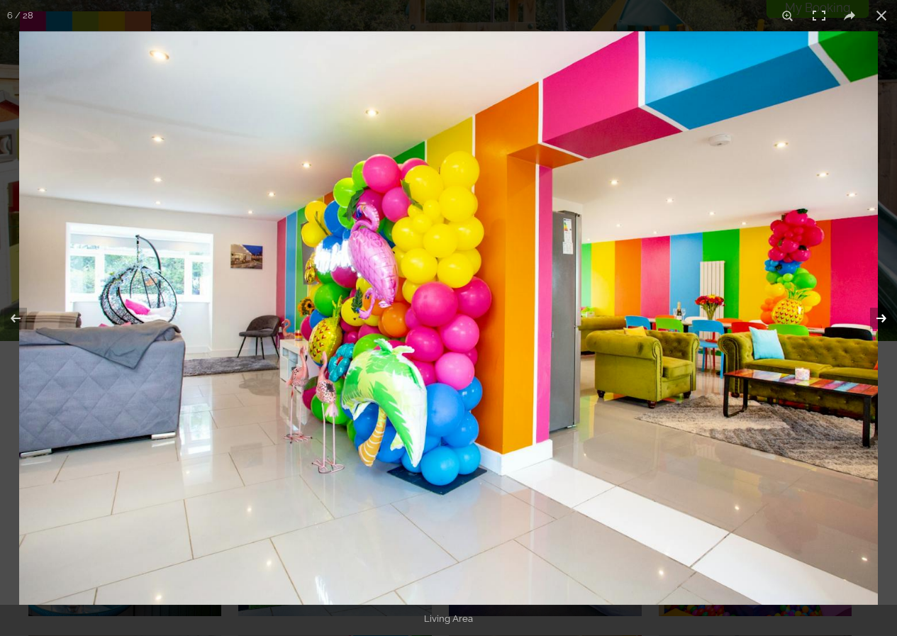
click at [880, 321] on button at bounding box center [872, 318] width 50 height 71
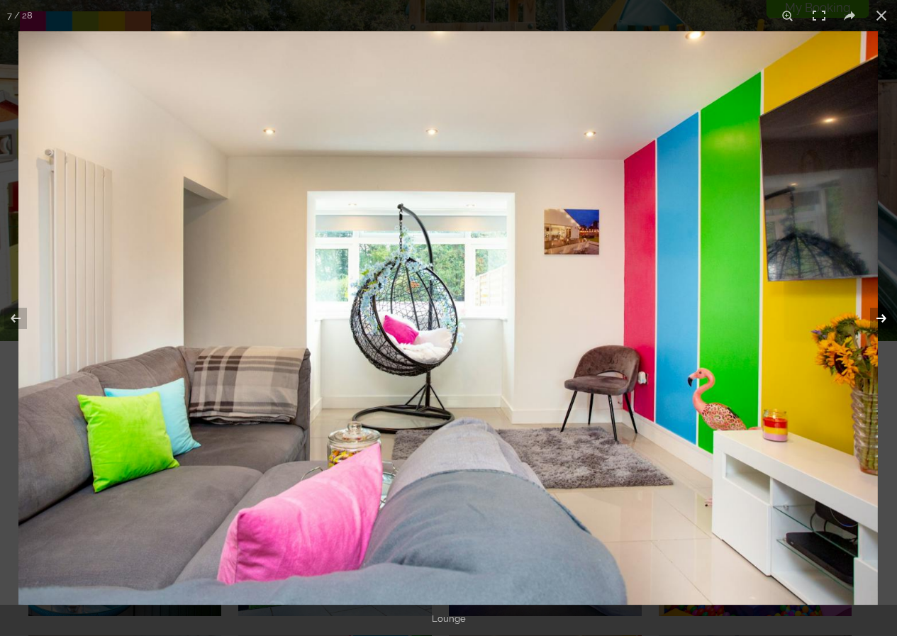
click at [880, 321] on button at bounding box center [872, 318] width 50 height 71
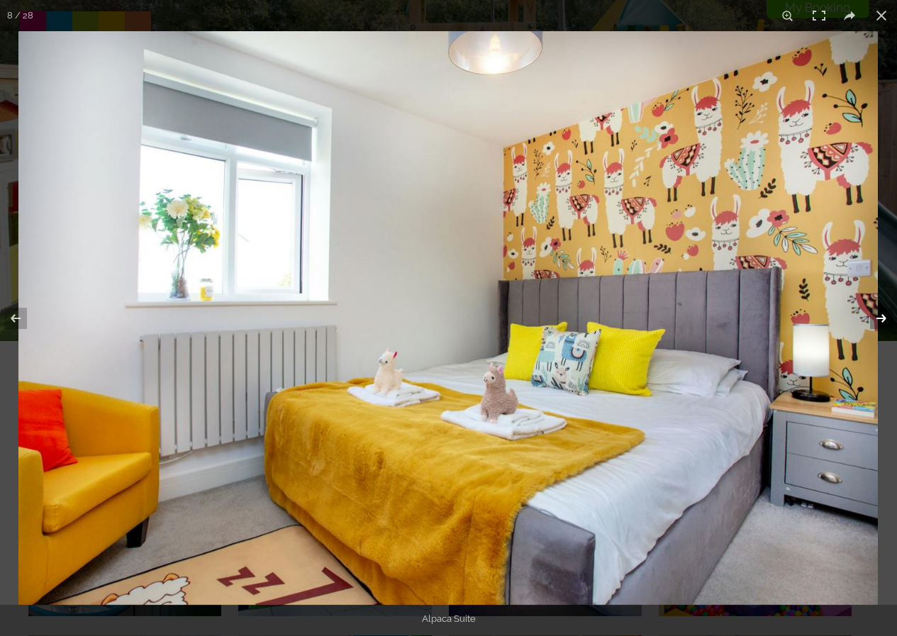
click at [880, 321] on button at bounding box center [872, 318] width 50 height 71
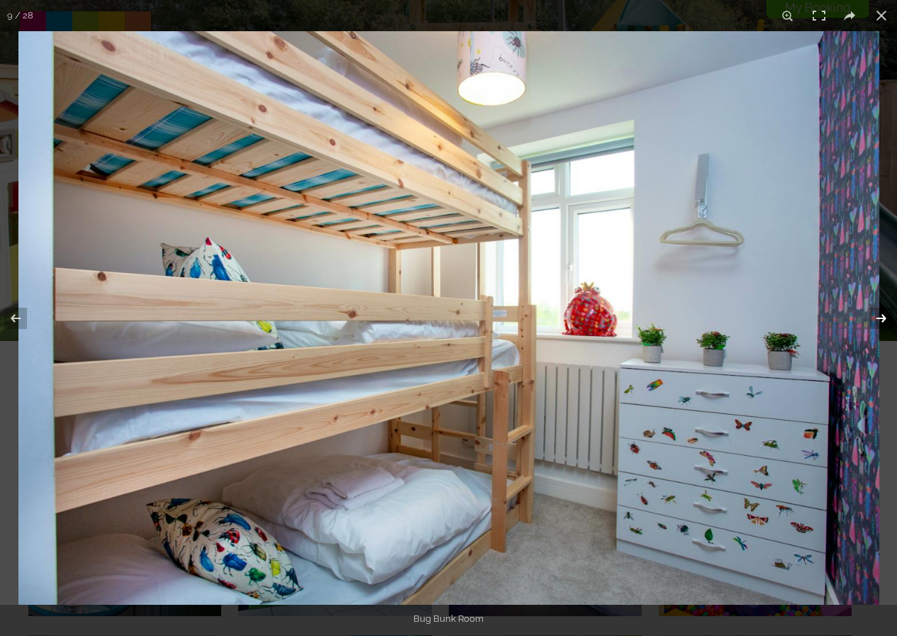
click at [880, 321] on button at bounding box center [872, 318] width 50 height 71
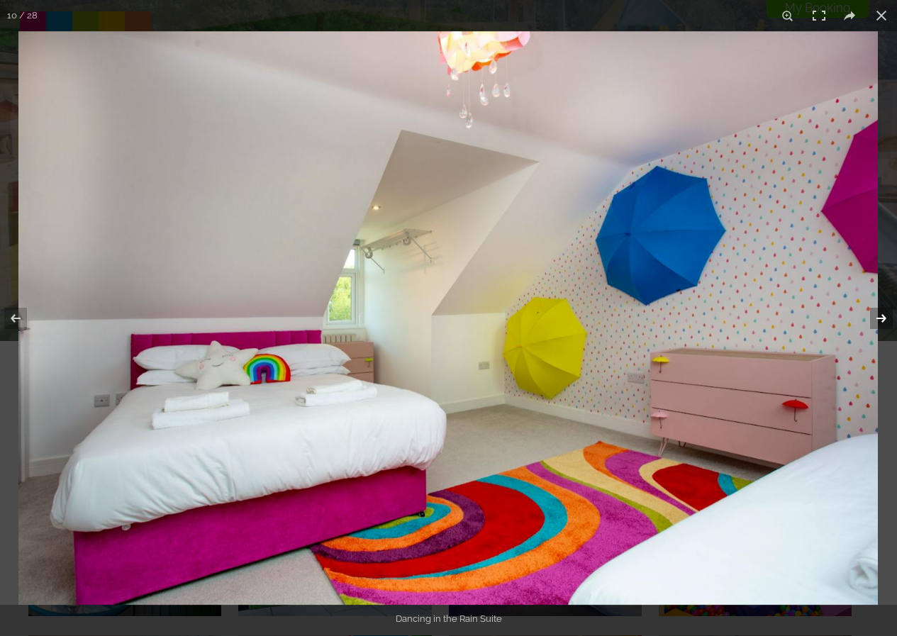
click at [880, 321] on button at bounding box center [872, 318] width 50 height 71
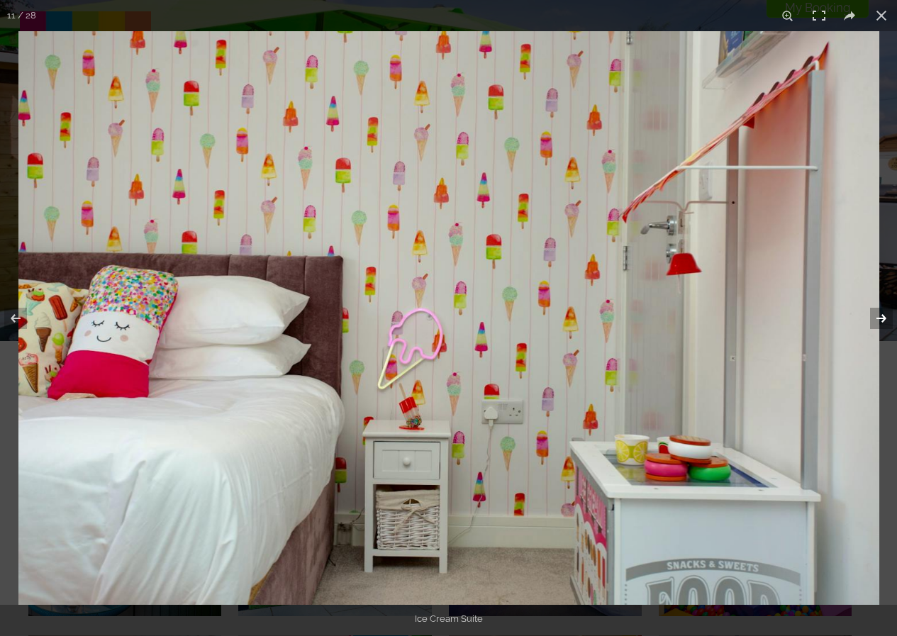
click at [880, 321] on button at bounding box center [872, 318] width 50 height 71
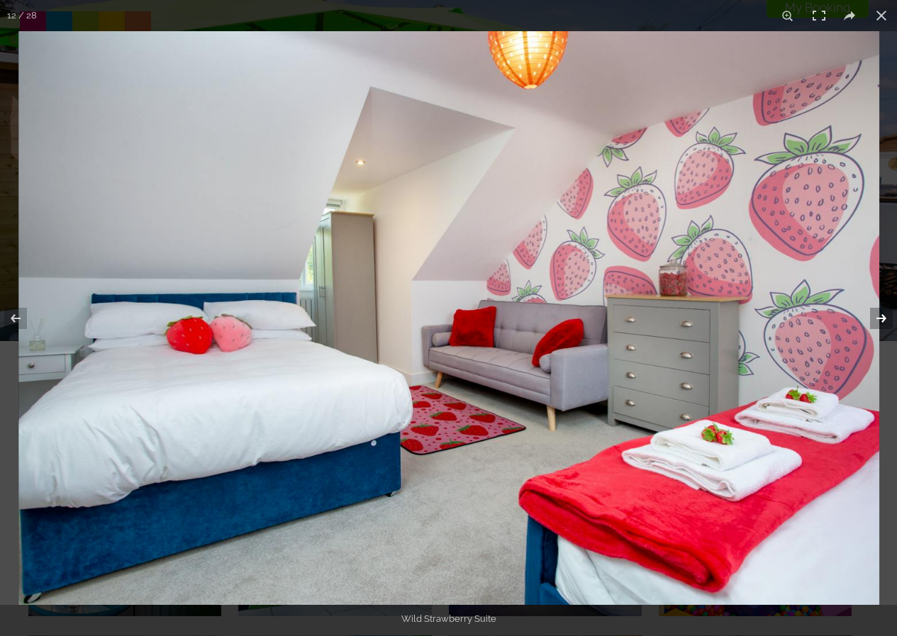
click at [880, 321] on button at bounding box center [872, 318] width 50 height 71
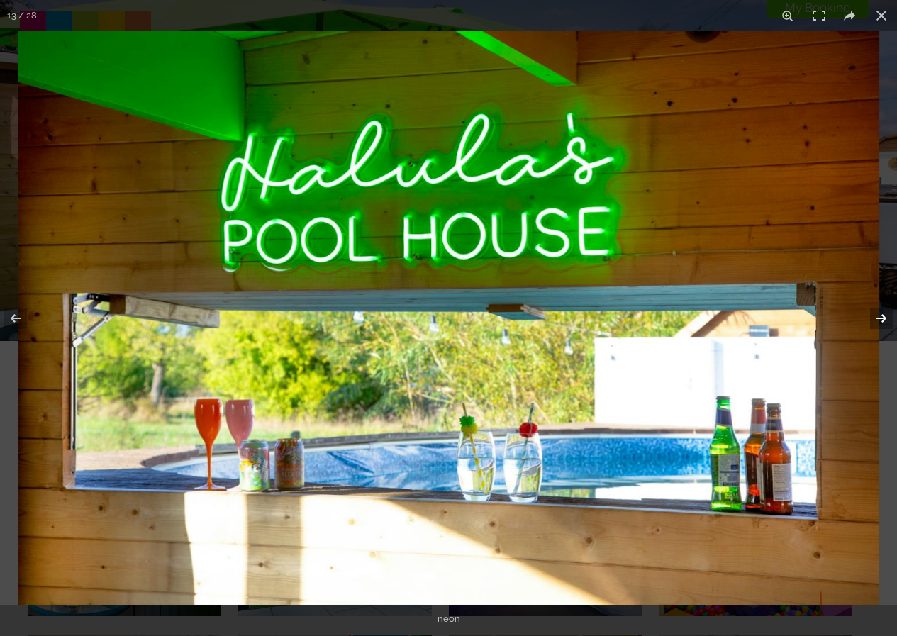
click at [880, 321] on button at bounding box center [872, 318] width 50 height 71
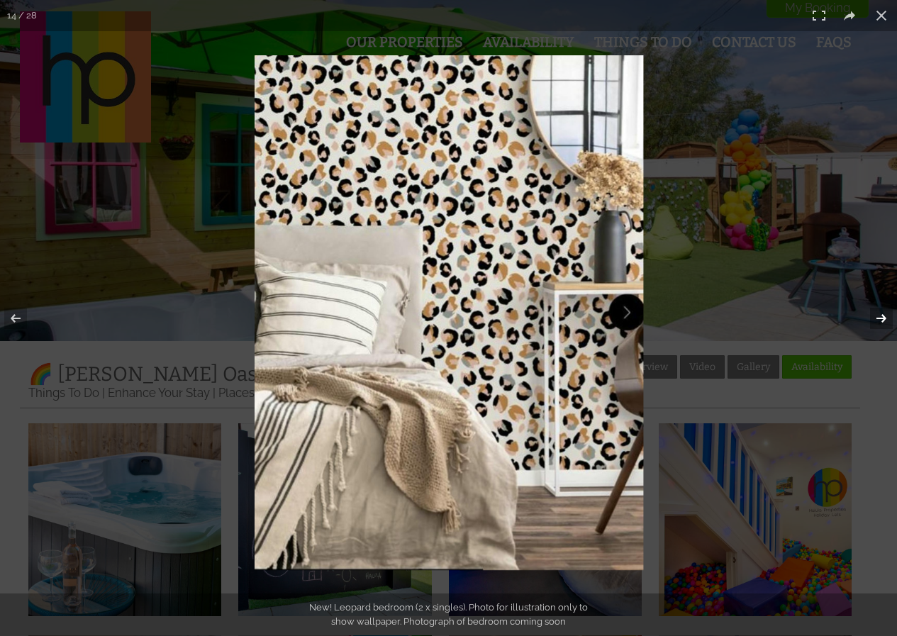
click at [880, 321] on button at bounding box center [872, 318] width 50 height 71
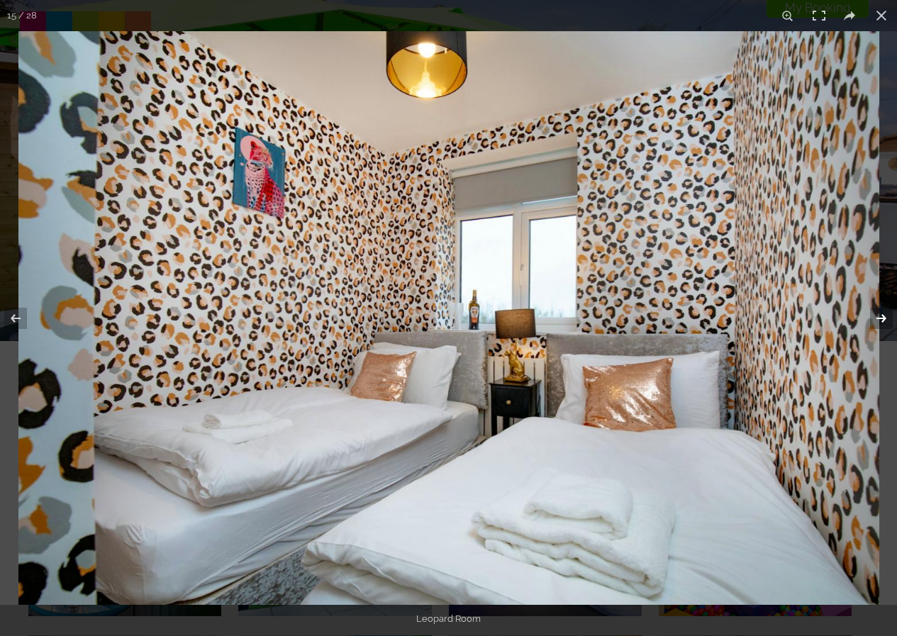
click at [880, 321] on button at bounding box center [872, 318] width 50 height 71
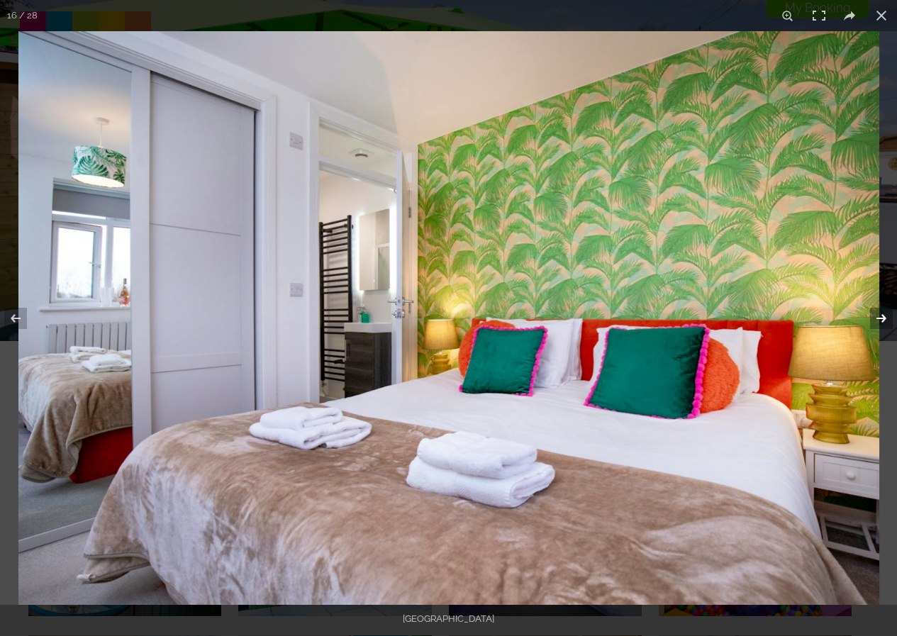
click at [880, 321] on button at bounding box center [872, 318] width 50 height 71
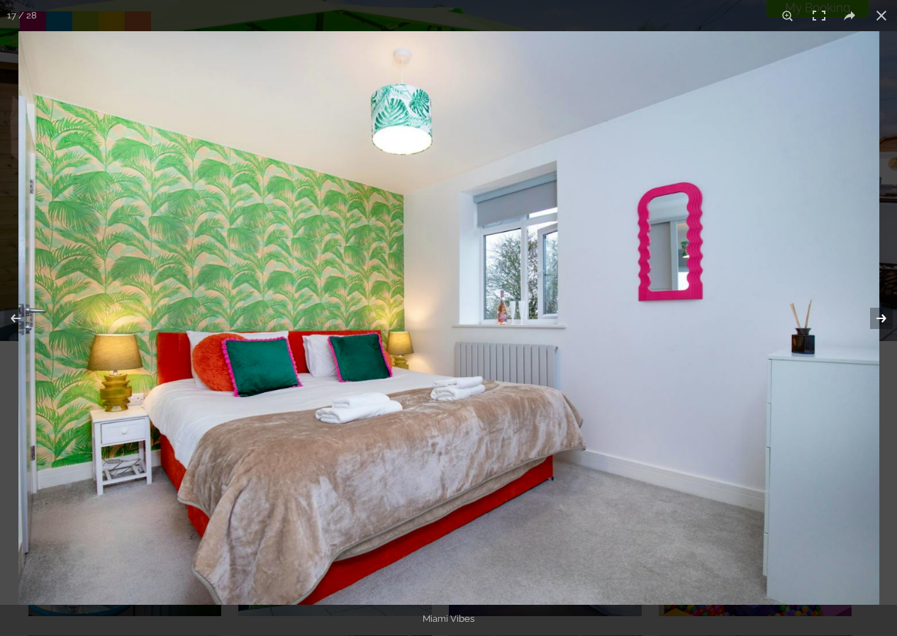
click at [880, 321] on button at bounding box center [872, 318] width 50 height 71
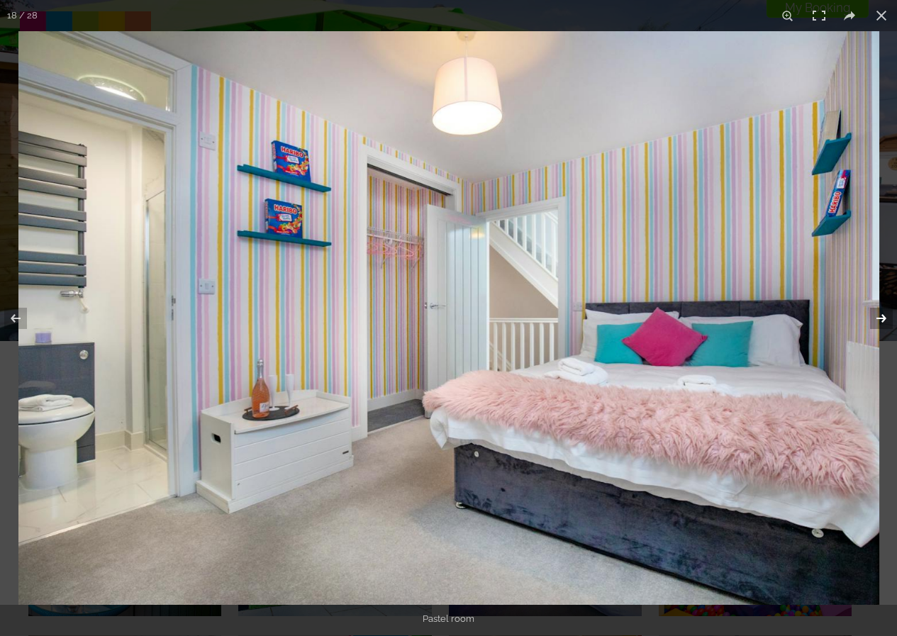
click at [880, 321] on button at bounding box center [872, 318] width 50 height 71
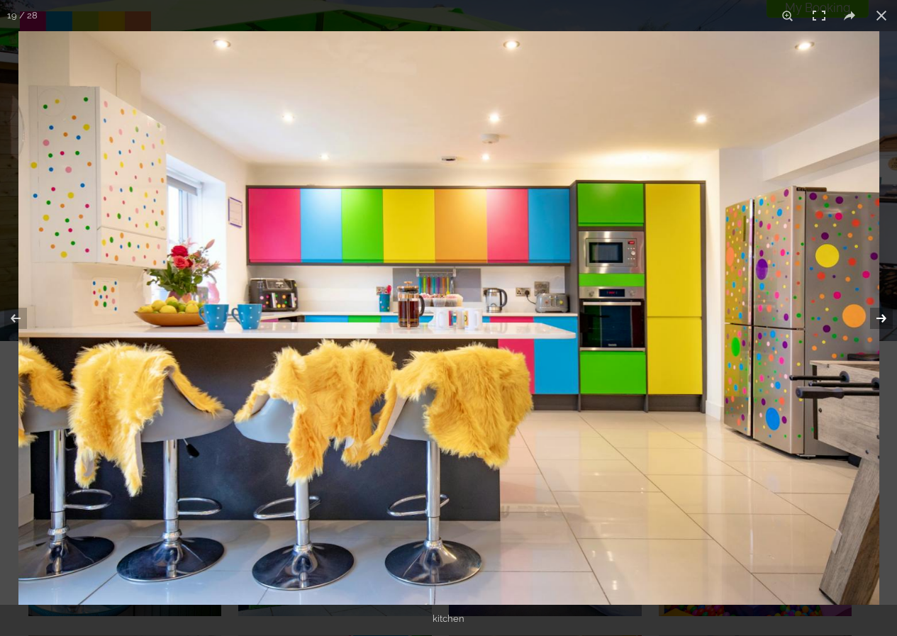
click at [880, 321] on button at bounding box center [872, 318] width 50 height 71
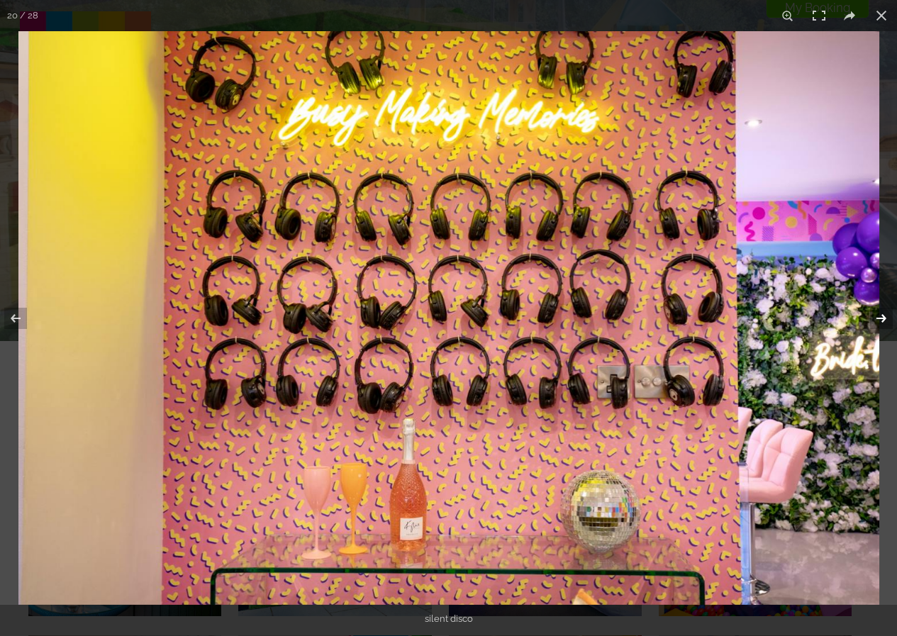
click at [880, 321] on button at bounding box center [872, 318] width 50 height 71
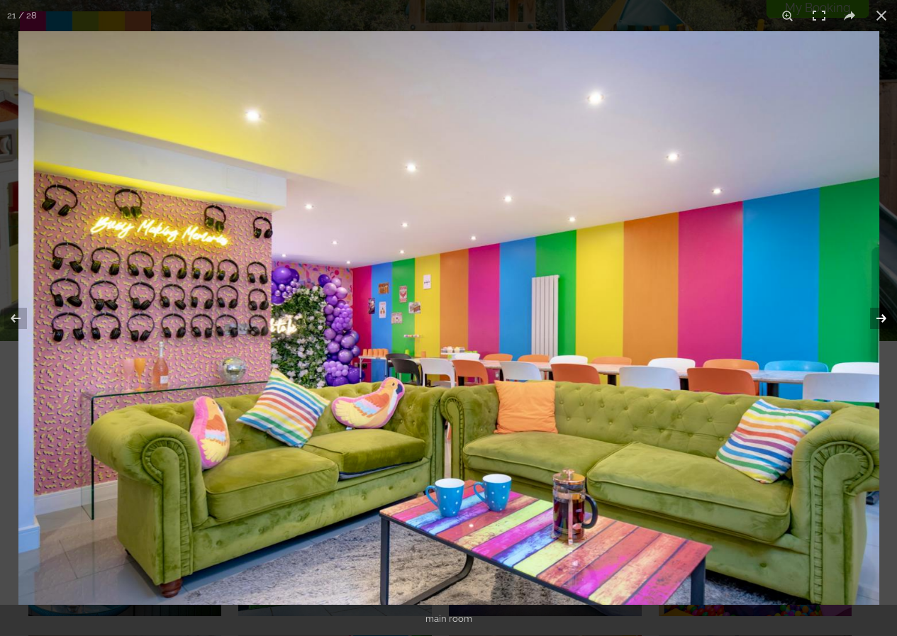
click at [880, 321] on button at bounding box center [872, 318] width 50 height 71
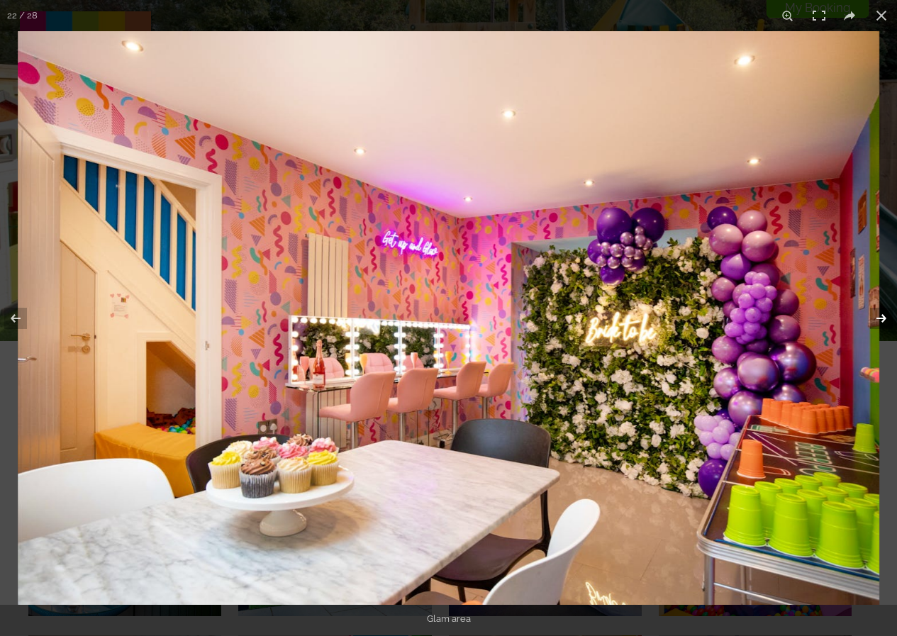
click at [880, 321] on button at bounding box center [872, 318] width 50 height 71
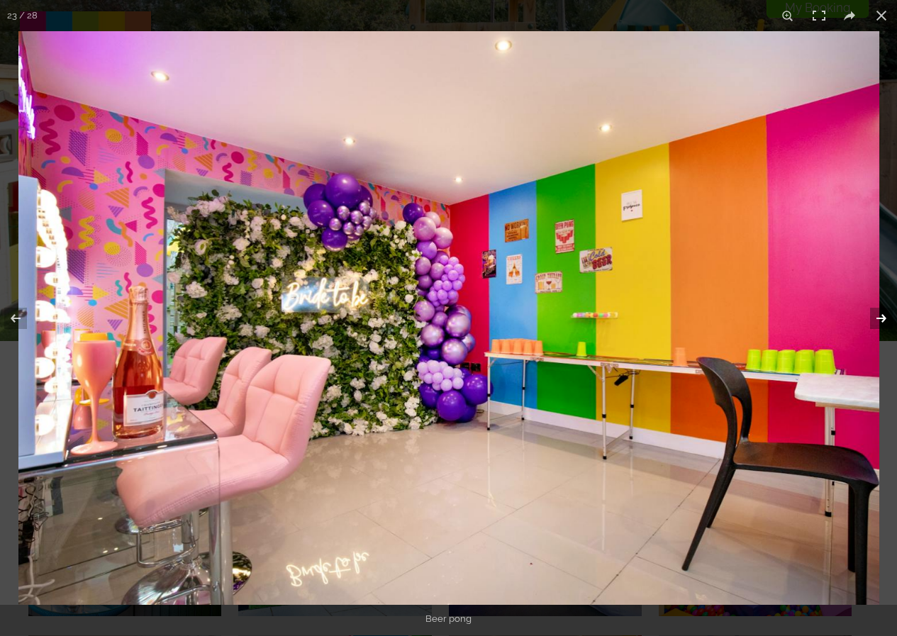
click at [880, 321] on button at bounding box center [872, 318] width 50 height 71
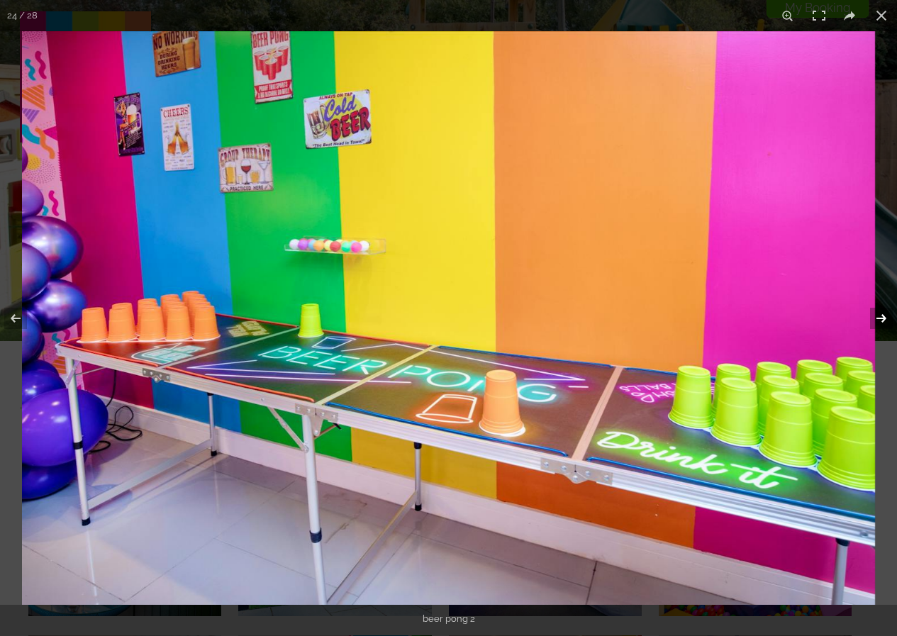
click at [880, 321] on button at bounding box center [872, 318] width 50 height 71
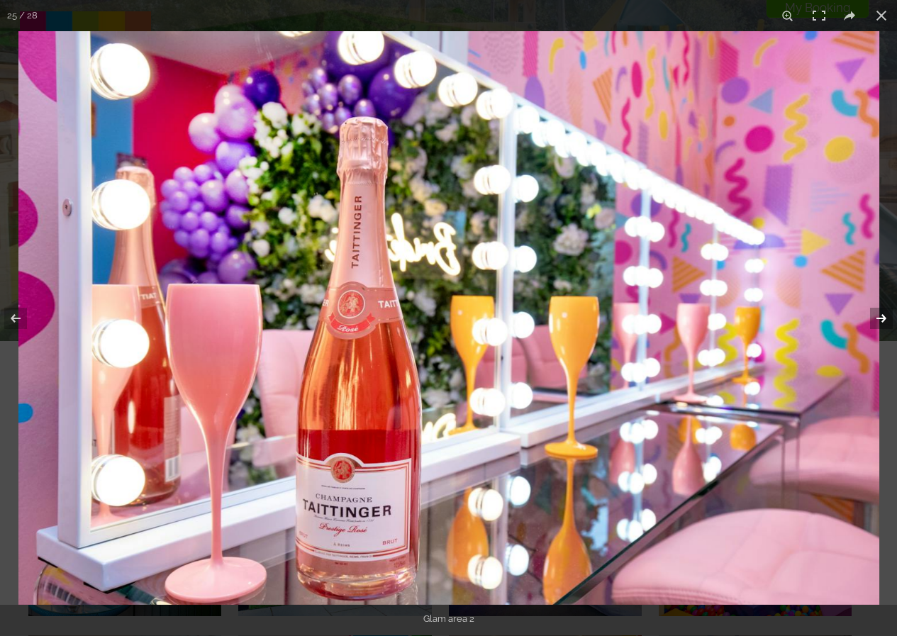
click at [880, 321] on button at bounding box center [872, 318] width 50 height 71
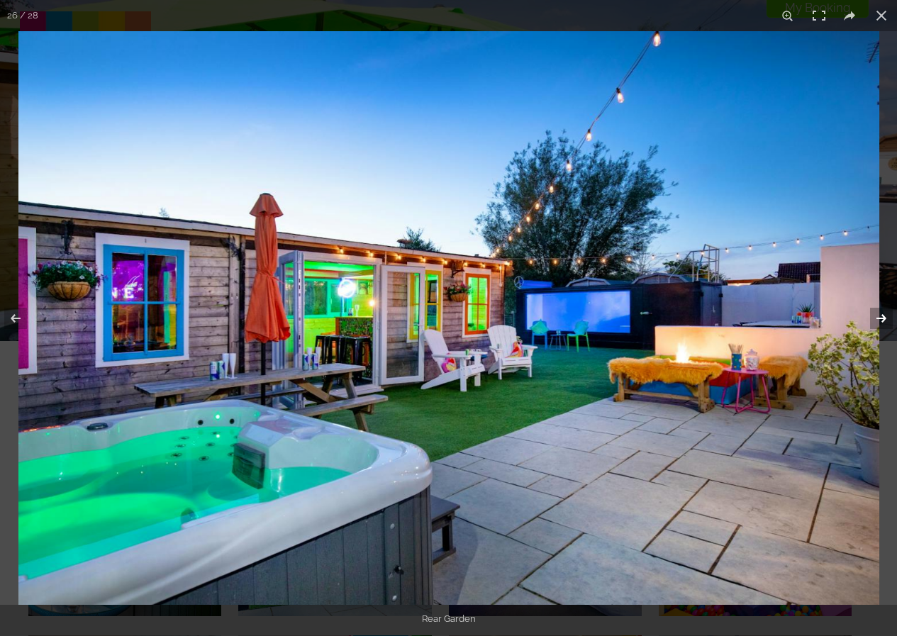
click at [880, 321] on button at bounding box center [872, 318] width 50 height 71
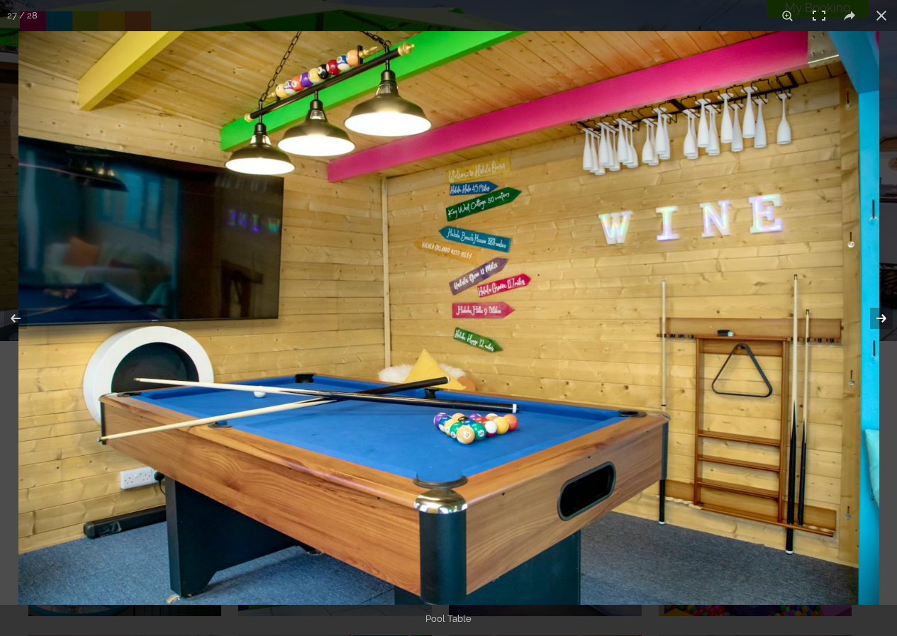
click at [880, 321] on button at bounding box center [872, 318] width 50 height 71
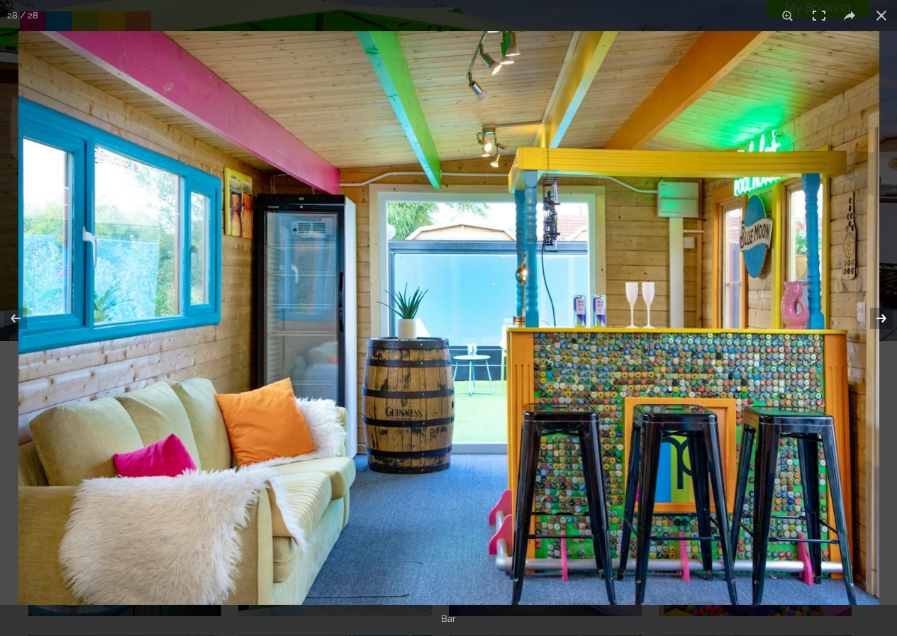
click at [880, 321] on button at bounding box center [872, 318] width 50 height 71
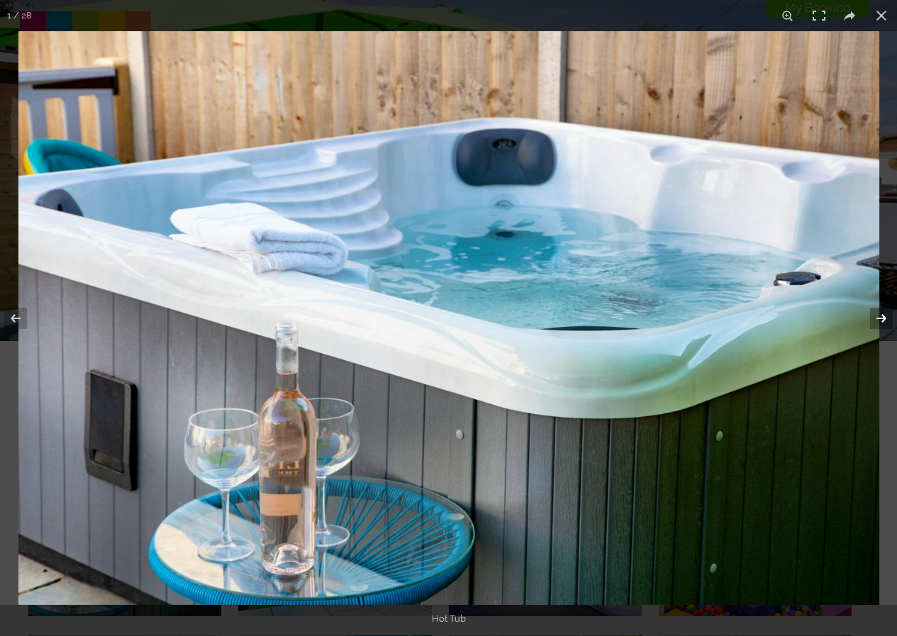
click at [880, 321] on button at bounding box center [872, 318] width 50 height 71
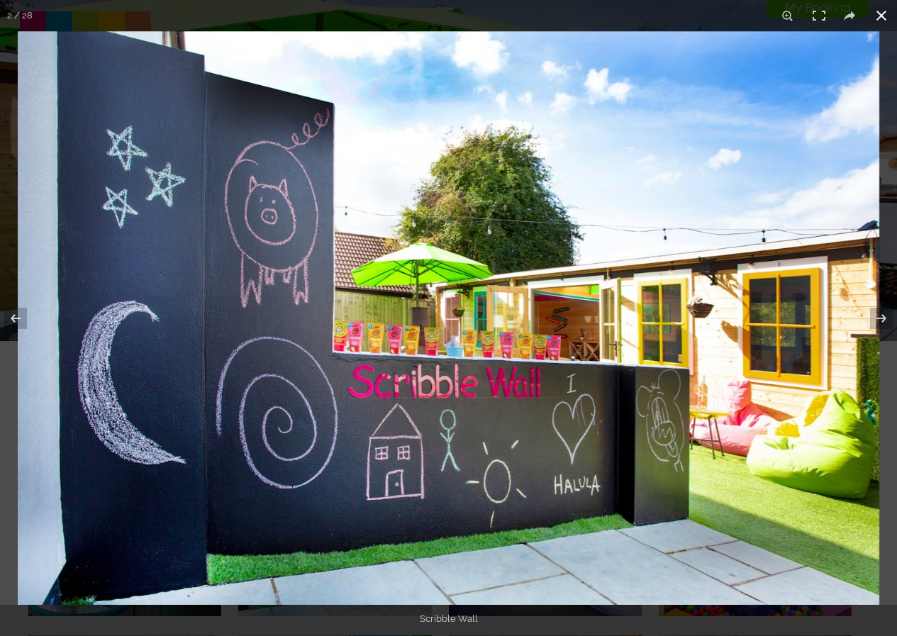
click at [878, 14] on button at bounding box center [880, 15] width 31 height 31
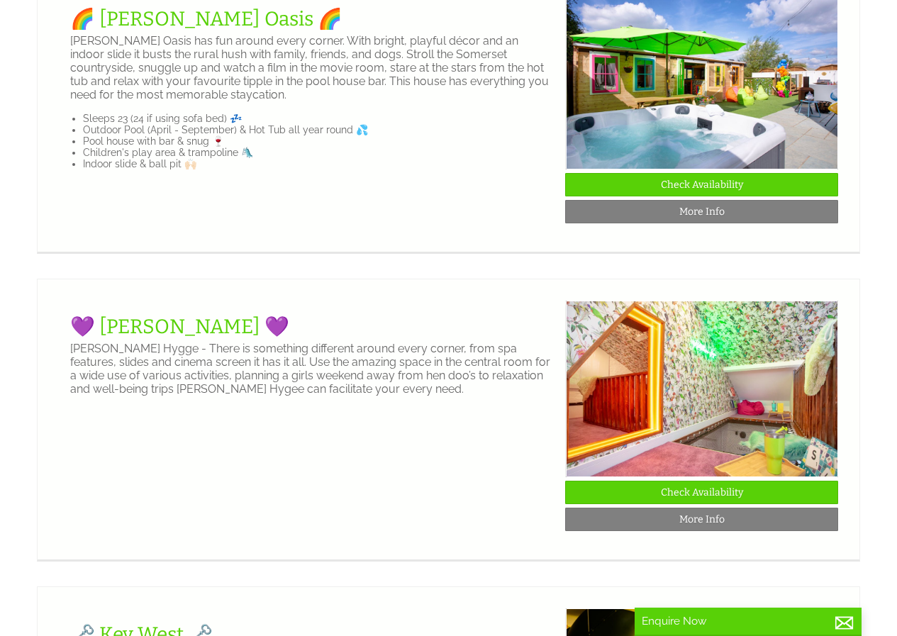
scroll to position [425, 0]
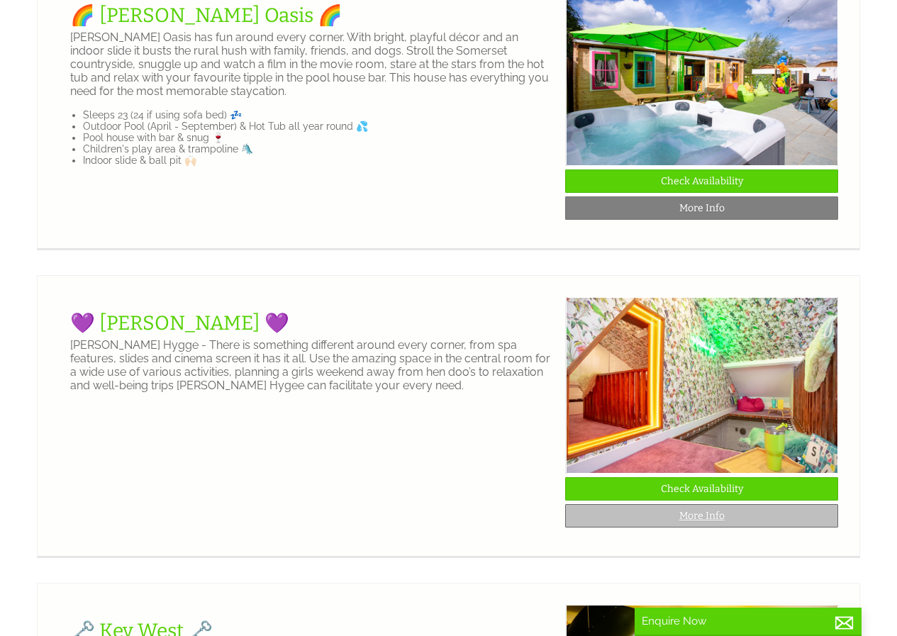
click at [689, 527] on link "More Info" at bounding box center [701, 515] width 273 height 23
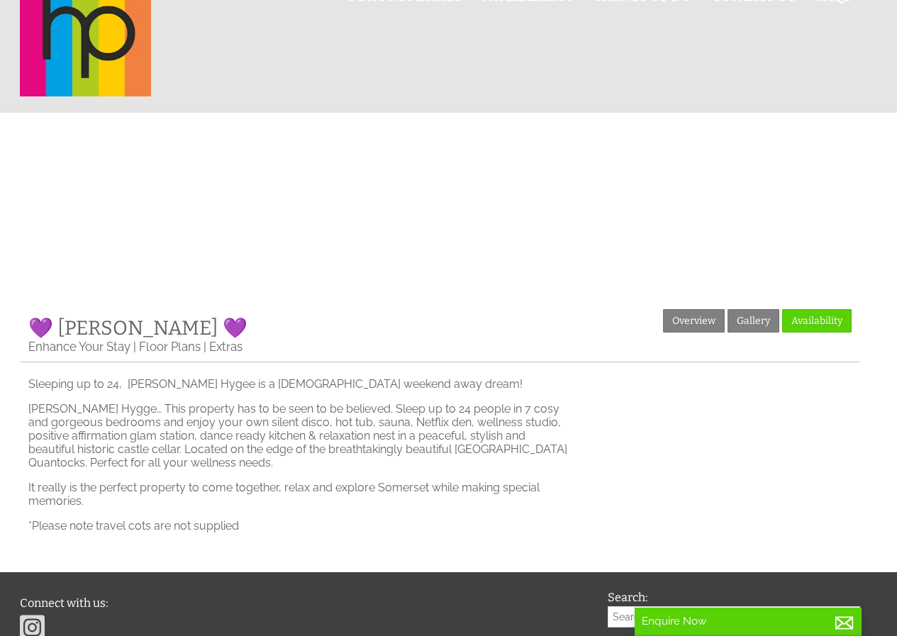
scroll to position [71, 0]
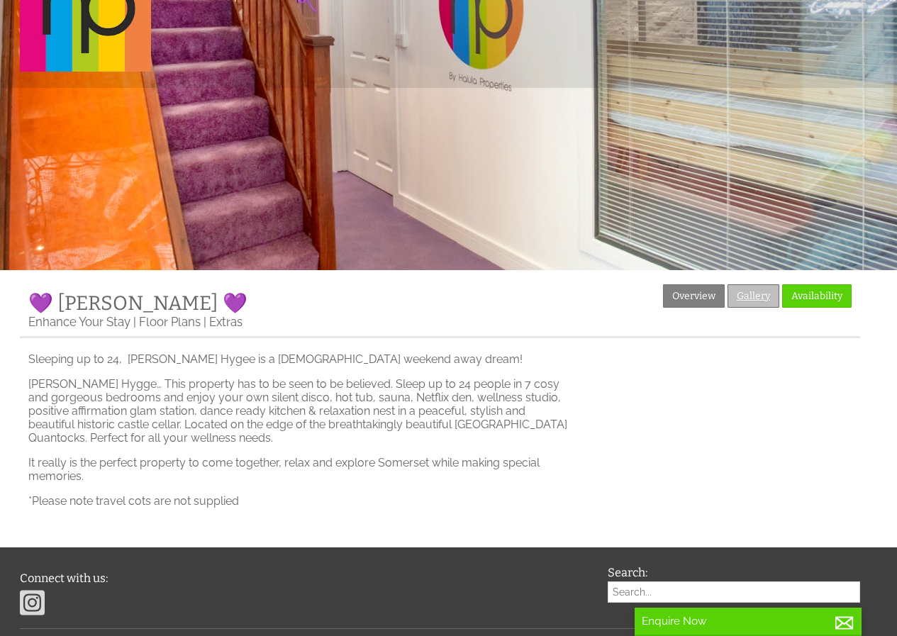
click at [751, 296] on link "Gallery" at bounding box center [753, 295] width 52 height 23
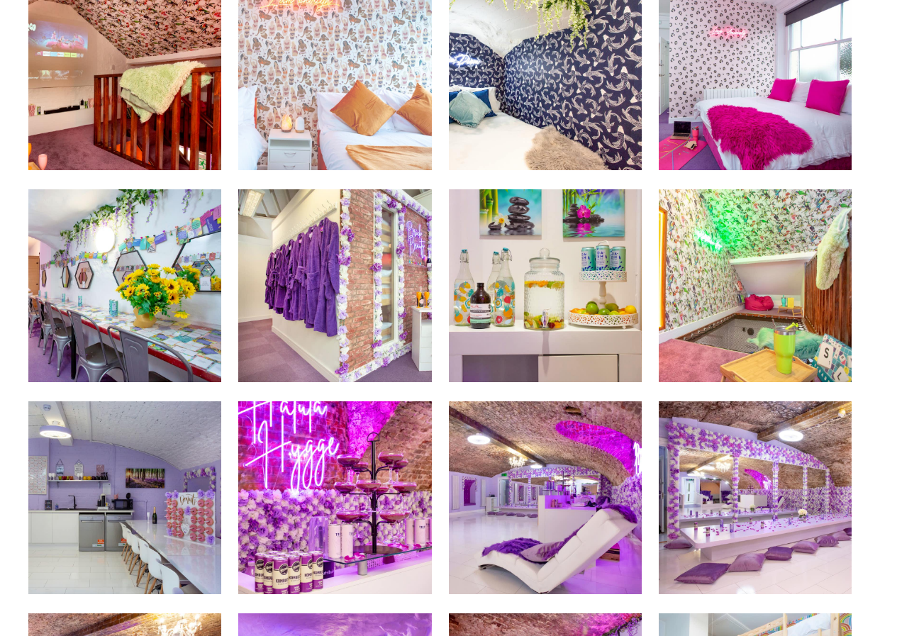
scroll to position [567, 0]
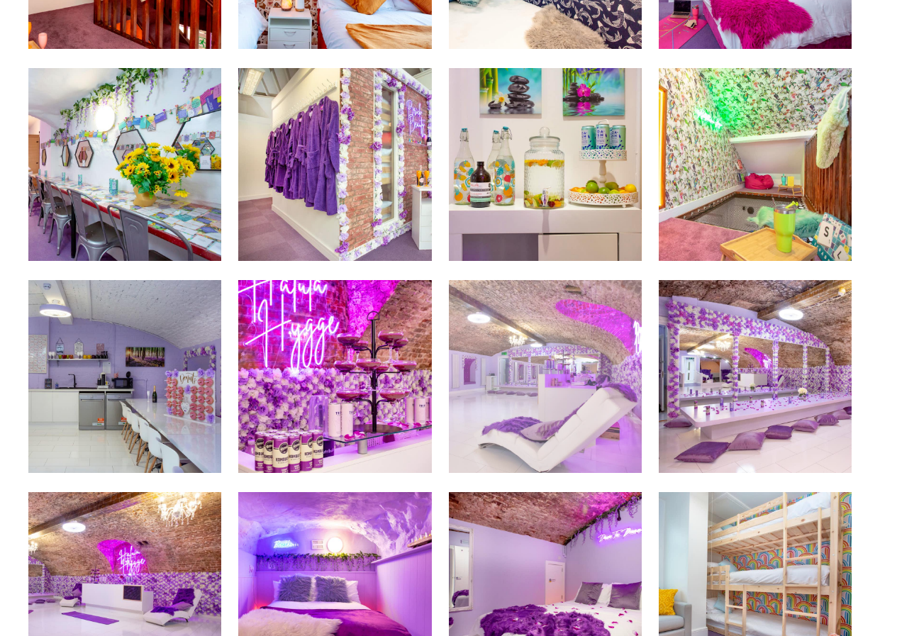
click at [554, 396] on img at bounding box center [545, 376] width 193 height 193
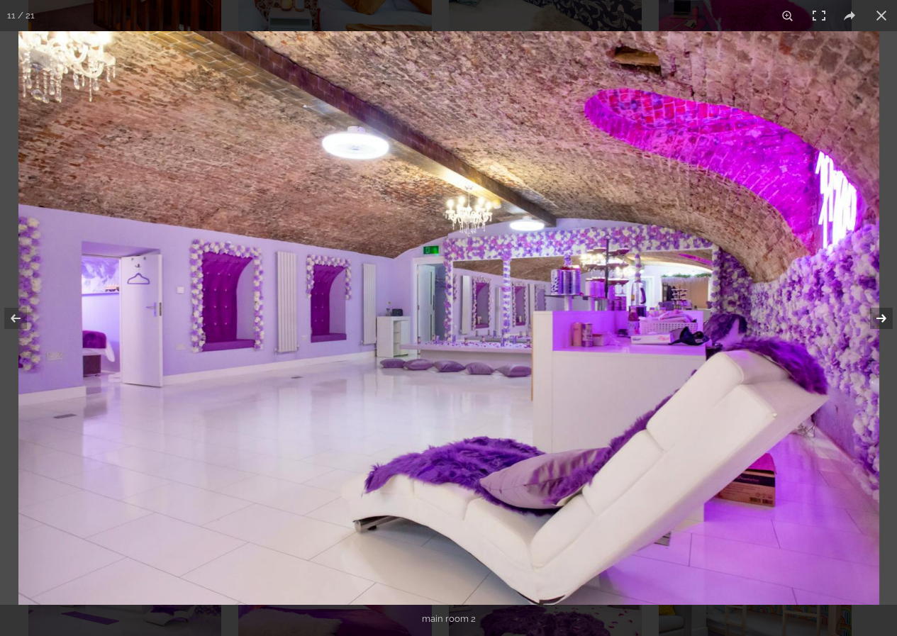
click at [881, 310] on button at bounding box center [872, 318] width 50 height 71
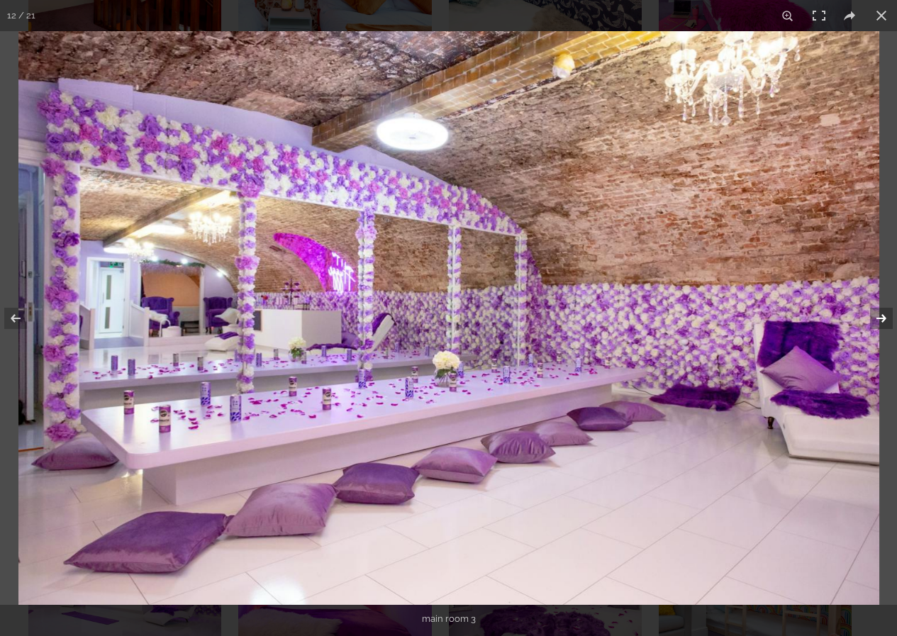
click at [881, 310] on button at bounding box center [872, 318] width 50 height 71
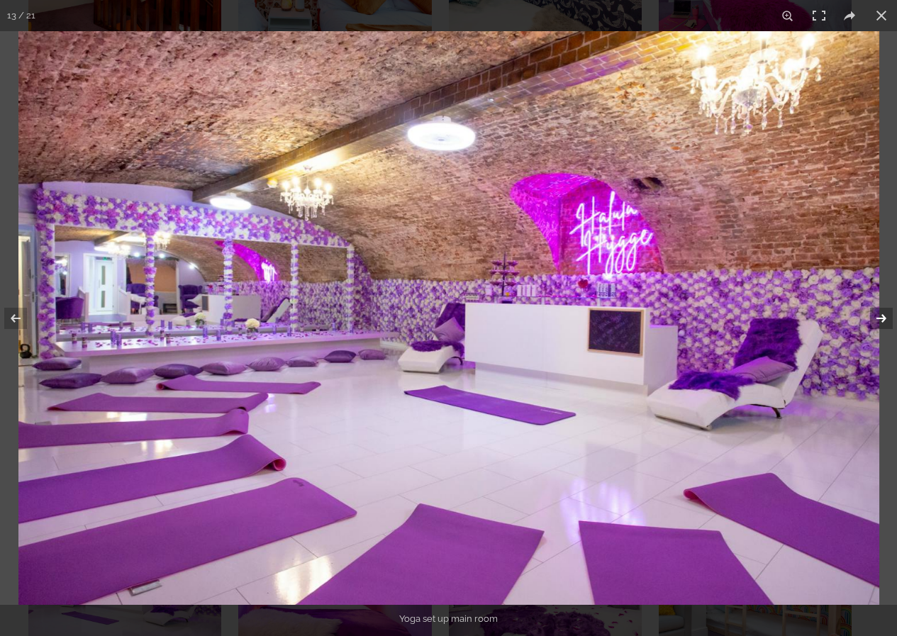
click at [881, 310] on button at bounding box center [872, 318] width 50 height 71
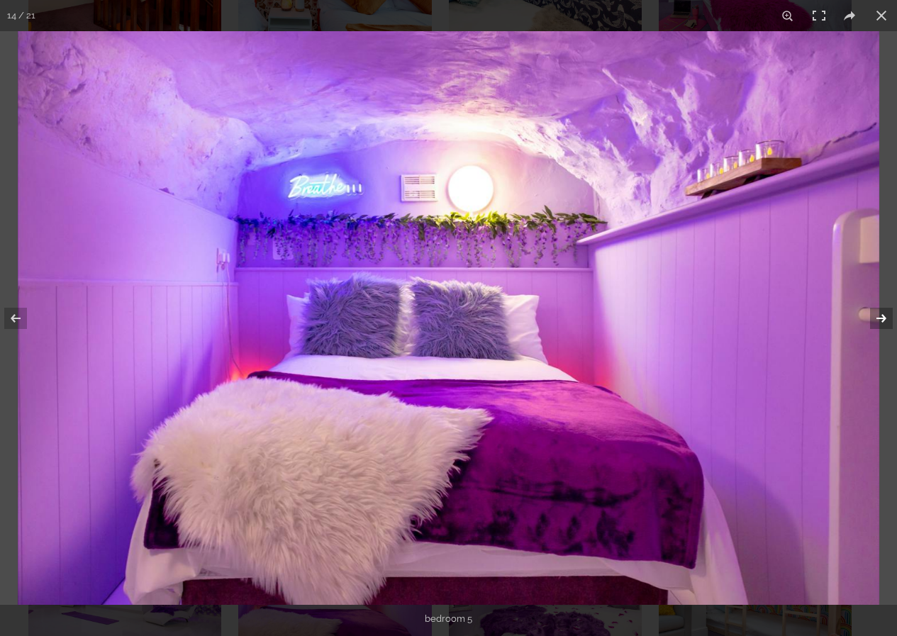
click at [881, 310] on button at bounding box center [872, 318] width 50 height 71
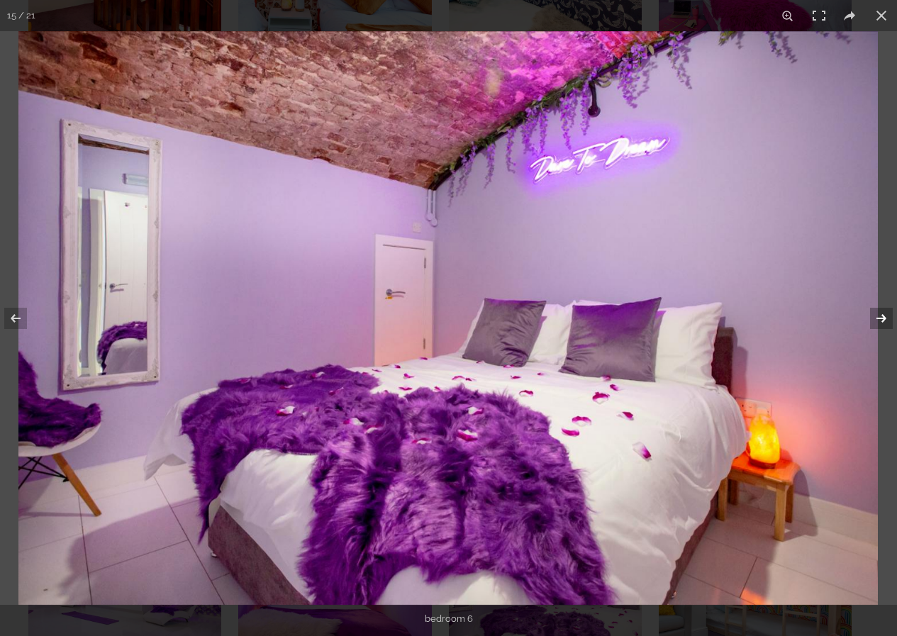
click at [881, 310] on button at bounding box center [872, 318] width 50 height 71
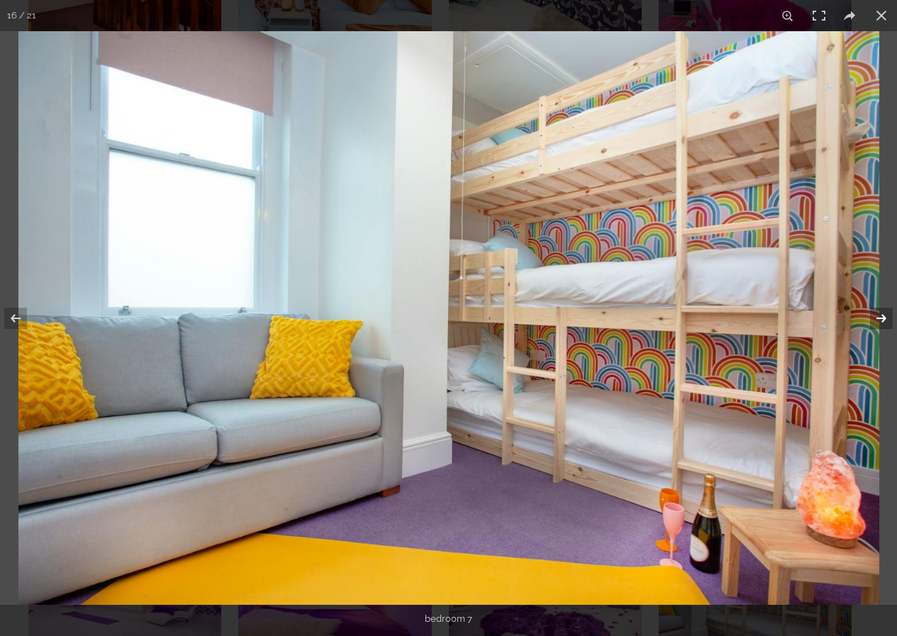
click at [881, 310] on button at bounding box center [872, 318] width 50 height 71
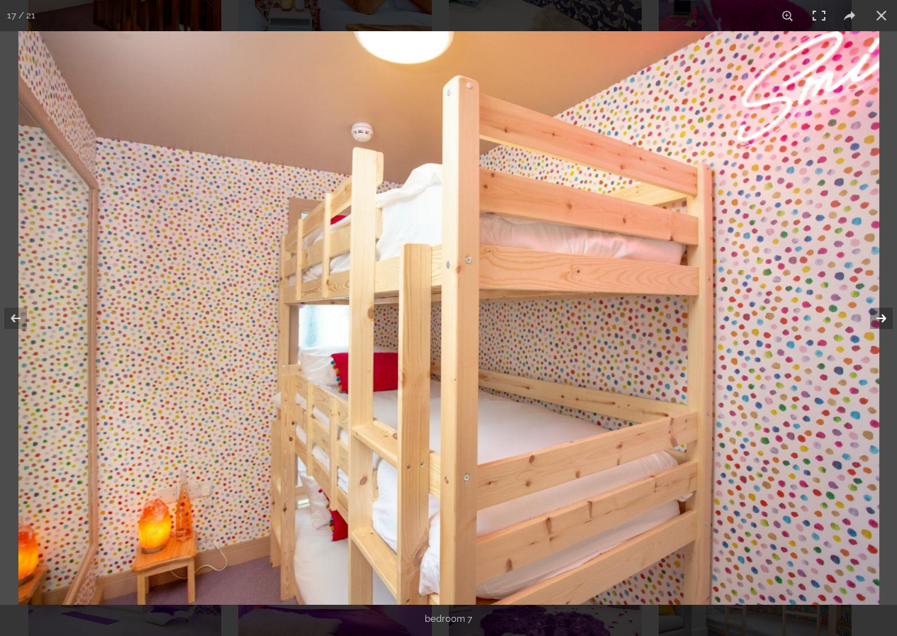
click at [881, 310] on button at bounding box center [872, 318] width 50 height 71
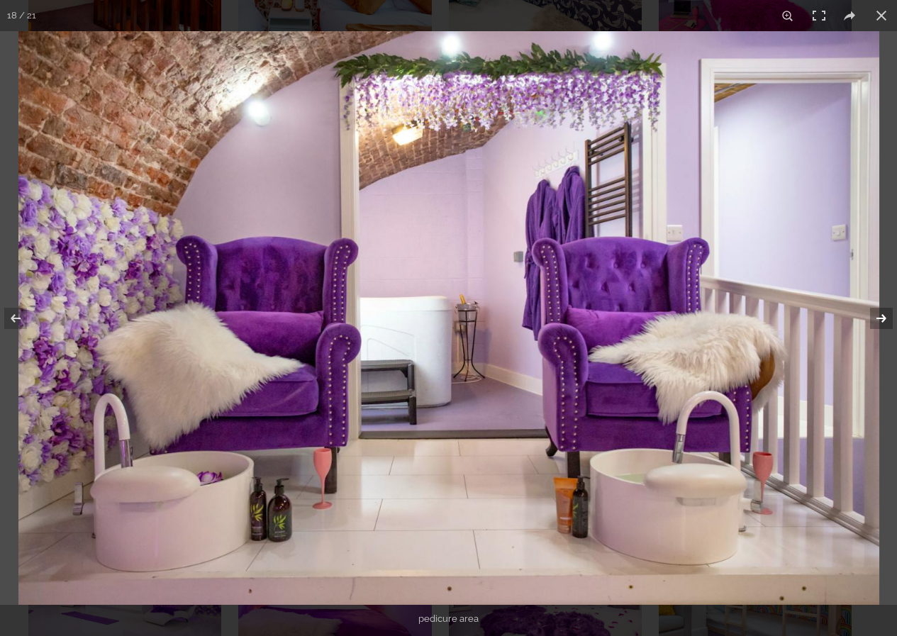
click at [881, 310] on button at bounding box center [872, 318] width 50 height 71
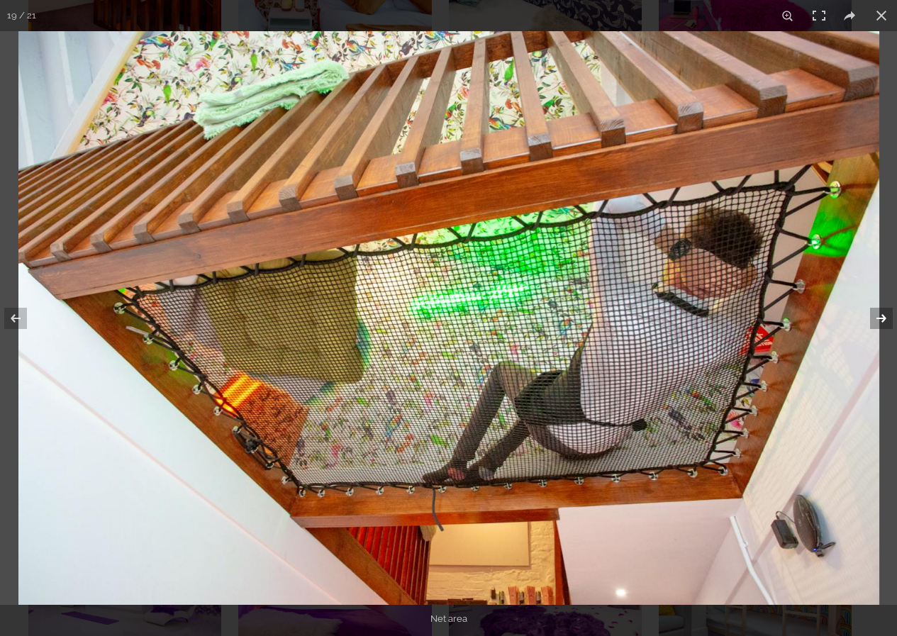
click at [881, 310] on button at bounding box center [872, 318] width 50 height 71
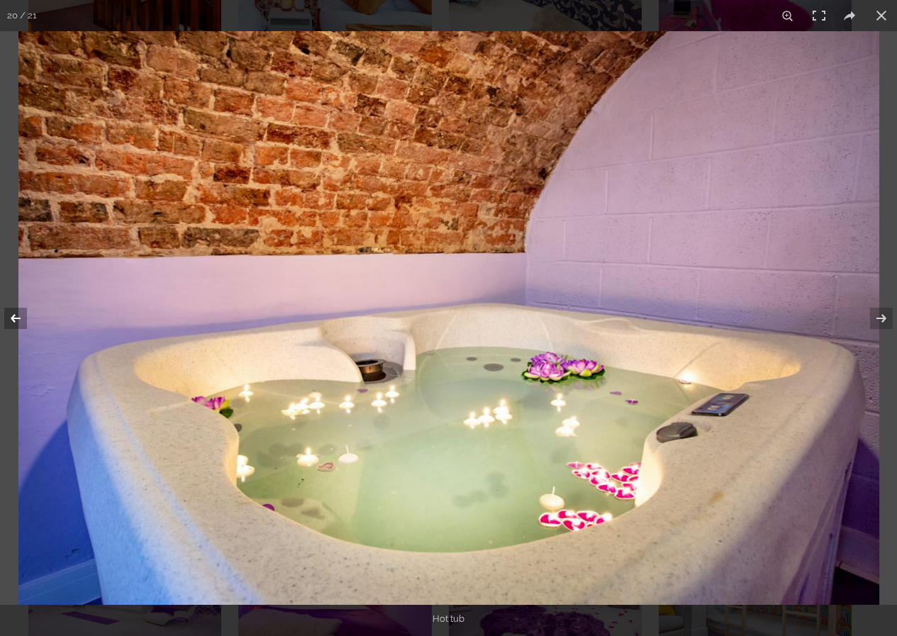
click at [15, 320] on button at bounding box center [25, 318] width 50 height 71
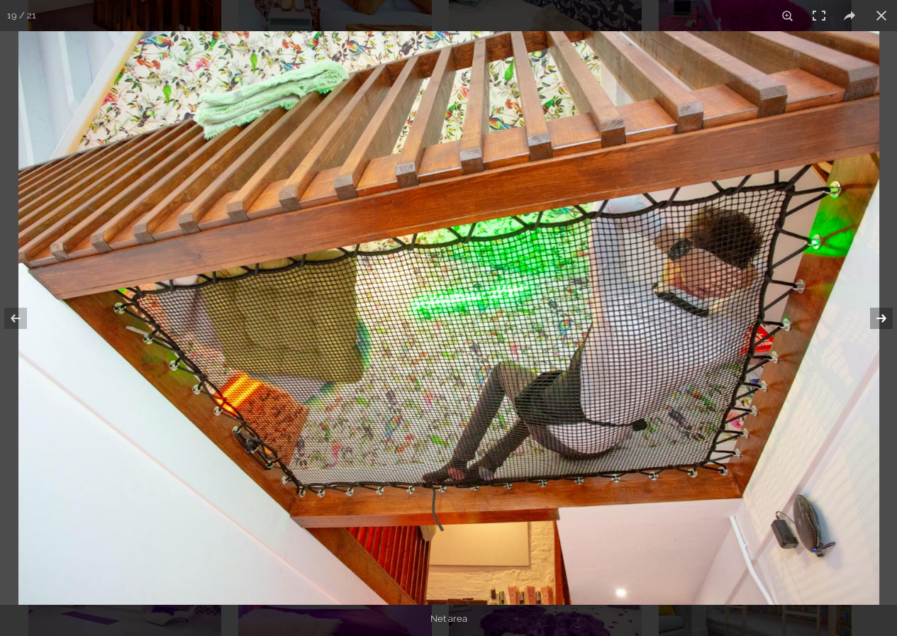
click at [870, 321] on button at bounding box center [872, 318] width 50 height 71
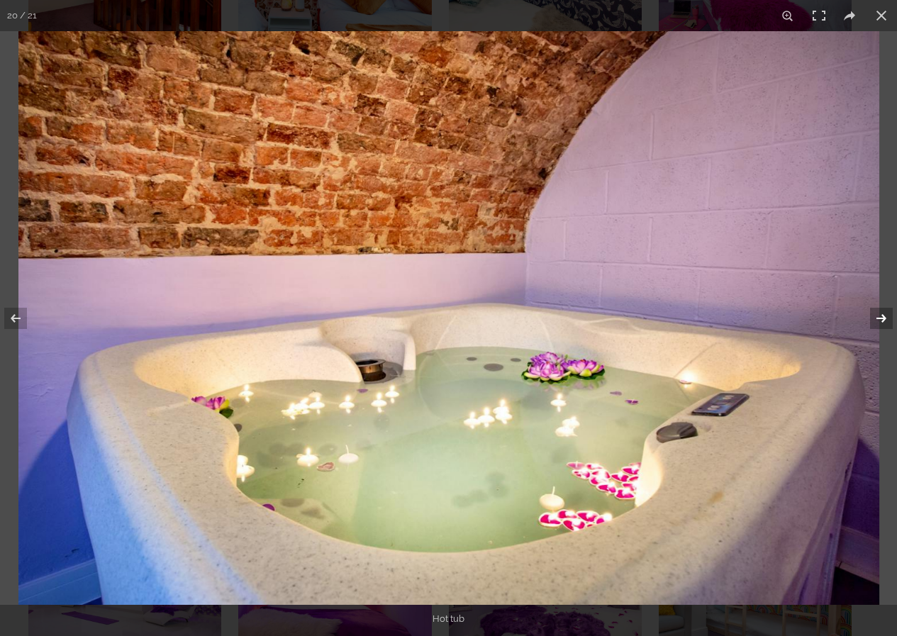
click at [870, 321] on button at bounding box center [872, 318] width 50 height 71
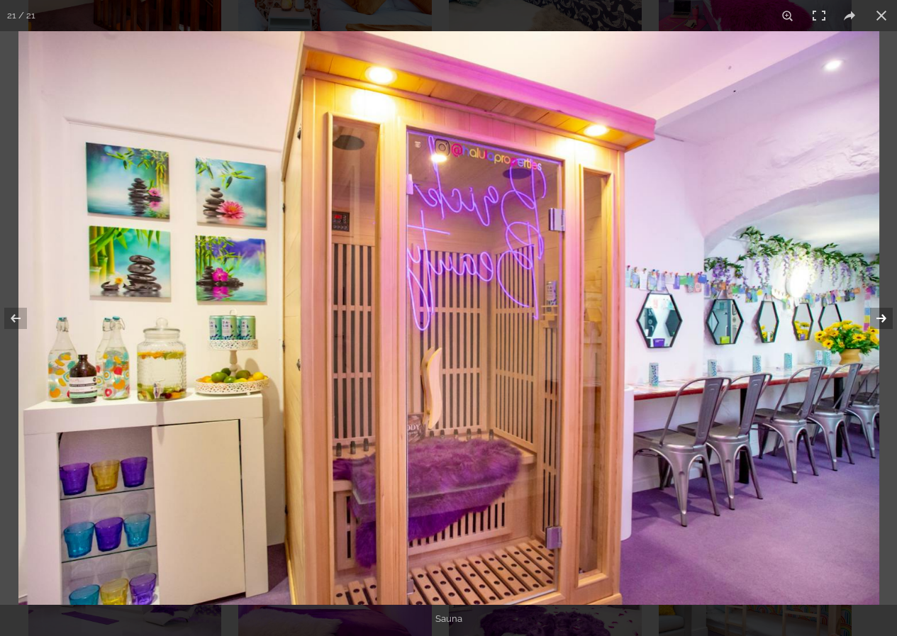
click at [870, 321] on button at bounding box center [872, 318] width 50 height 71
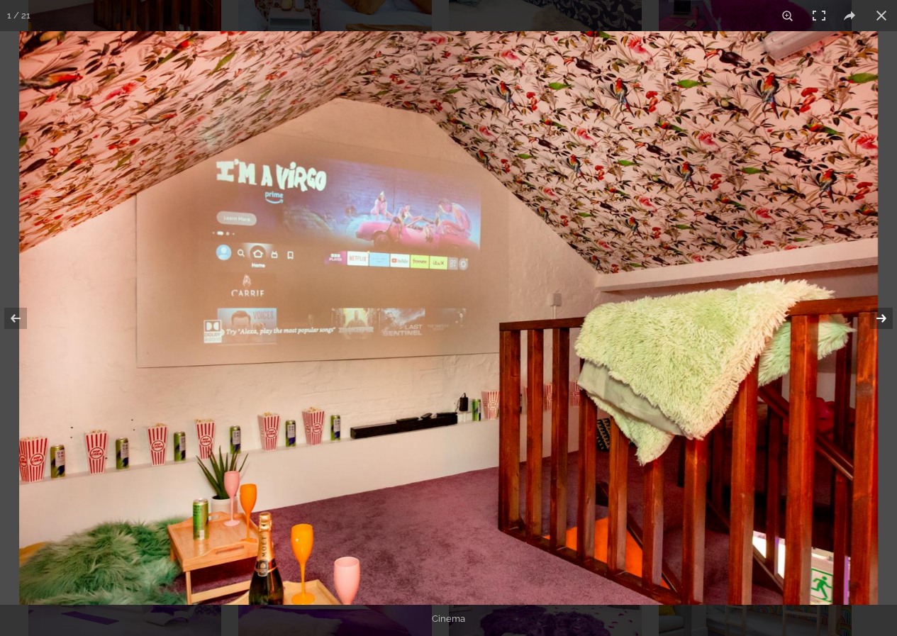
click at [870, 321] on button at bounding box center [872, 318] width 50 height 71
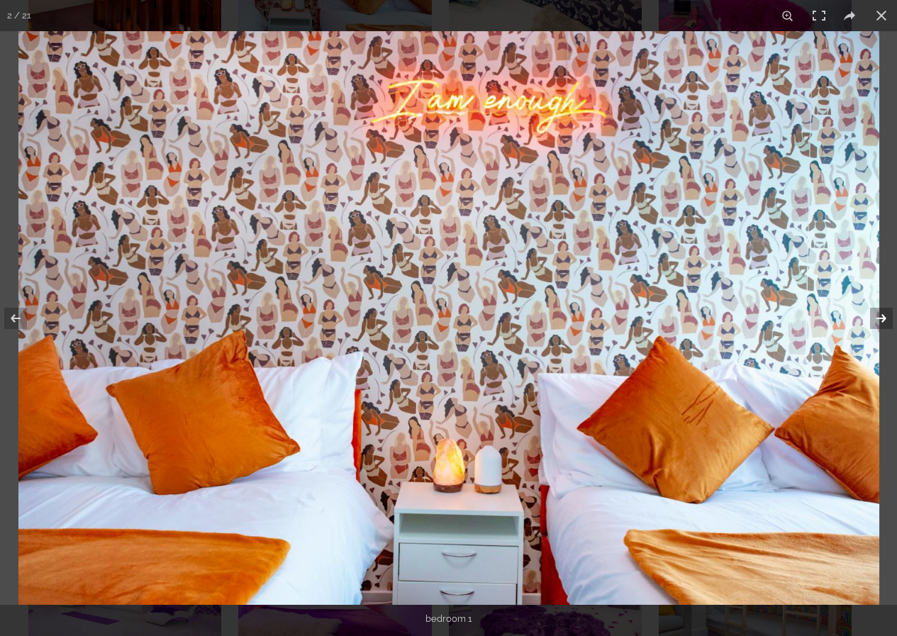
click at [870, 321] on button at bounding box center [872, 318] width 50 height 71
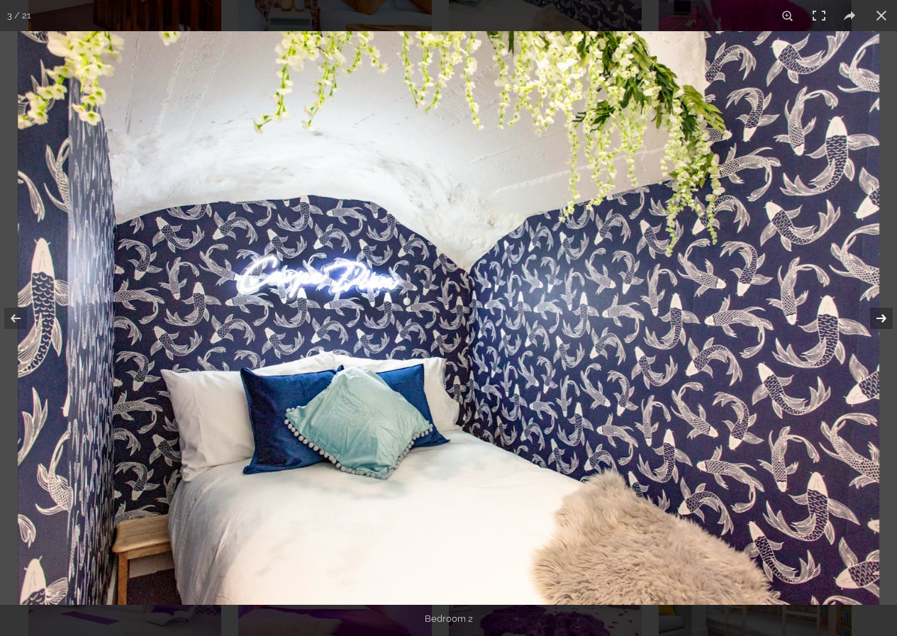
click at [870, 321] on button at bounding box center [872, 318] width 50 height 71
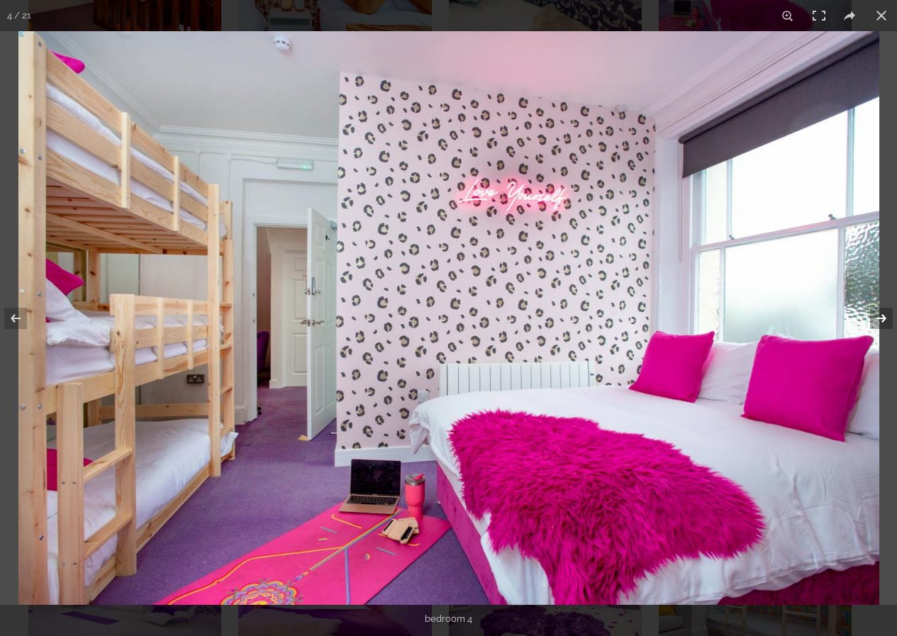
click at [870, 321] on button at bounding box center [872, 318] width 50 height 71
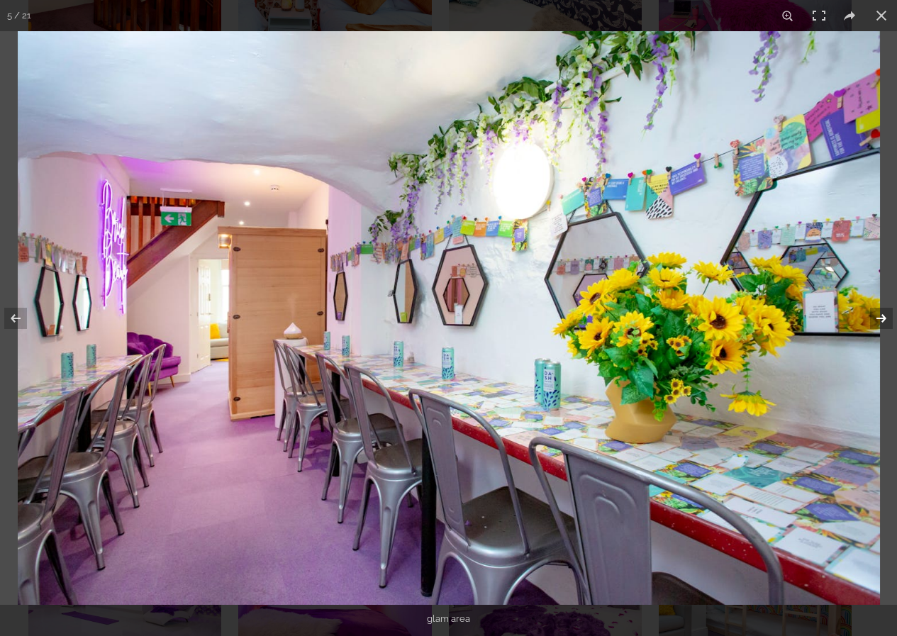
click at [870, 321] on button at bounding box center [872, 318] width 50 height 71
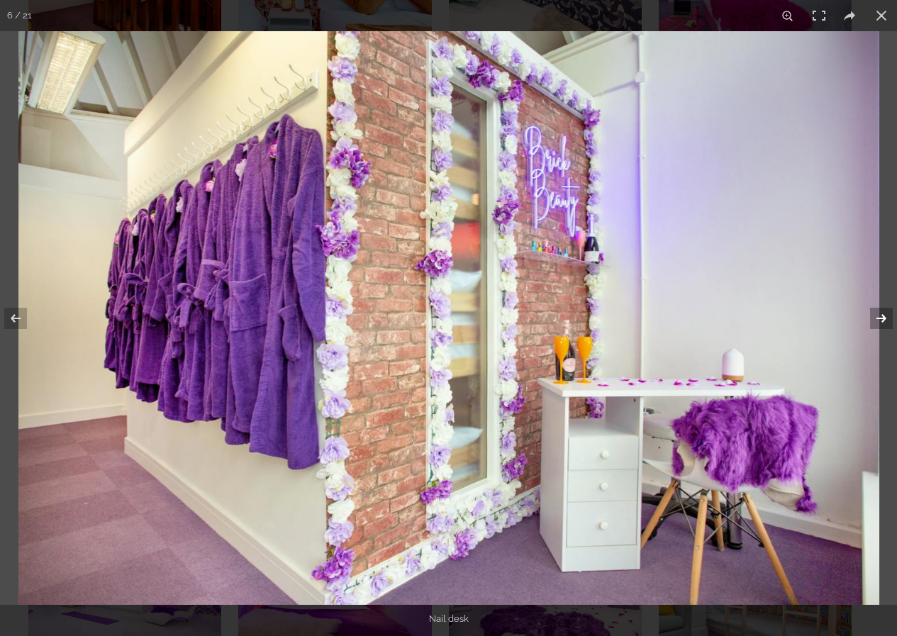
click at [870, 321] on button at bounding box center [872, 318] width 50 height 71
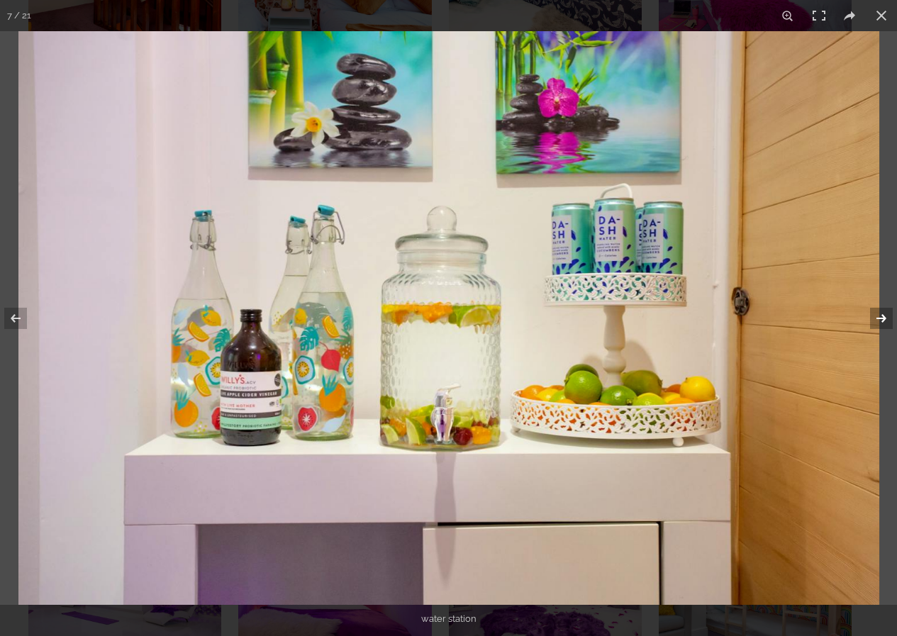
click at [870, 321] on button at bounding box center [872, 318] width 50 height 71
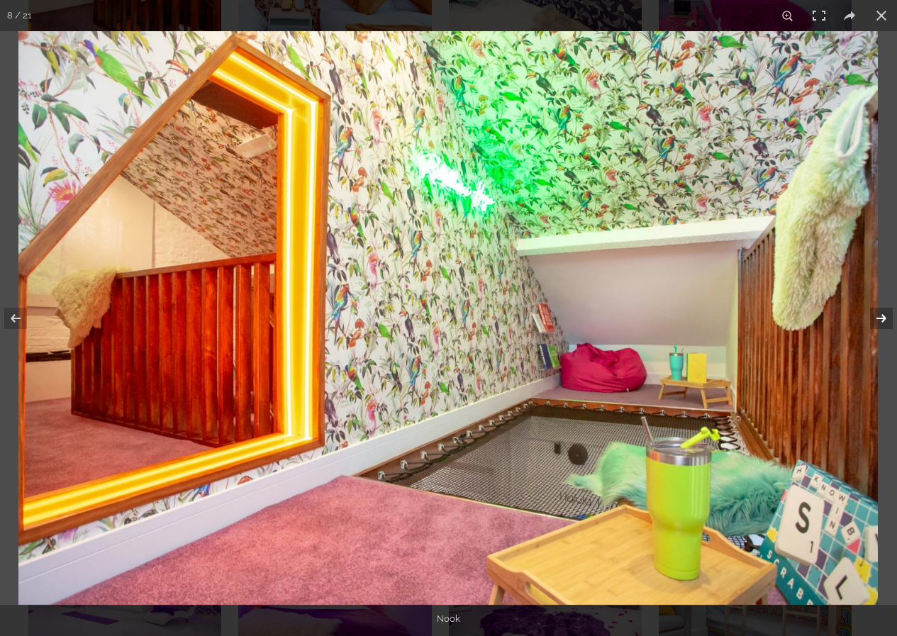
click at [870, 321] on button at bounding box center [872, 318] width 50 height 71
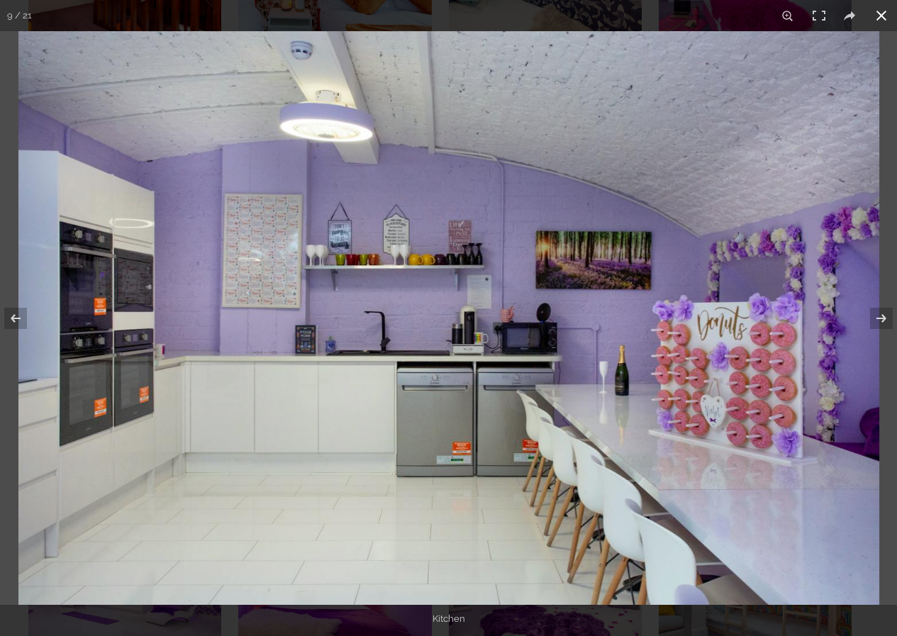
click at [877, 20] on button at bounding box center [880, 15] width 31 height 31
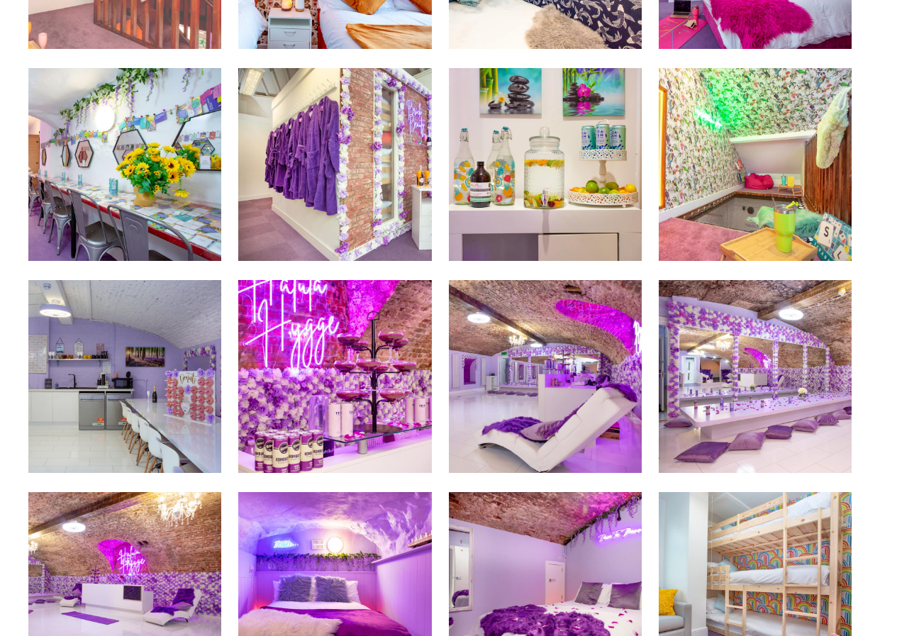
scroll to position [71, 0]
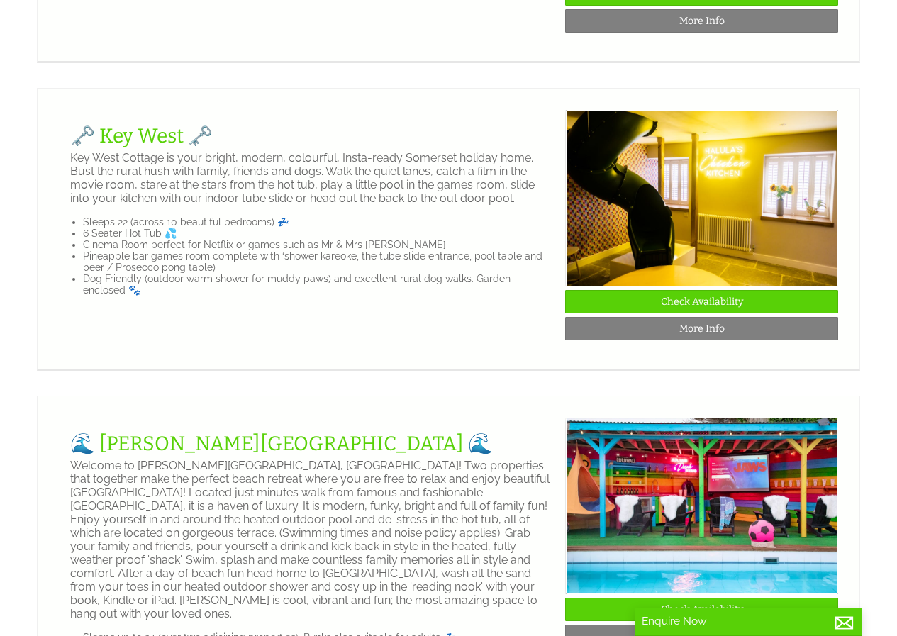
scroll to position [921, 0]
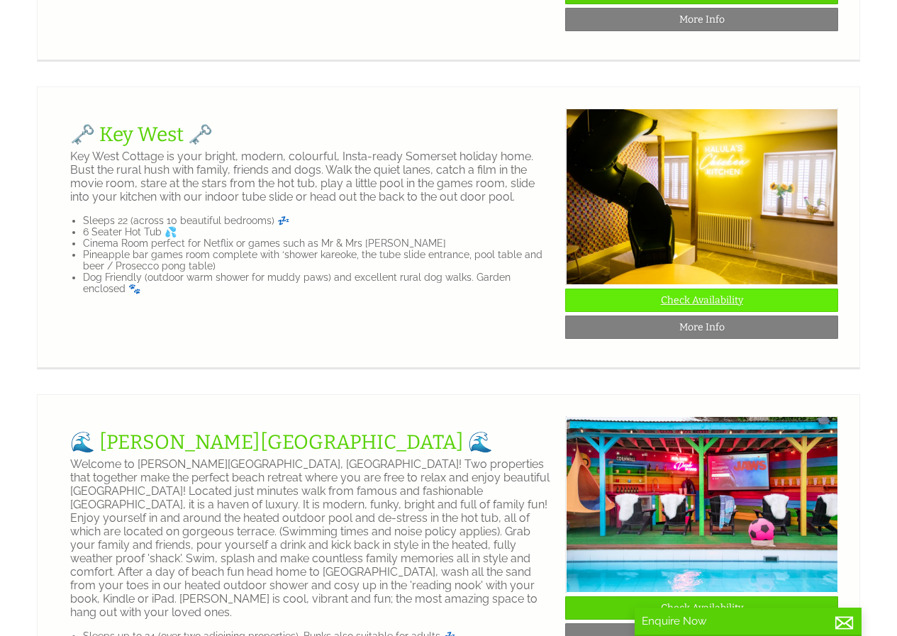
click at [686, 312] on link "Check Availability" at bounding box center [701, 299] width 273 height 23
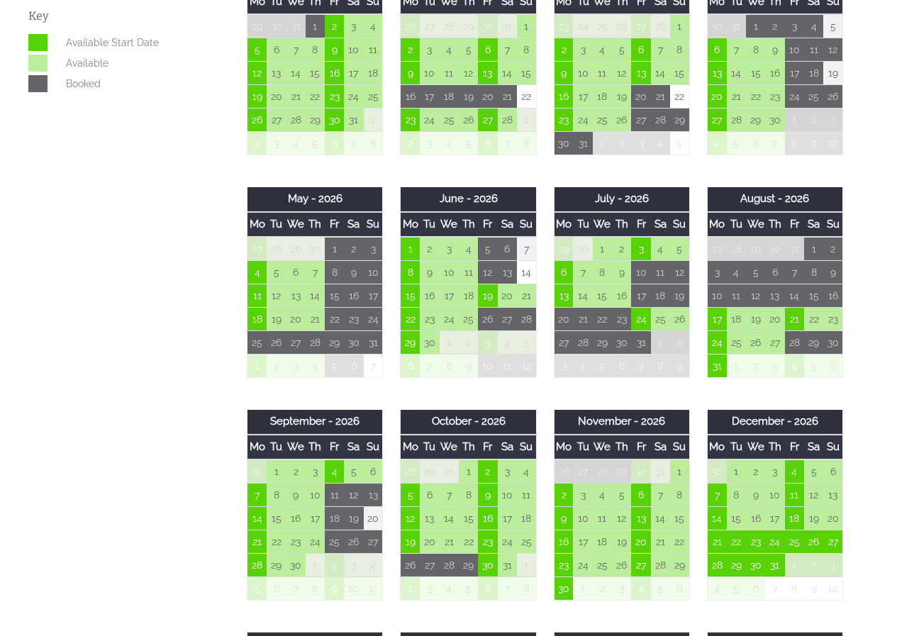
scroll to position [709, 0]
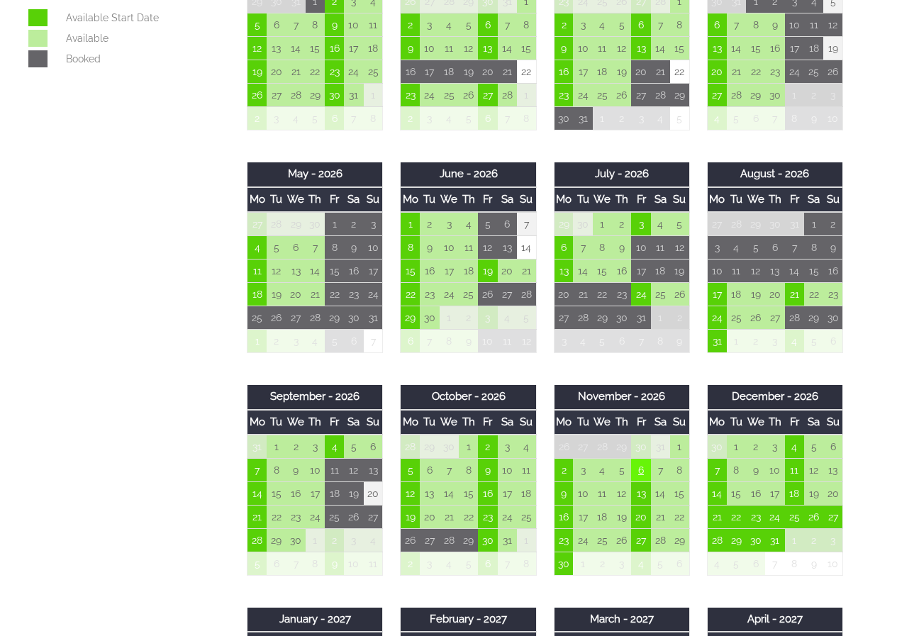
click at [638, 471] on td "6" at bounding box center [640, 470] width 19 height 23
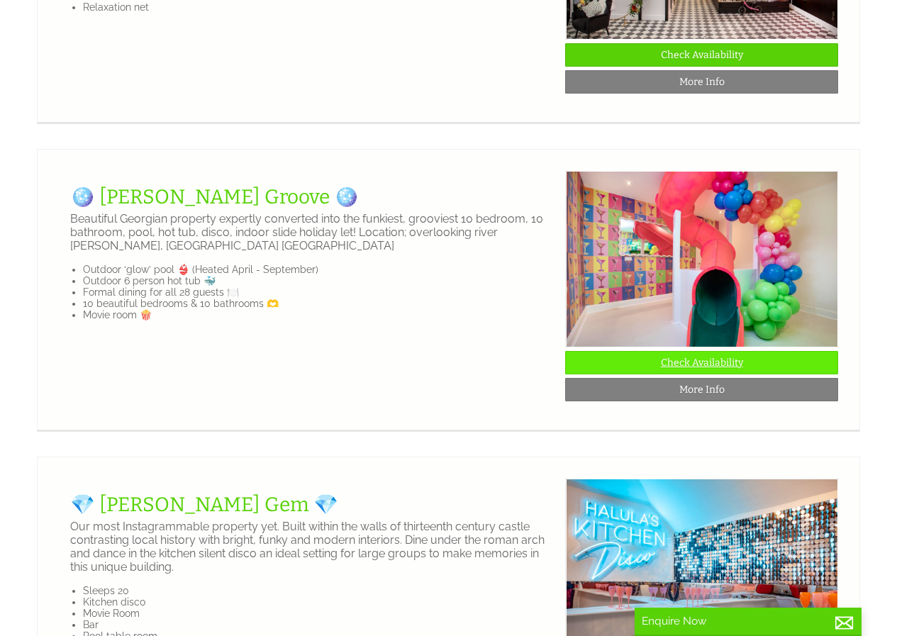
click at [697, 374] on link "Check Availability" at bounding box center [701, 362] width 273 height 23
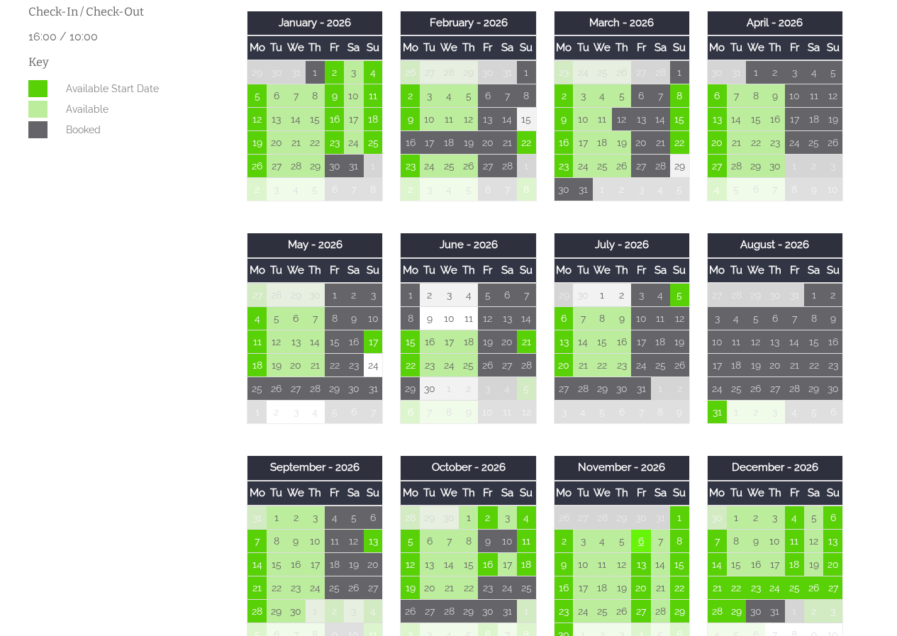
click at [639, 537] on td "6" at bounding box center [640, 541] width 19 height 23
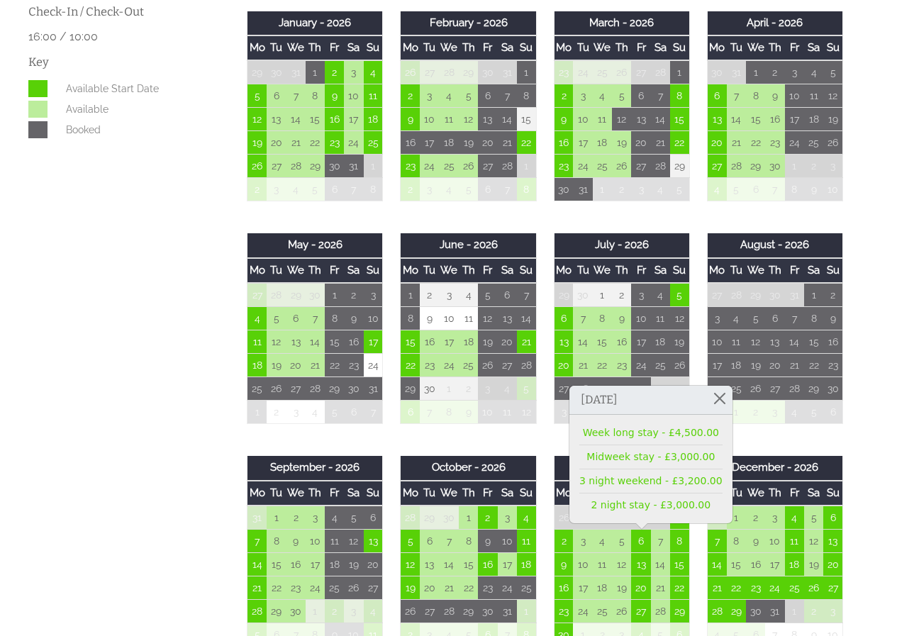
click at [216, 376] on div "Properties 🪩 [PERSON_NAME] Groove 🪩 Overview Gallery Availability Floor Plans E…" at bounding box center [440, 420] width 840 height 1406
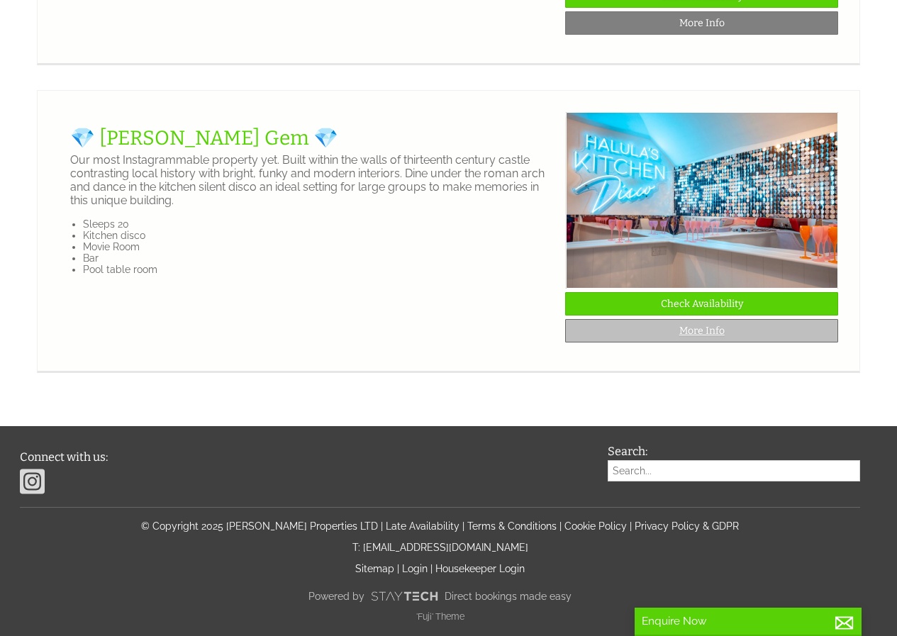
click at [666, 342] on link "More Info" at bounding box center [701, 330] width 273 height 23
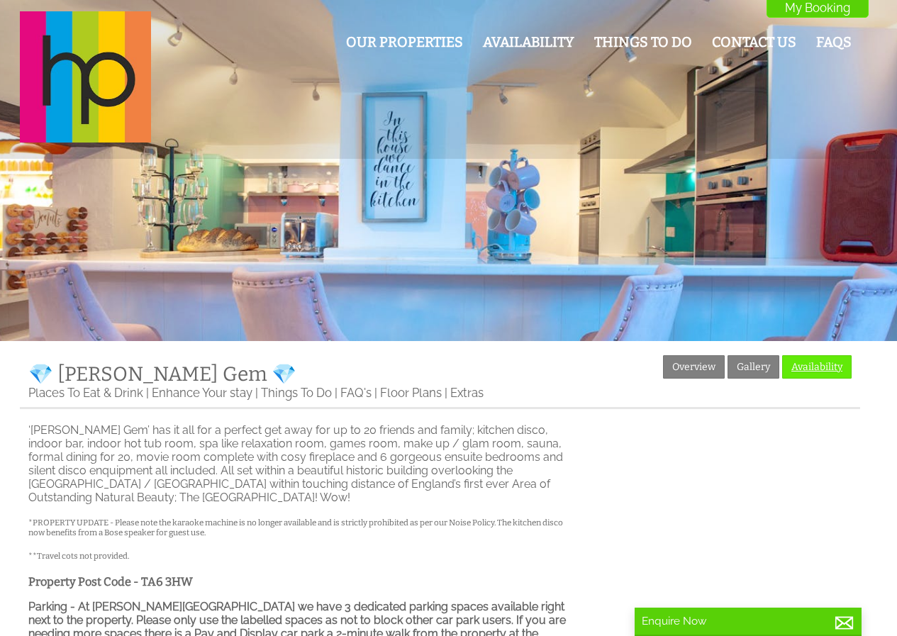
click at [805, 361] on link "Availability" at bounding box center [816, 366] width 69 height 23
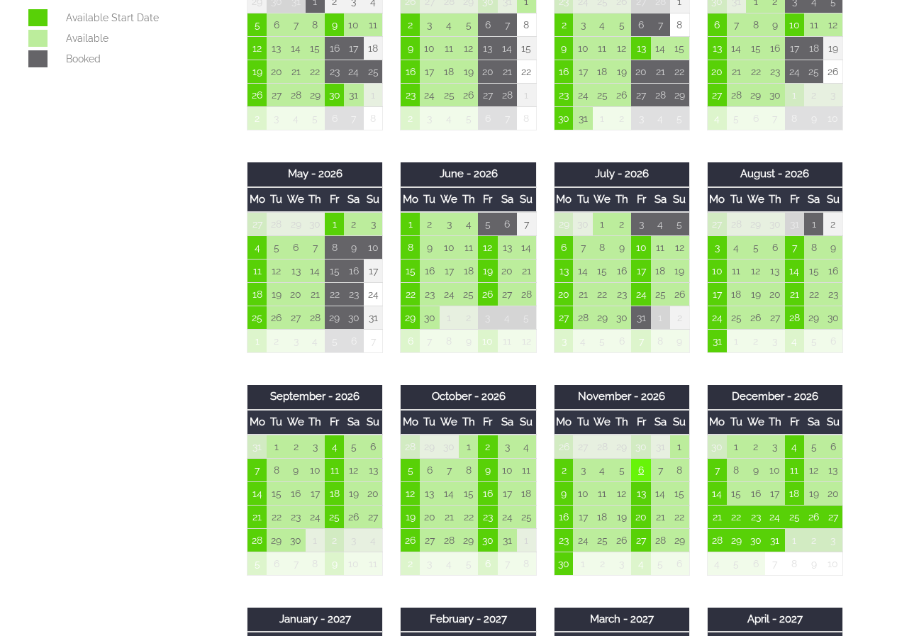
click at [636, 470] on td "6" at bounding box center [640, 470] width 19 height 23
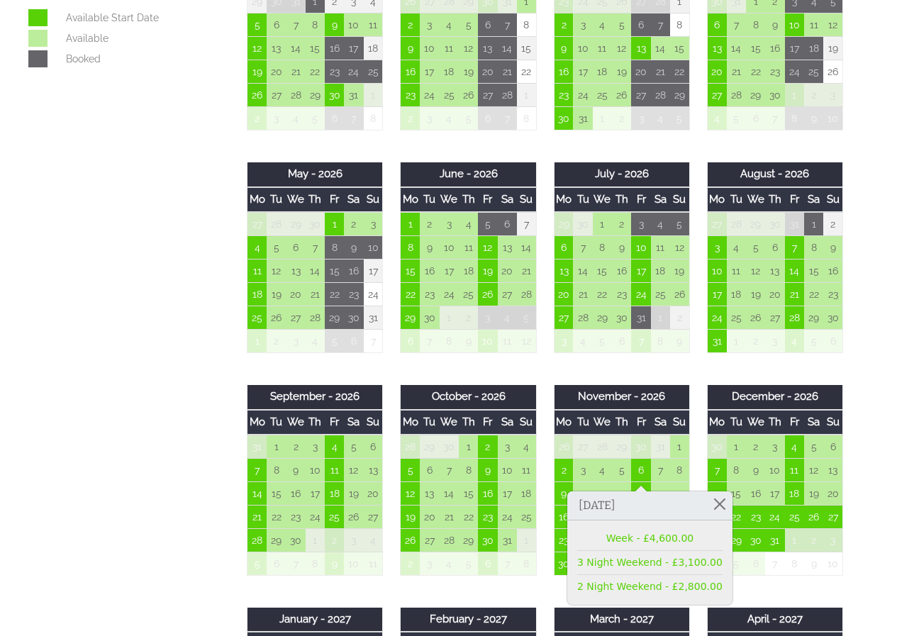
click at [135, 394] on div "Properties 💎 [PERSON_NAME] Gem 💎 Overview Gallery Availability Places To Eat & …" at bounding box center [440, 349] width 840 height 1406
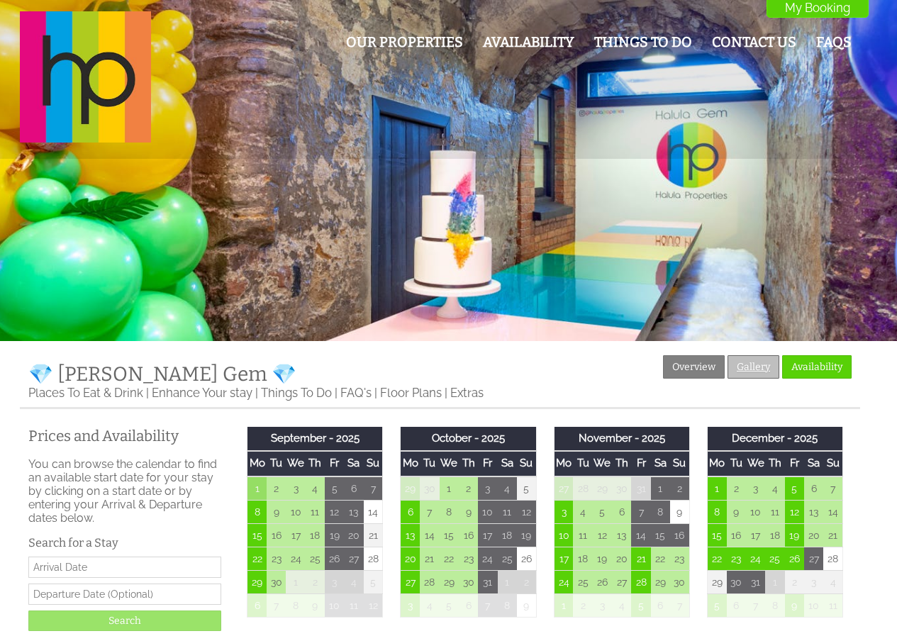
click at [757, 364] on link "Gallery" at bounding box center [753, 366] width 52 height 23
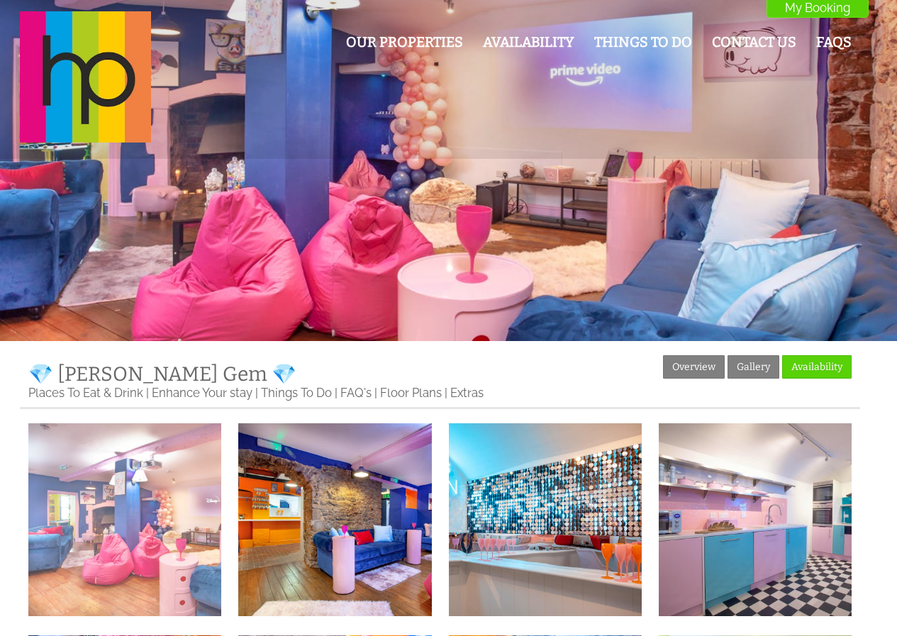
click at [58, 483] on img at bounding box center [124, 519] width 193 height 193
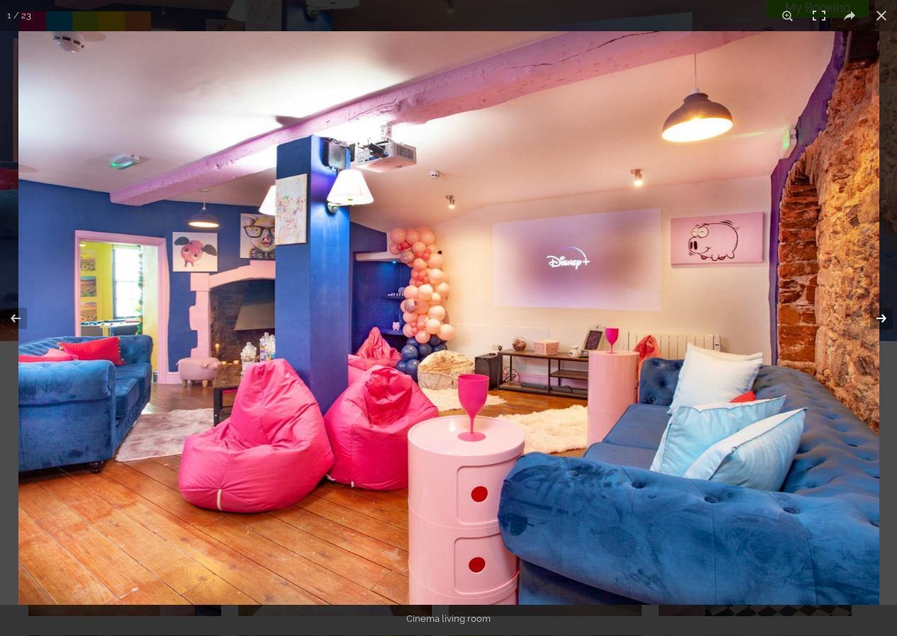
click at [883, 320] on button at bounding box center [872, 318] width 50 height 71
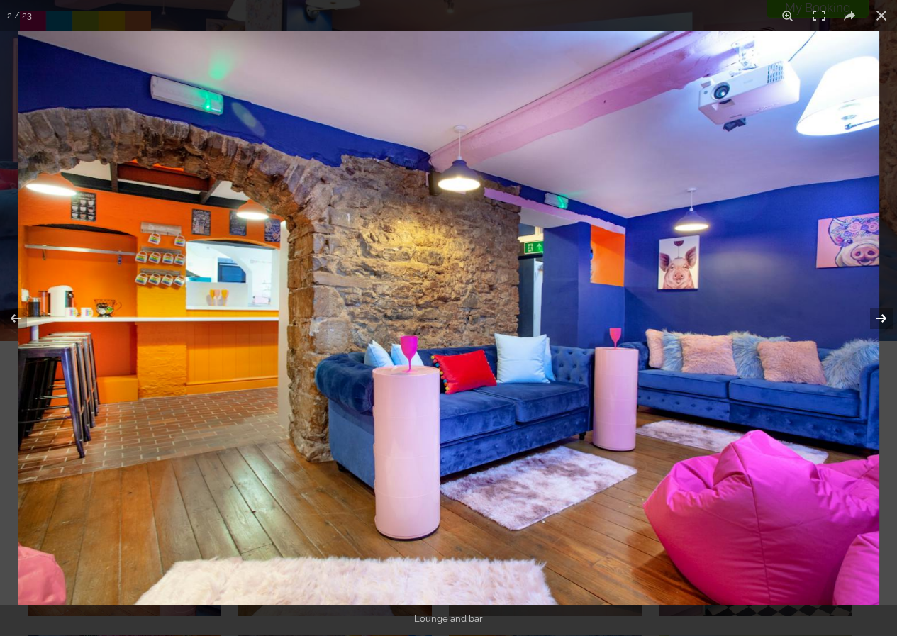
click at [883, 320] on button at bounding box center [872, 318] width 50 height 71
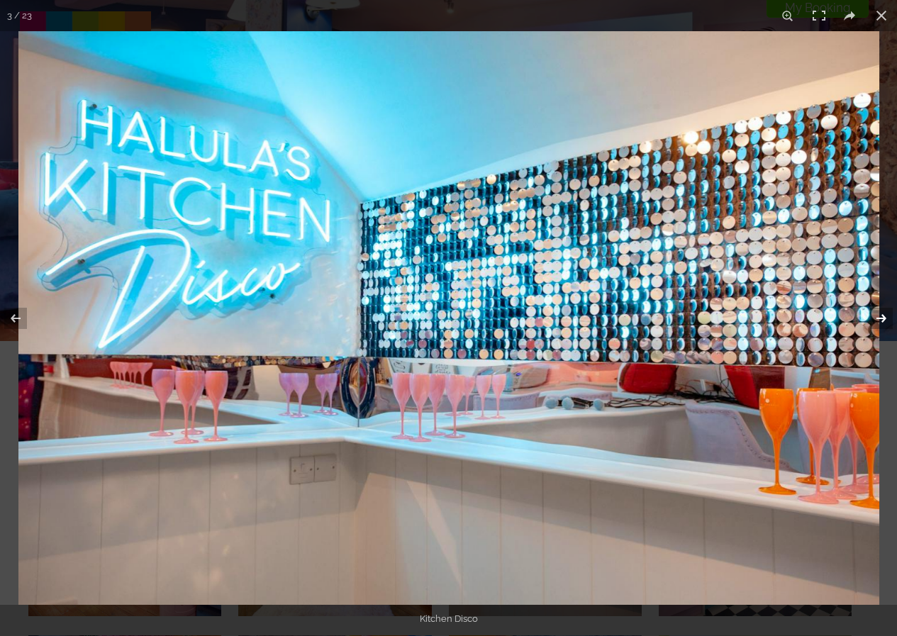
click at [883, 320] on button at bounding box center [872, 318] width 50 height 71
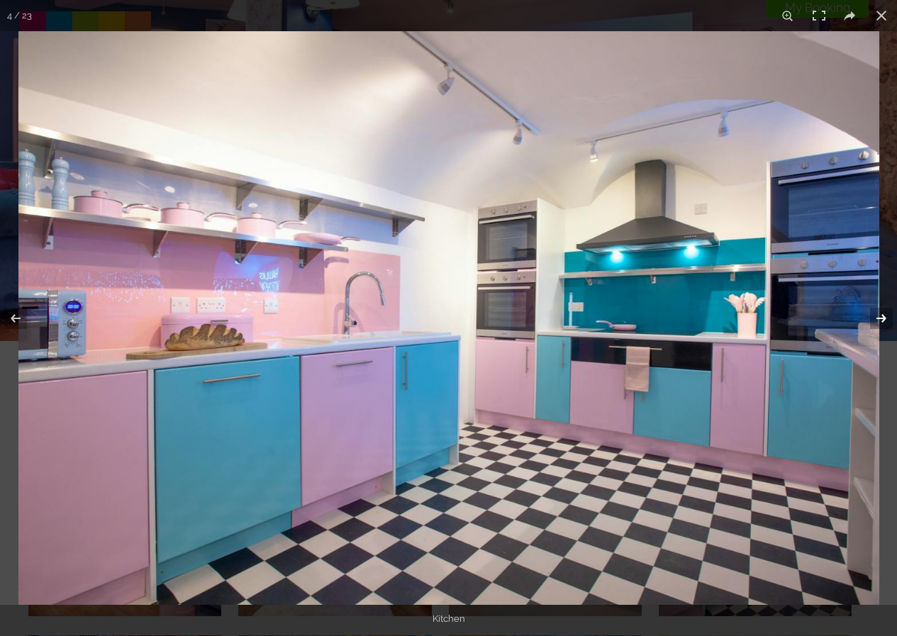
click at [883, 320] on button at bounding box center [872, 318] width 50 height 71
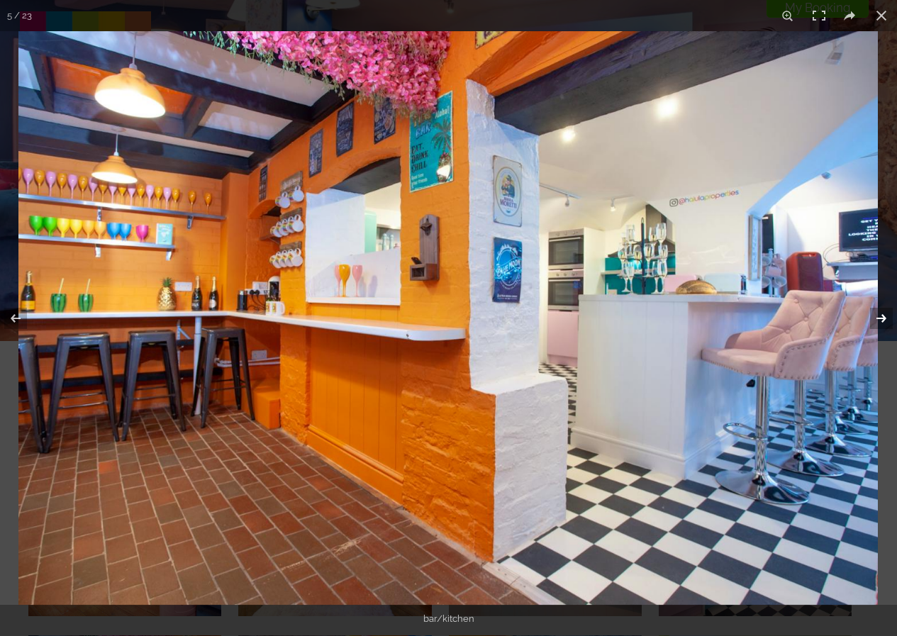
click at [883, 320] on button at bounding box center [872, 318] width 50 height 71
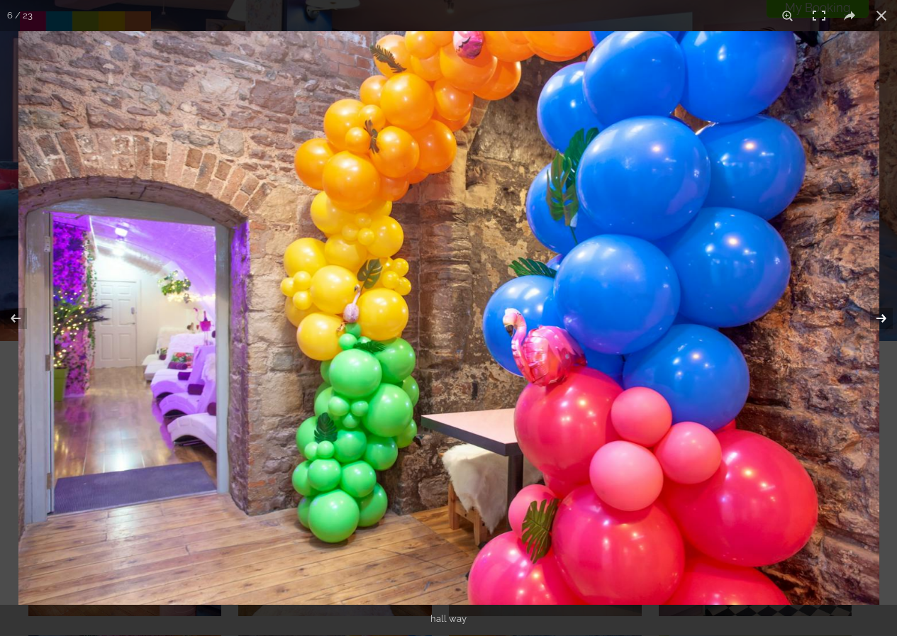
click at [883, 320] on button at bounding box center [872, 318] width 50 height 71
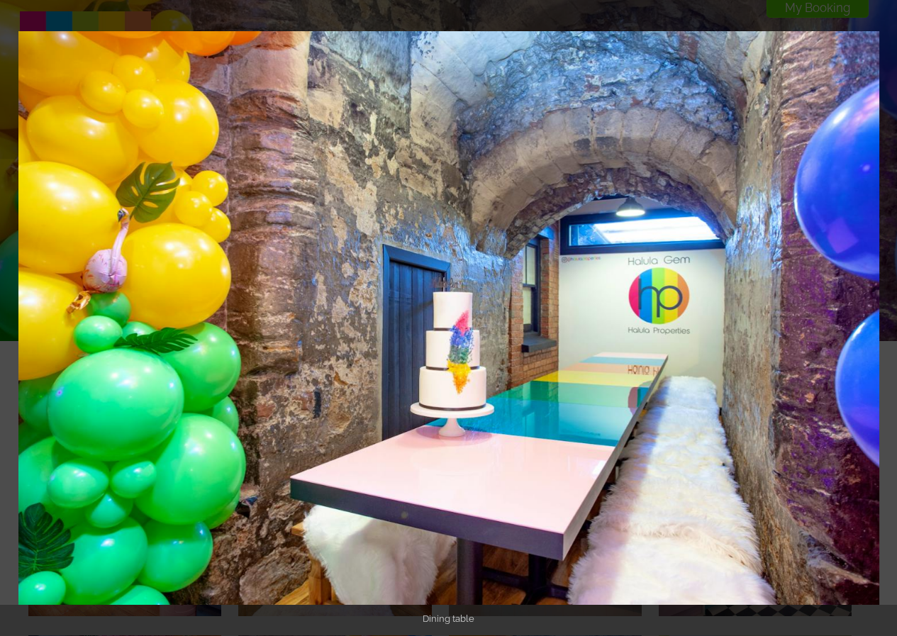
click at [883, 320] on button at bounding box center [872, 318] width 50 height 71
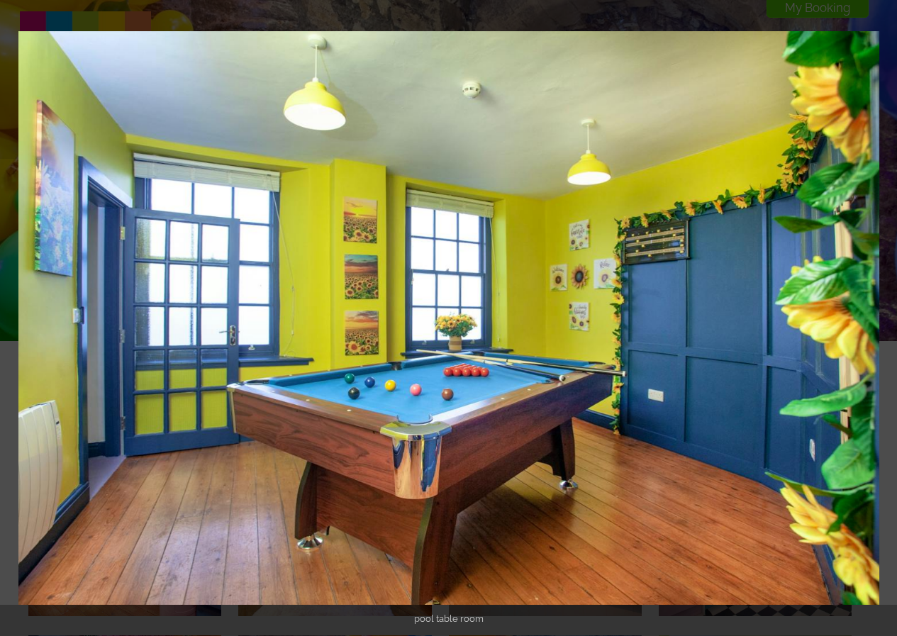
click at [883, 320] on button at bounding box center [872, 318] width 50 height 71
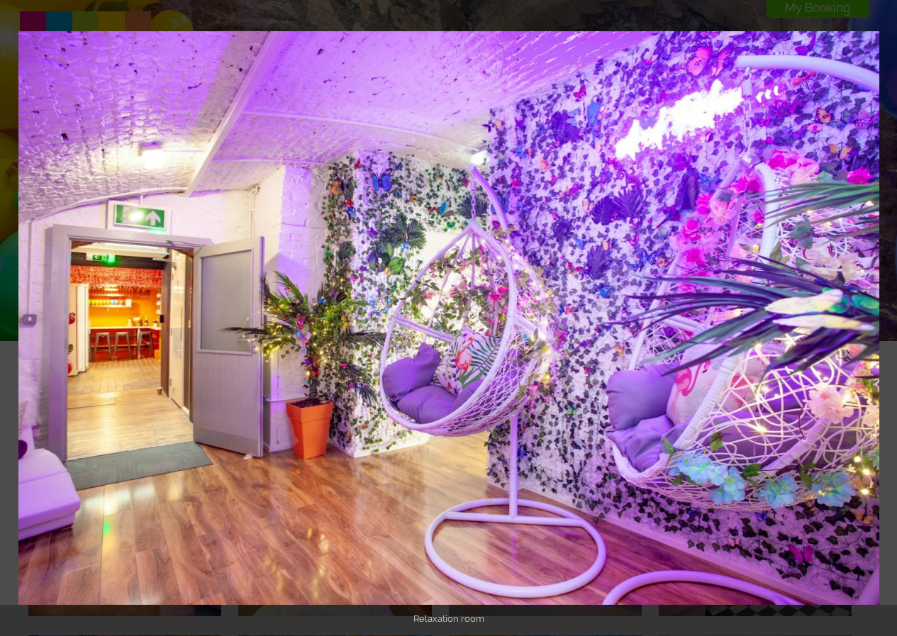
click at [883, 320] on button at bounding box center [872, 318] width 50 height 71
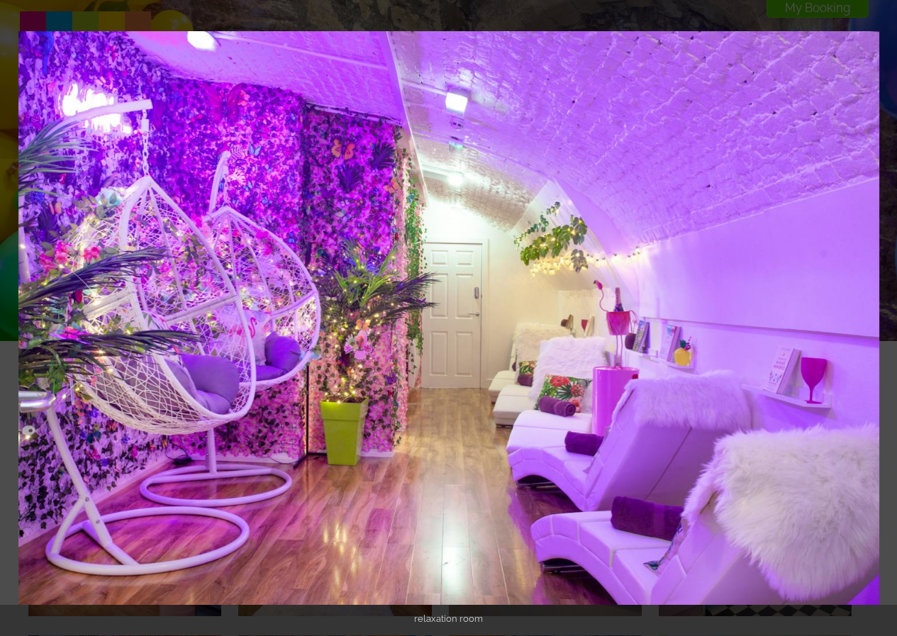
click at [883, 320] on button at bounding box center [872, 318] width 50 height 71
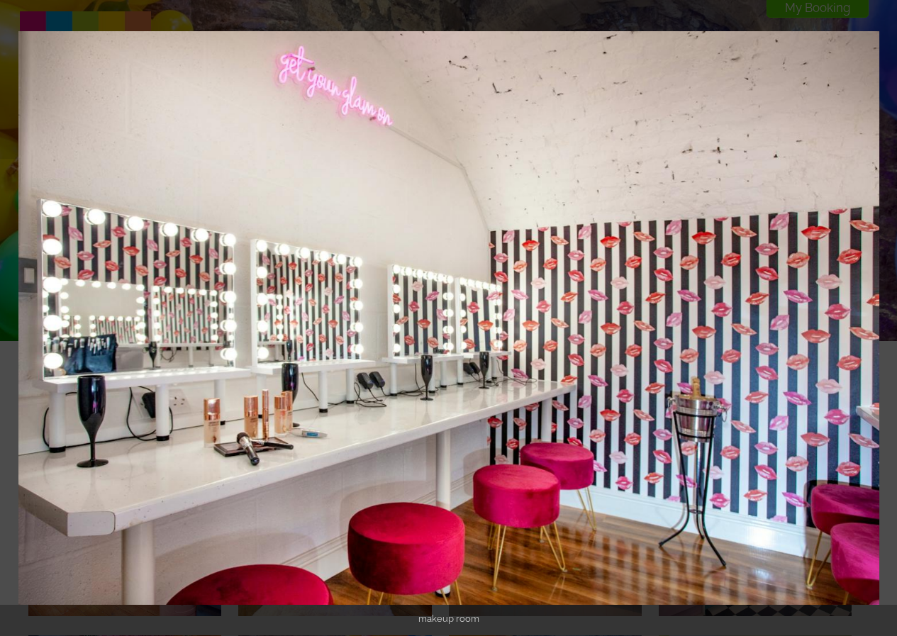
click at [883, 320] on button at bounding box center [872, 318] width 50 height 71
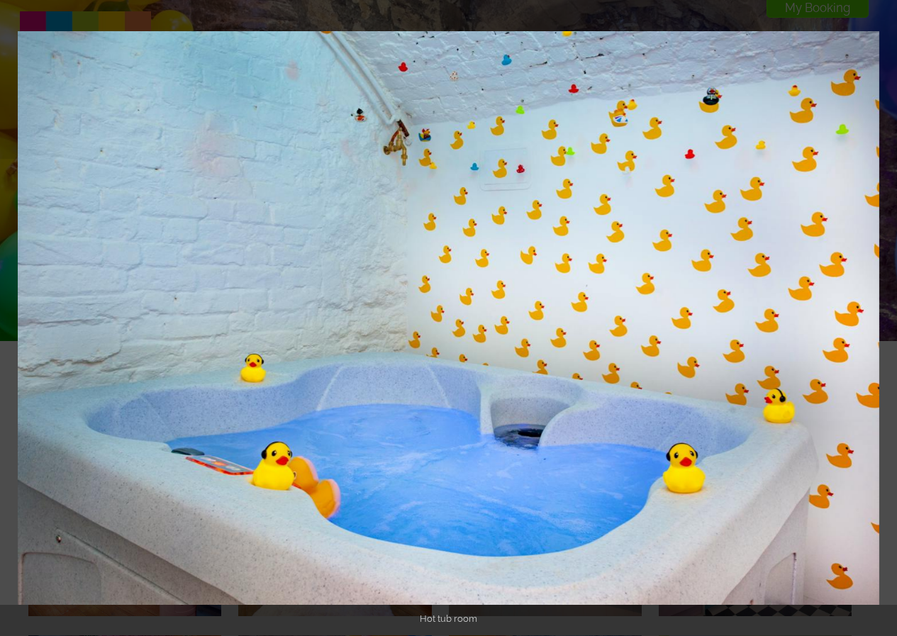
click at [883, 320] on button at bounding box center [872, 318] width 50 height 71
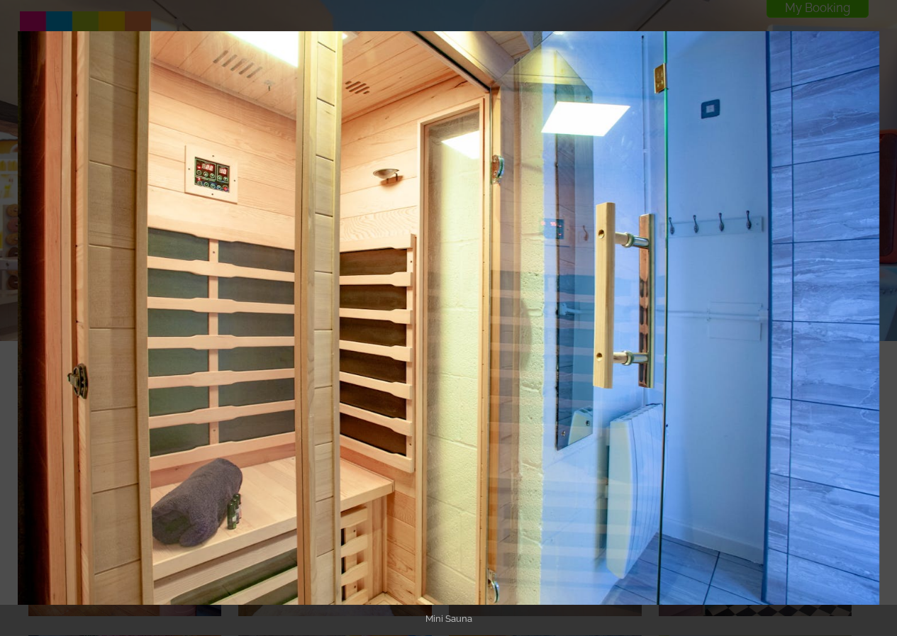
click at [883, 320] on button at bounding box center [872, 318] width 50 height 71
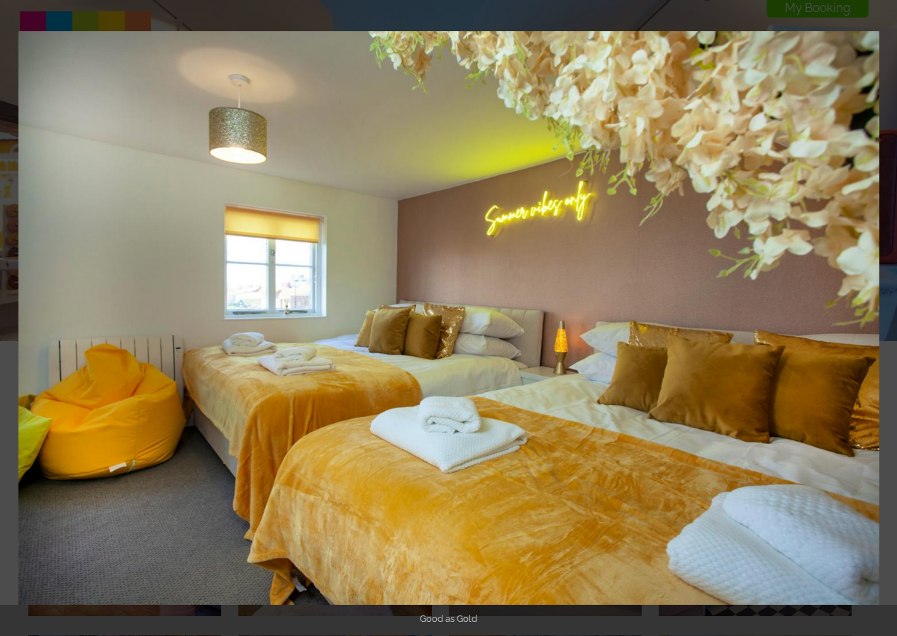
click at [883, 320] on button at bounding box center [872, 318] width 50 height 71
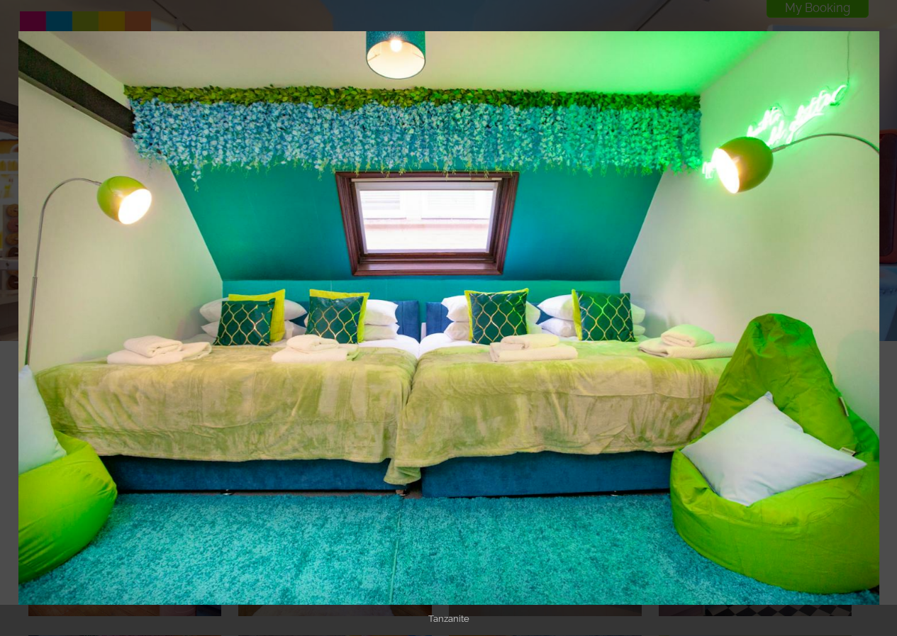
click at [883, 320] on button at bounding box center [872, 318] width 50 height 71
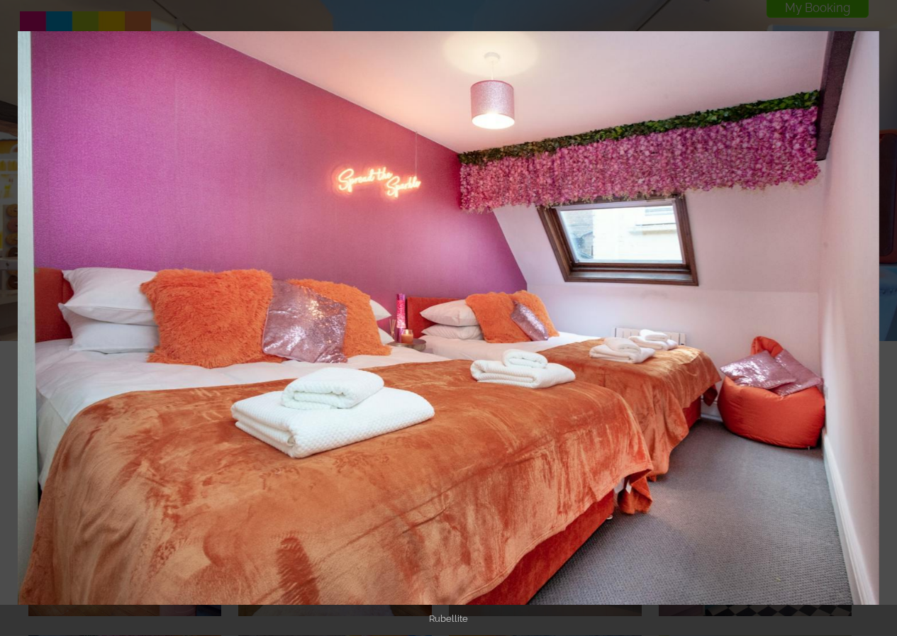
click at [883, 320] on button at bounding box center [872, 318] width 50 height 71
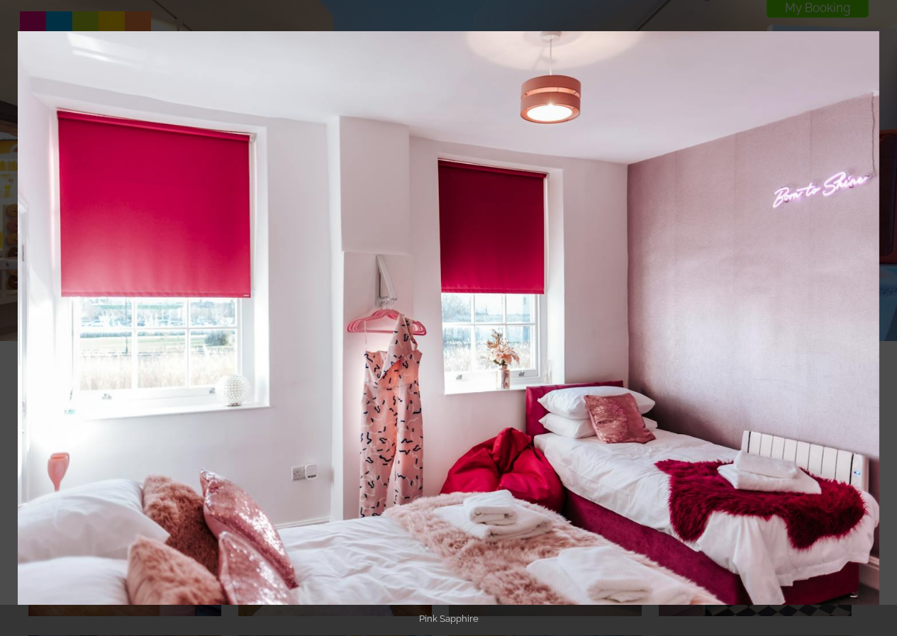
click at [883, 320] on button at bounding box center [872, 318] width 50 height 71
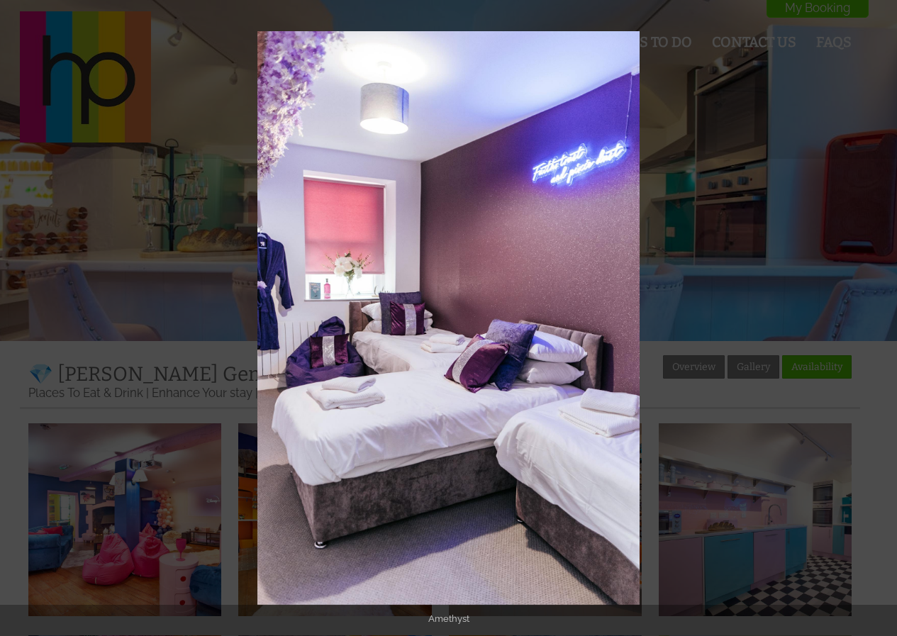
click at [883, 320] on button at bounding box center [872, 318] width 50 height 71
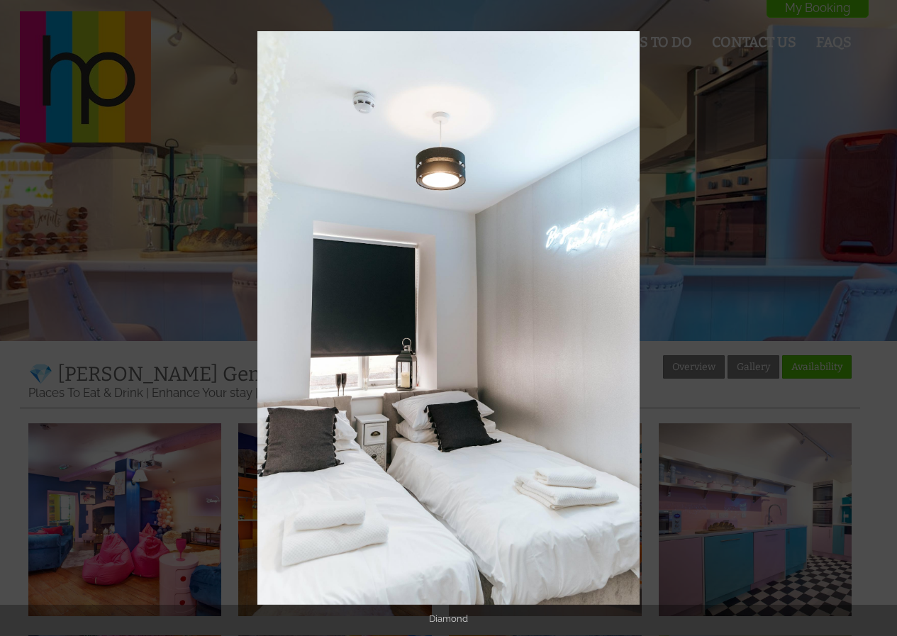
click at [883, 320] on button at bounding box center [872, 318] width 50 height 71
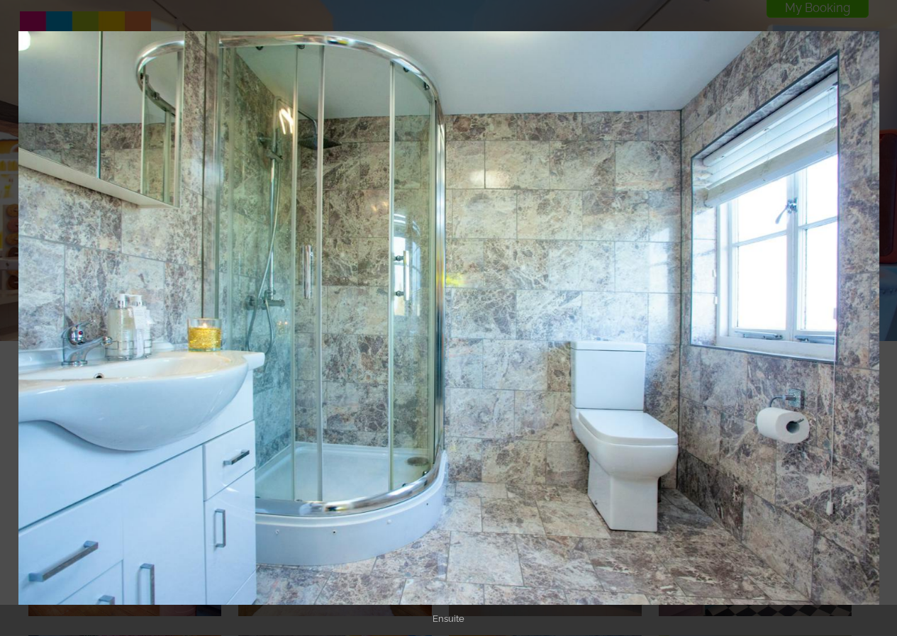
click at [883, 320] on button at bounding box center [872, 318] width 50 height 71
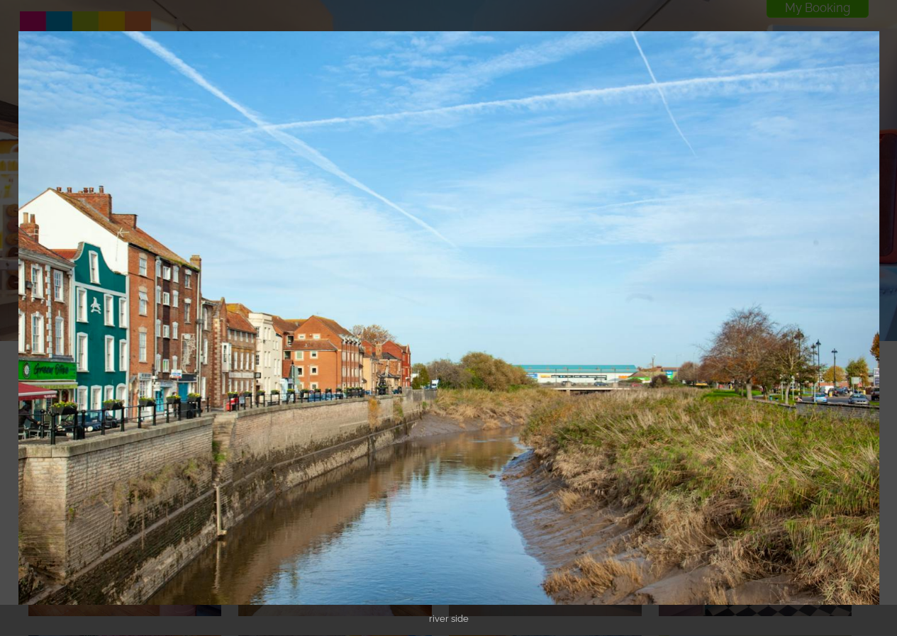
click at [883, 320] on button at bounding box center [872, 318] width 50 height 71
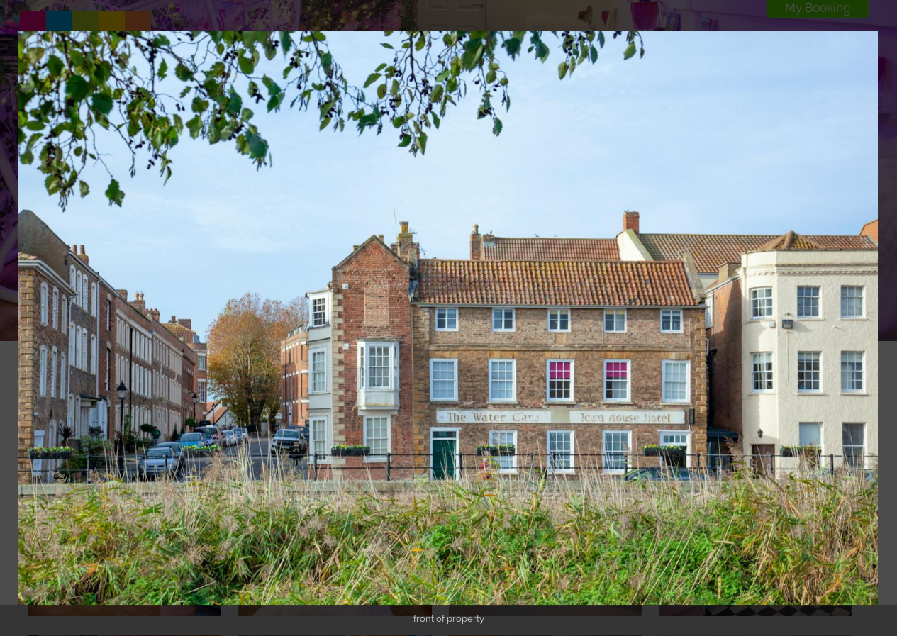
click at [883, 320] on button at bounding box center [872, 318] width 50 height 71
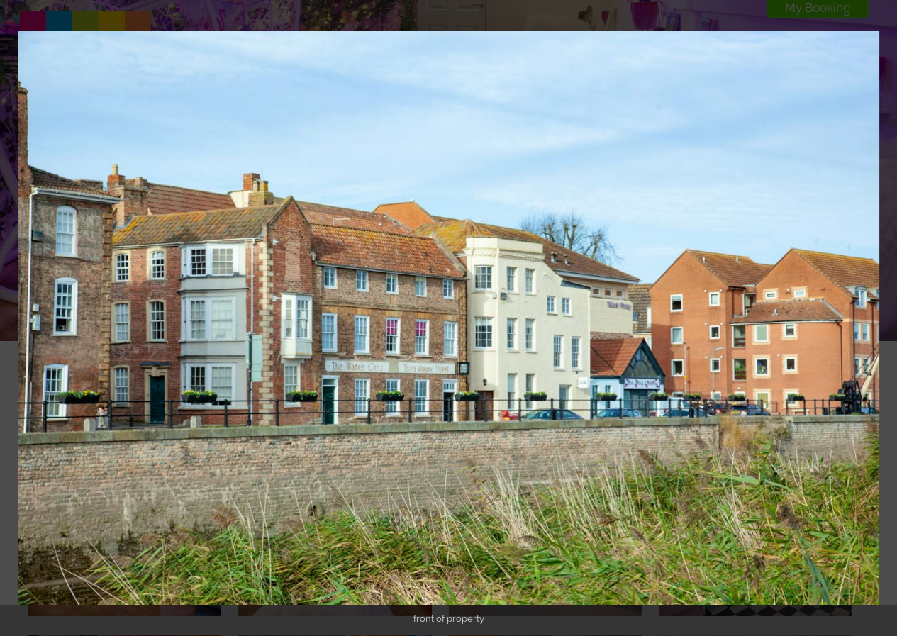
click at [883, 320] on button at bounding box center [872, 318] width 50 height 71
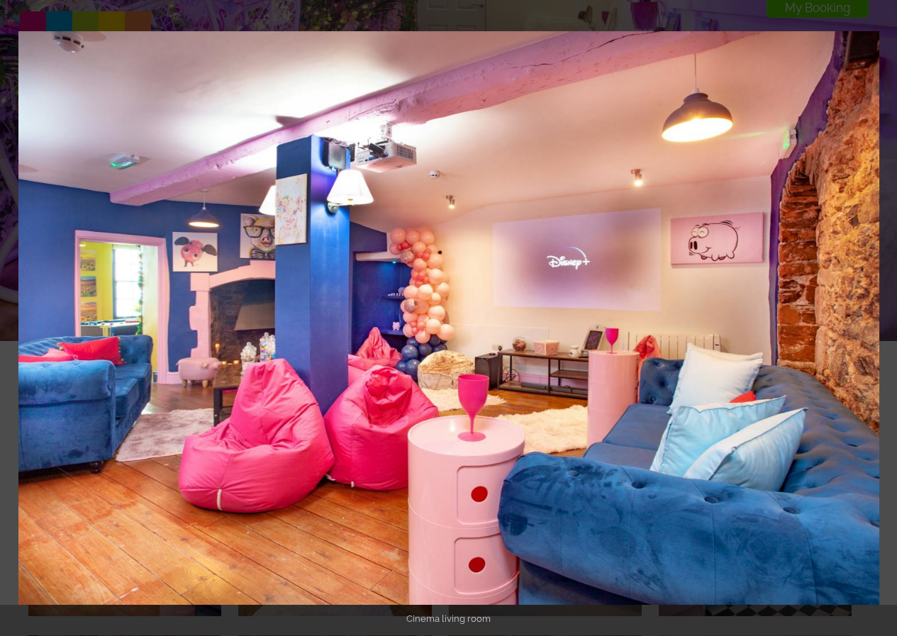
click at [883, 320] on button at bounding box center [872, 318] width 50 height 71
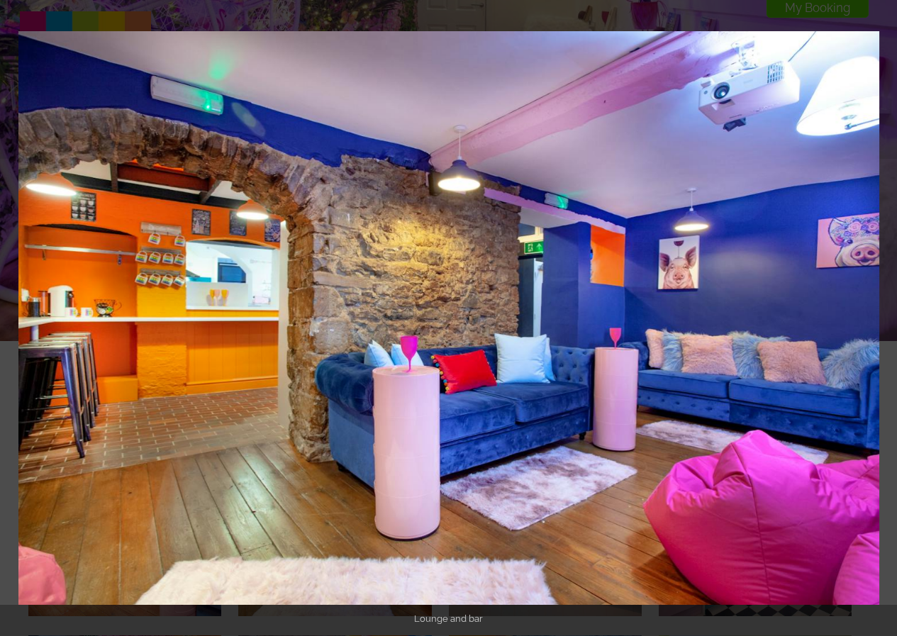
click at [883, 320] on button at bounding box center [872, 318] width 50 height 71
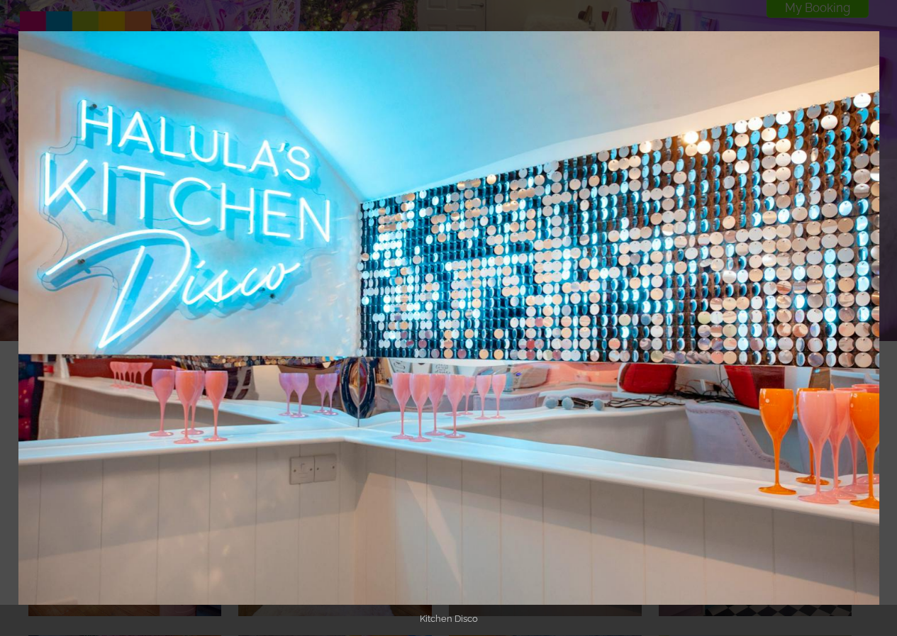
click at [883, 320] on button at bounding box center [872, 318] width 50 height 71
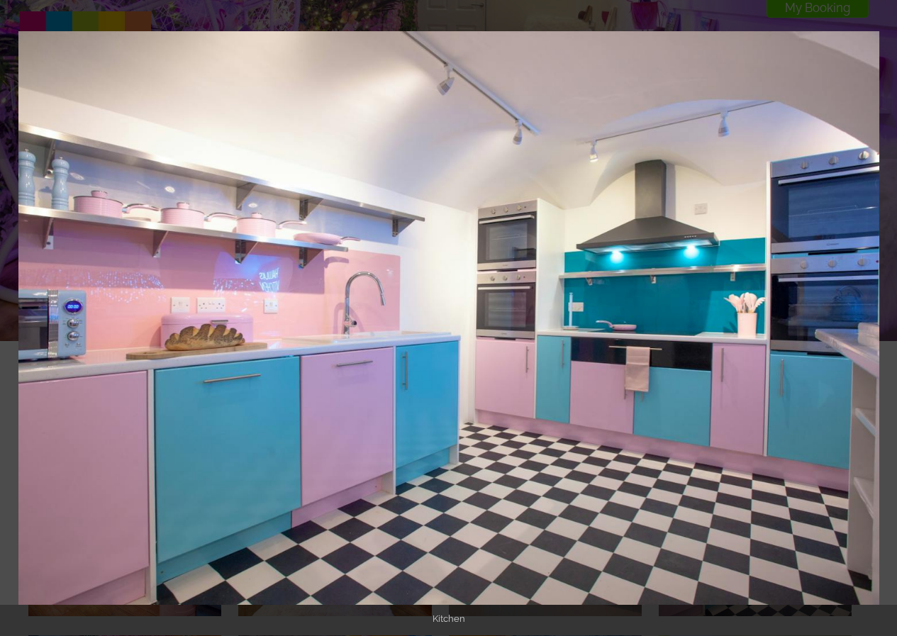
click at [883, 320] on button at bounding box center [872, 318] width 50 height 71
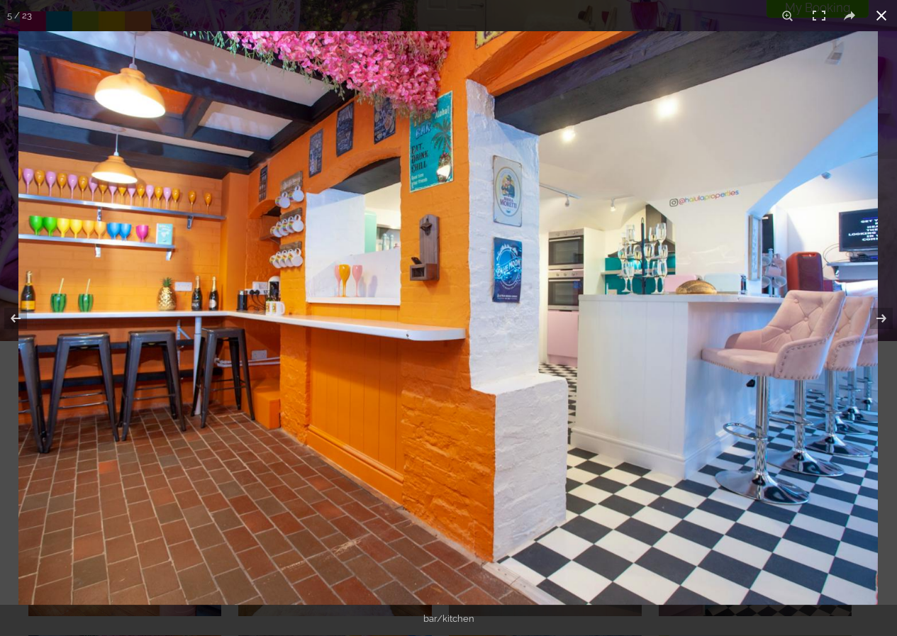
click at [884, 19] on button at bounding box center [880, 15] width 31 height 31
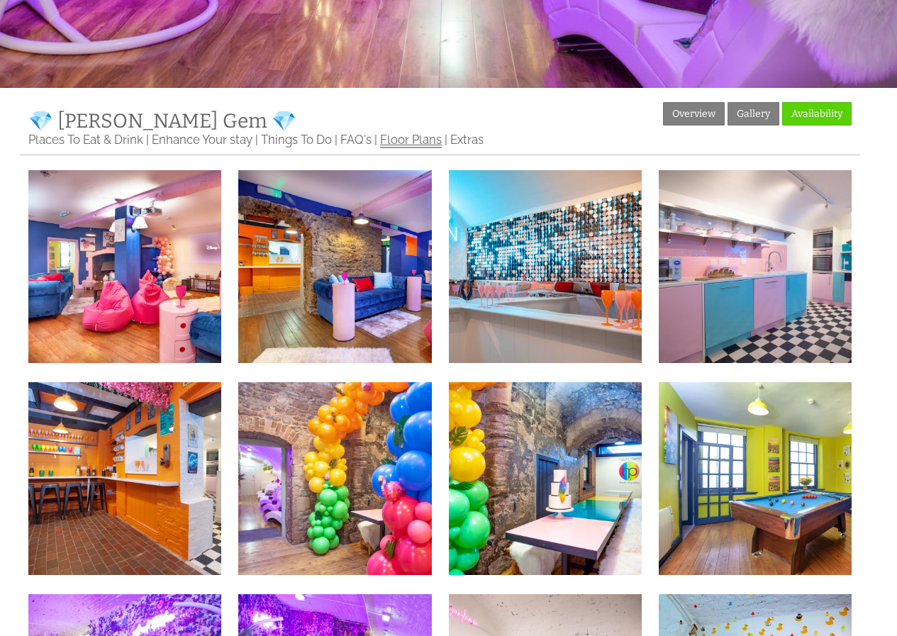
scroll to position [284, 0]
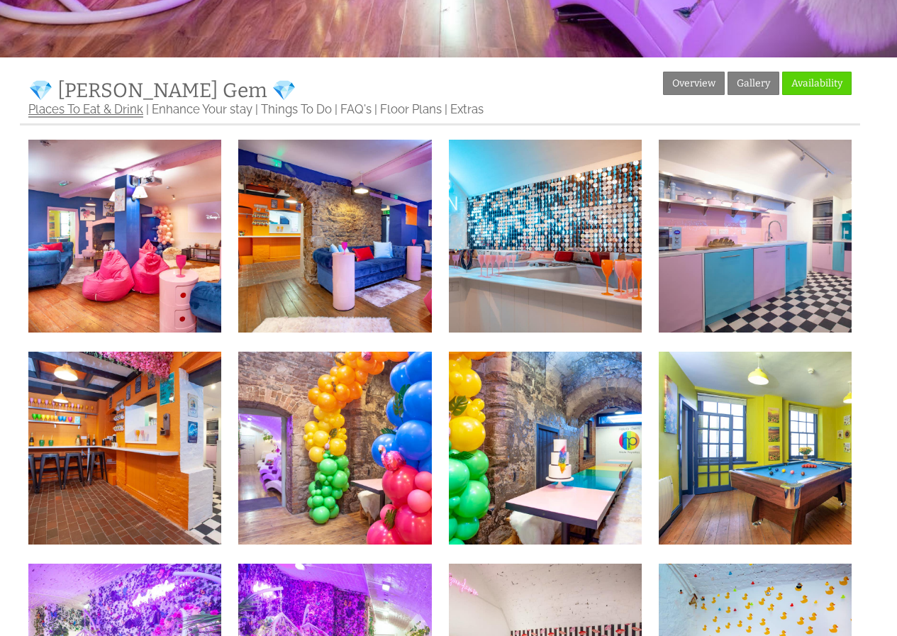
click at [72, 111] on link "Places To Eat & Drink" at bounding box center [85, 110] width 115 height 16
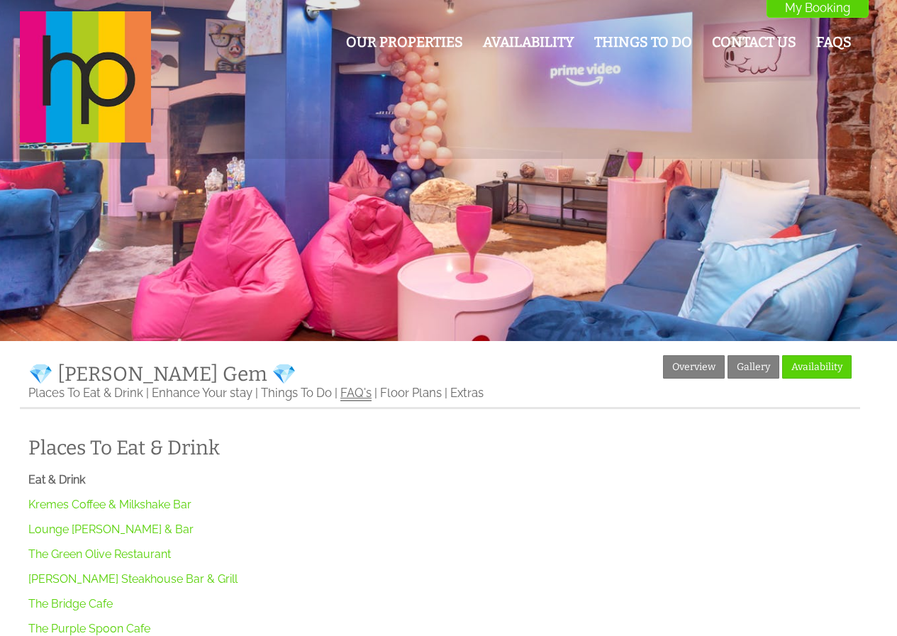
click at [364, 398] on link "FAQ's" at bounding box center [355, 394] width 31 height 16
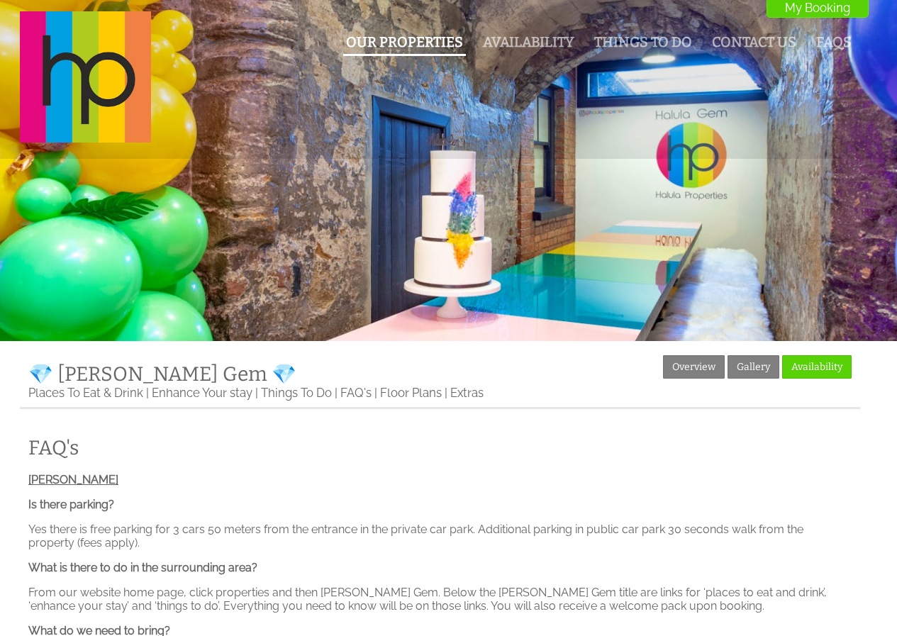
click at [428, 42] on link "Our Properties" at bounding box center [404, 42] width 117 height 16
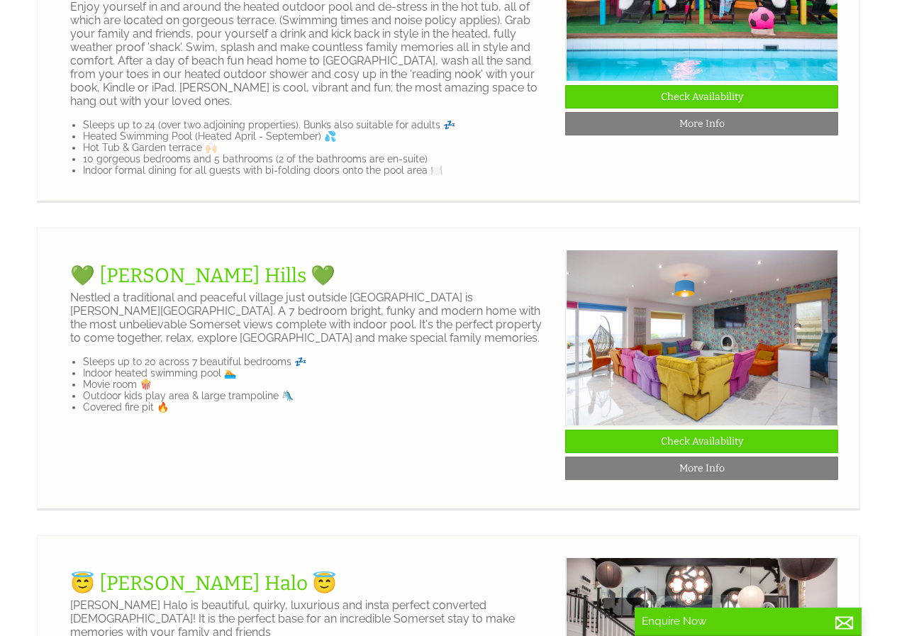
scroll to position [1630, 0]
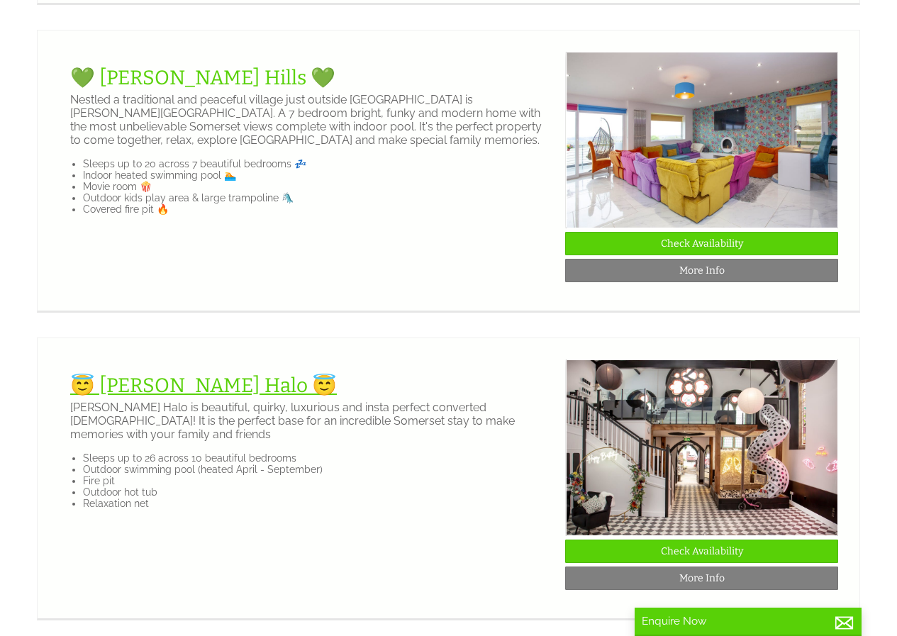
click at [173, 397] on link "😇 [PERSON_NAME] Halo 😇" at bounding box center [203, 385] width 267 height 23
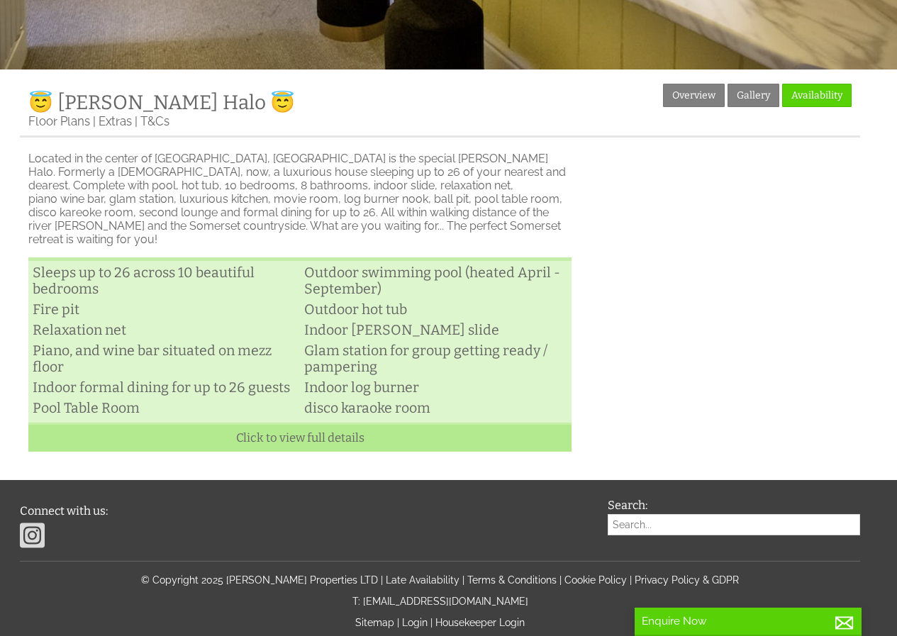
scroll to position [284, 0]
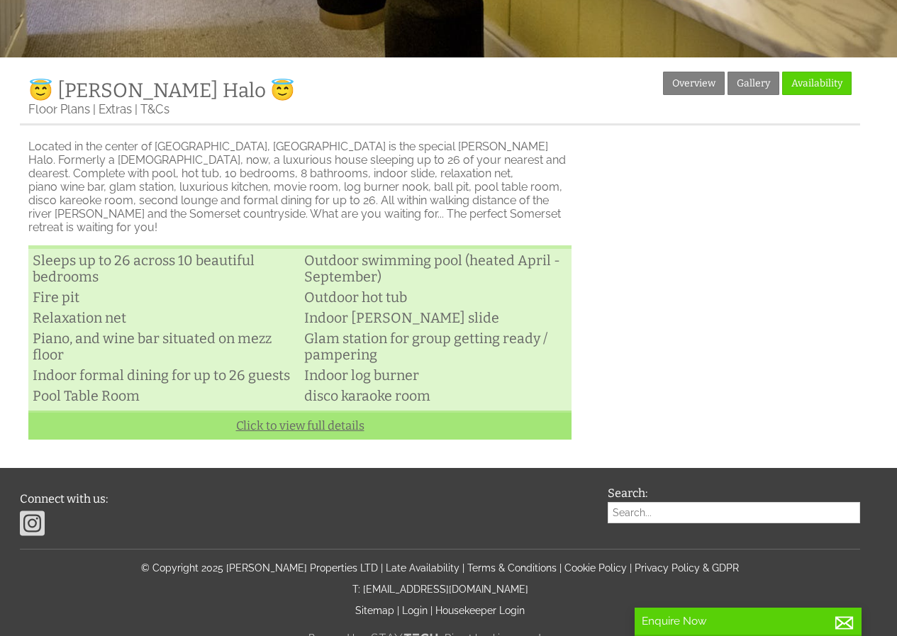
click at [354, 415] on link "Click to view full details" at bounding box center [299, 424] width 543 height 29
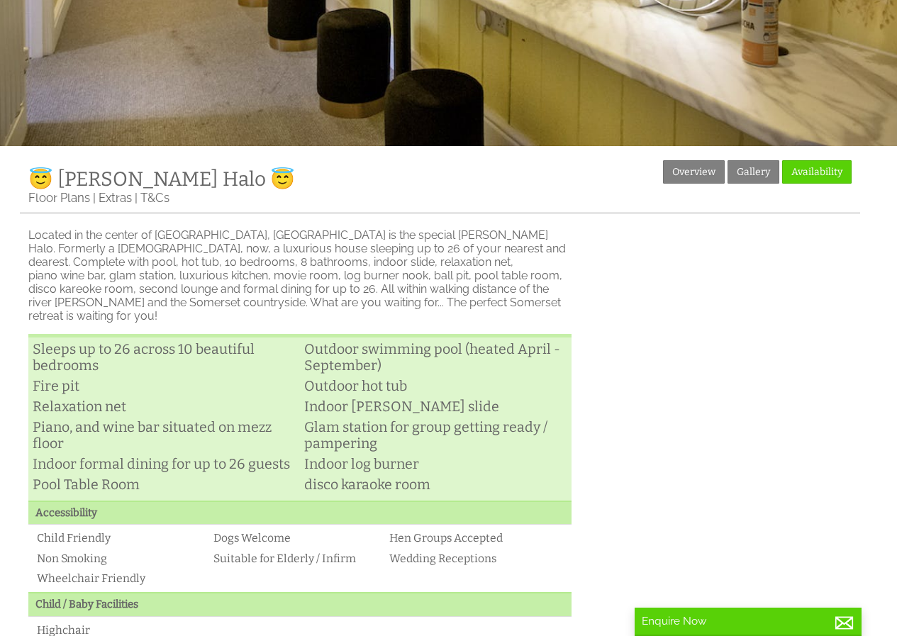
scroll to position [0, 0]
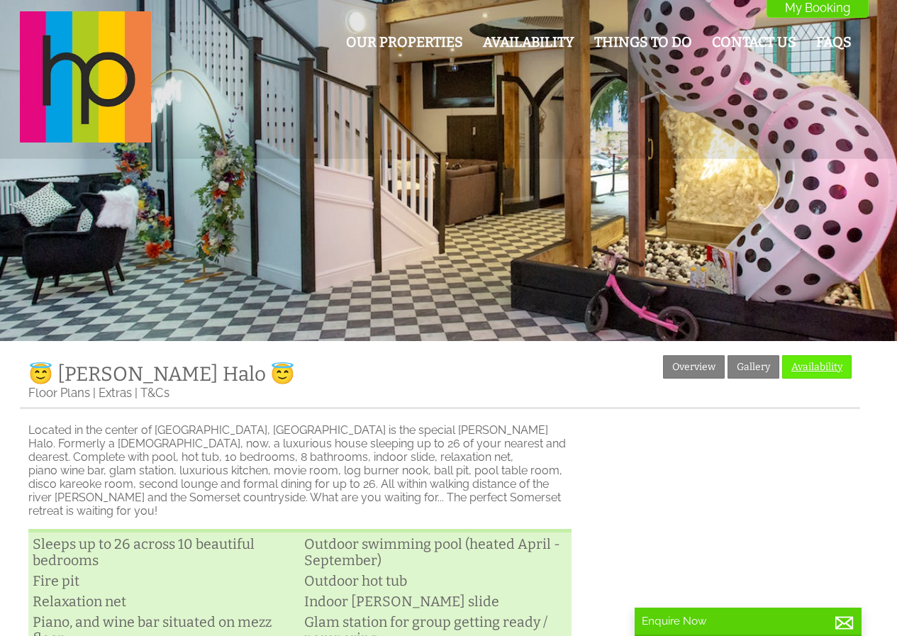
click at [820, 365] on link "Availability" at bounding box center [816, 366] width 69 height 23
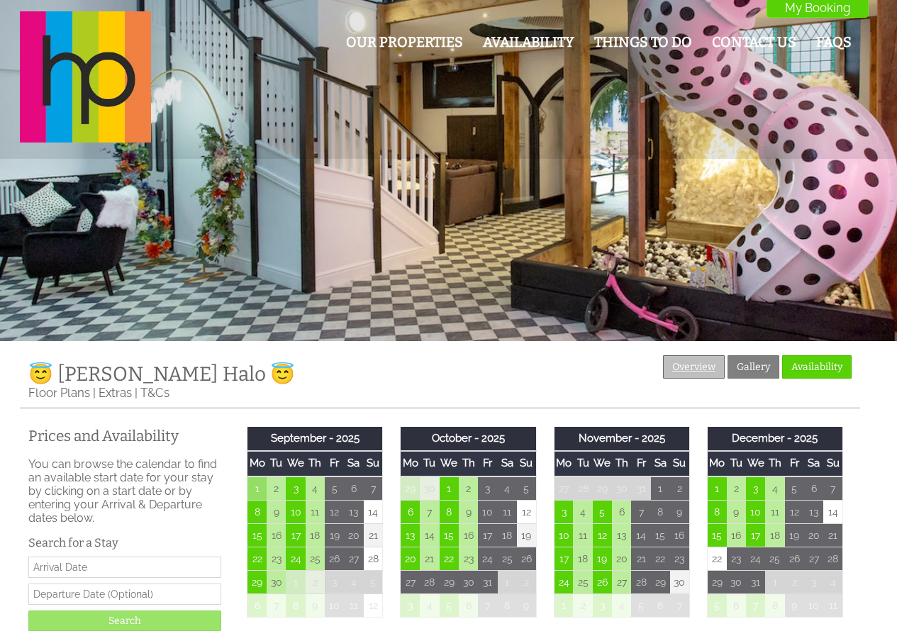
click at [695, 367] on link "Overview" at bounding box center [694, 366] width 62 height 23
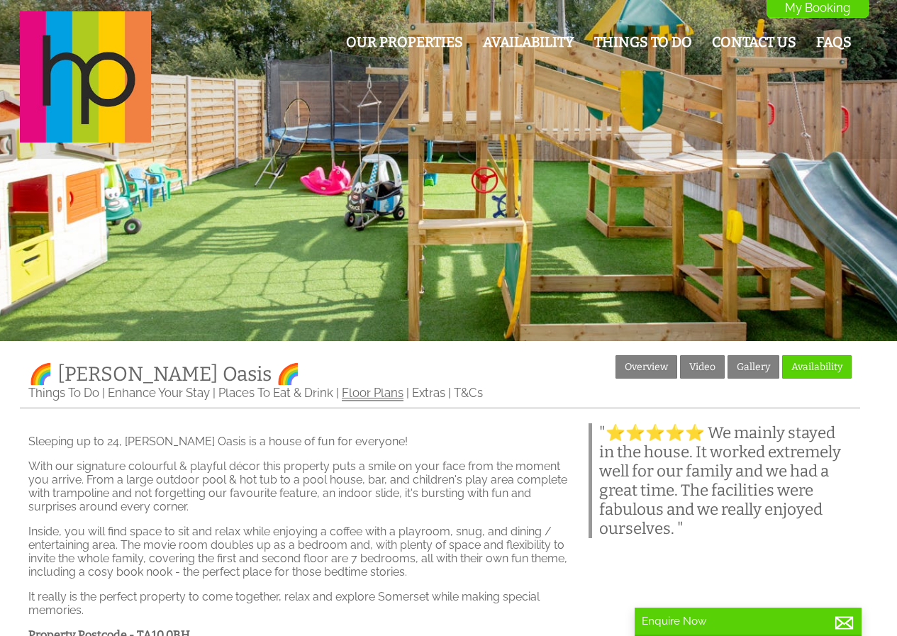
click at [389, 395] on link "Floor Plans" at bounding box center [373, 394] width 62 height 16
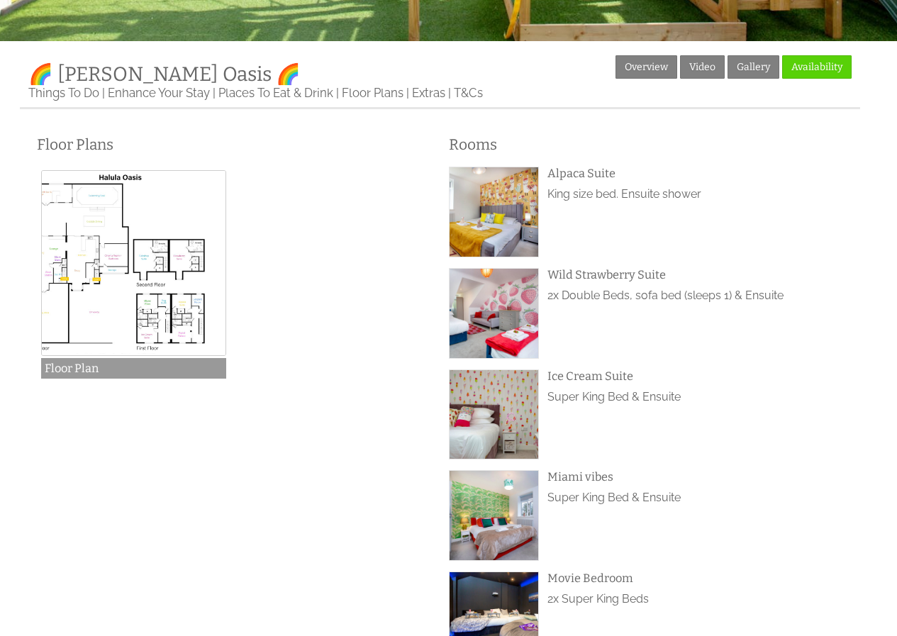
scroll to position [354, 0]
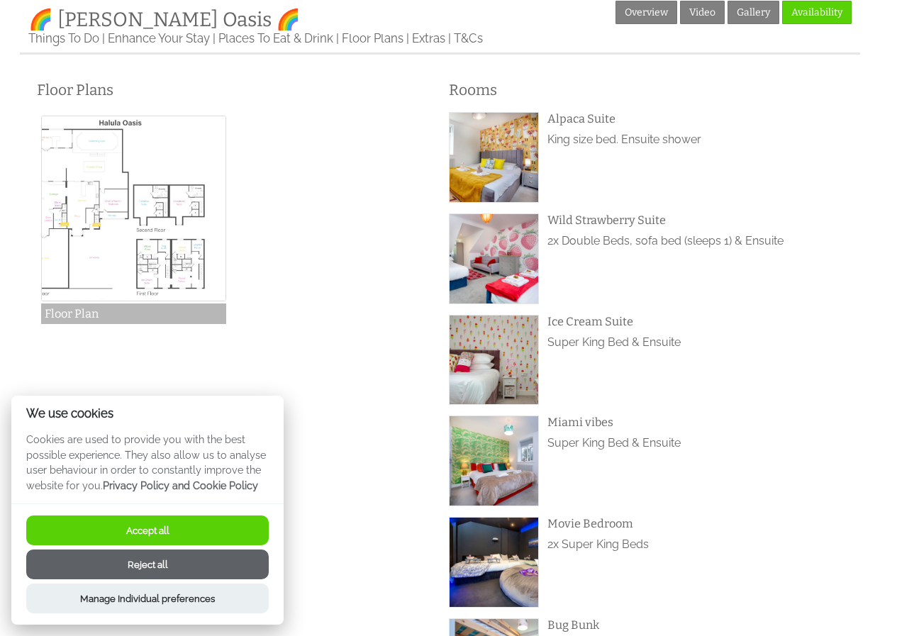
click at [102, 253] on img at bounding box center [134, 209] width 186 height 186
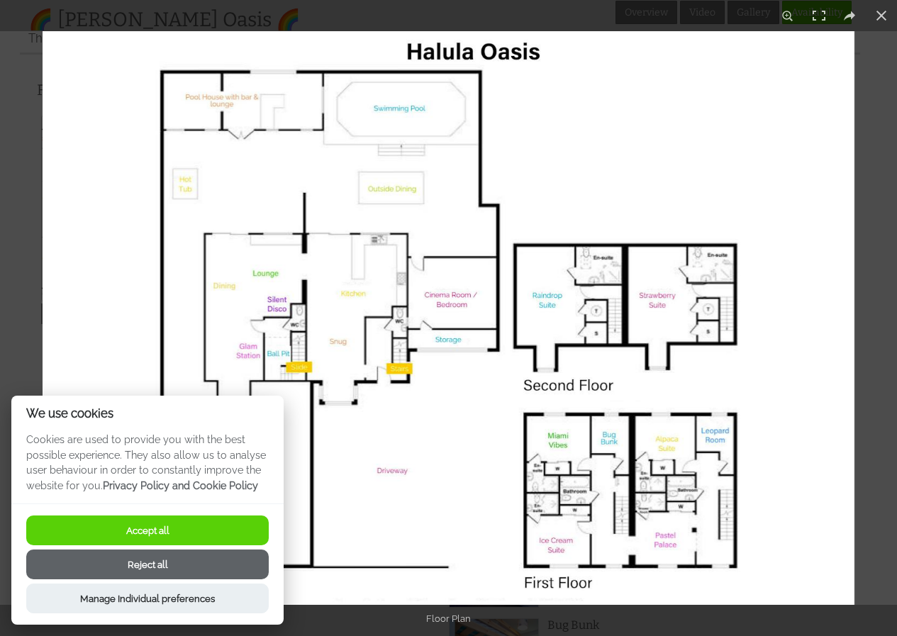
click at [196, 531] on button "Accept all" at bounding box center [147, 530] width 242 height 30
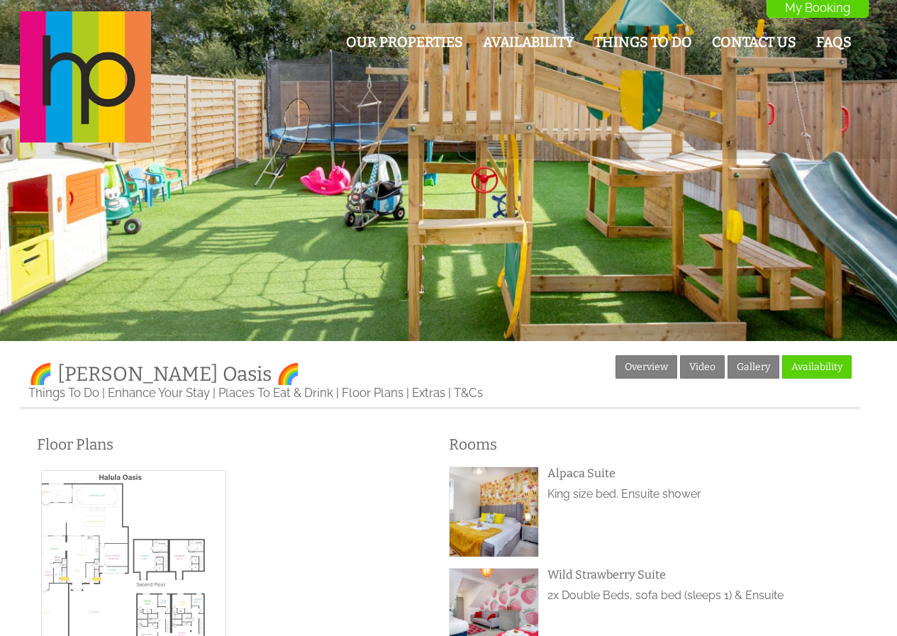
scroll to position [351, 0]
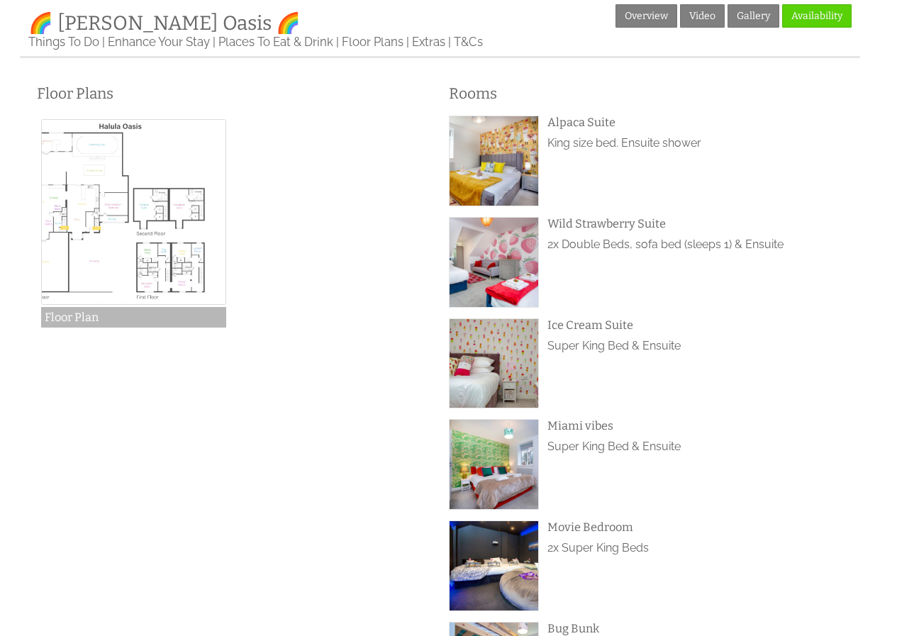
click at [96, 229] on img at bounding box center [134, 212] width 186 height 186
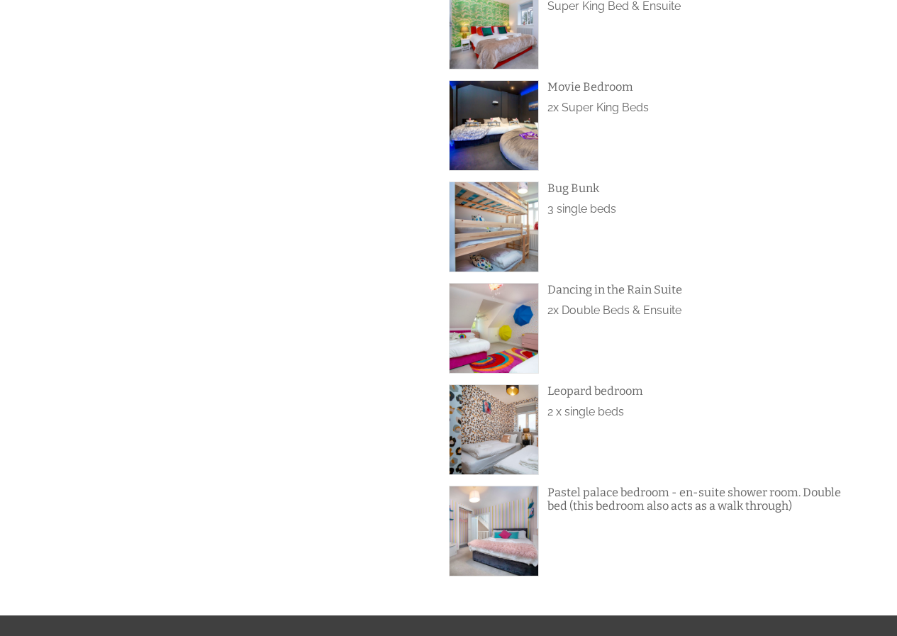
scroll to position [918, 0]
